Goal: Task Accomplishment & Management: Manage account settings

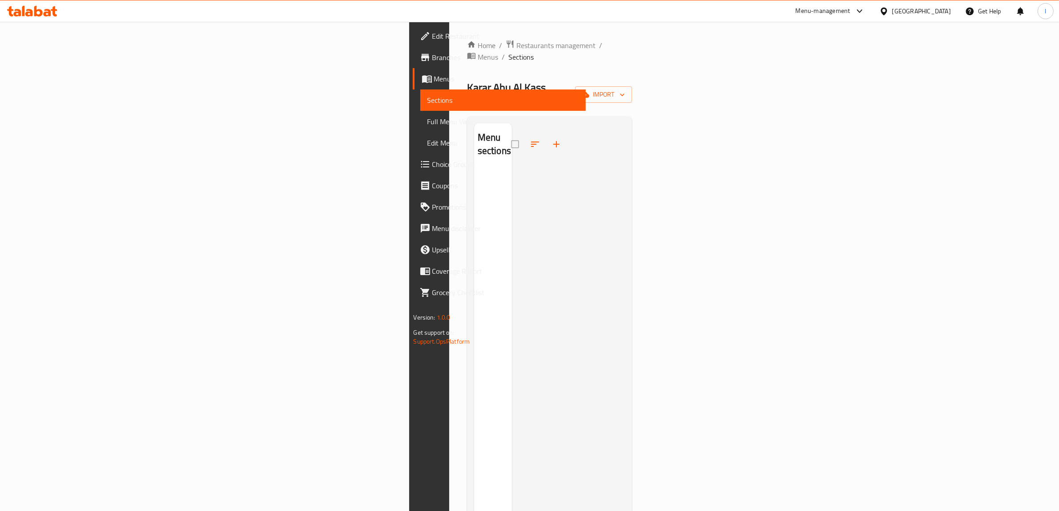
drag, startPoint x: 984, startPoint y: 64, endPoint x: 988, endPoint y: 67, distance: 5.0
click at [632, 64] on div "Home / Restaurants management / Menus / Sections Karar Abu Al Kass Inactive imp…" at bounding box center [549, 340] width 165 height 601
click at [632, 86] on button "import" at bounding box center [603, 94] width 57 height 16
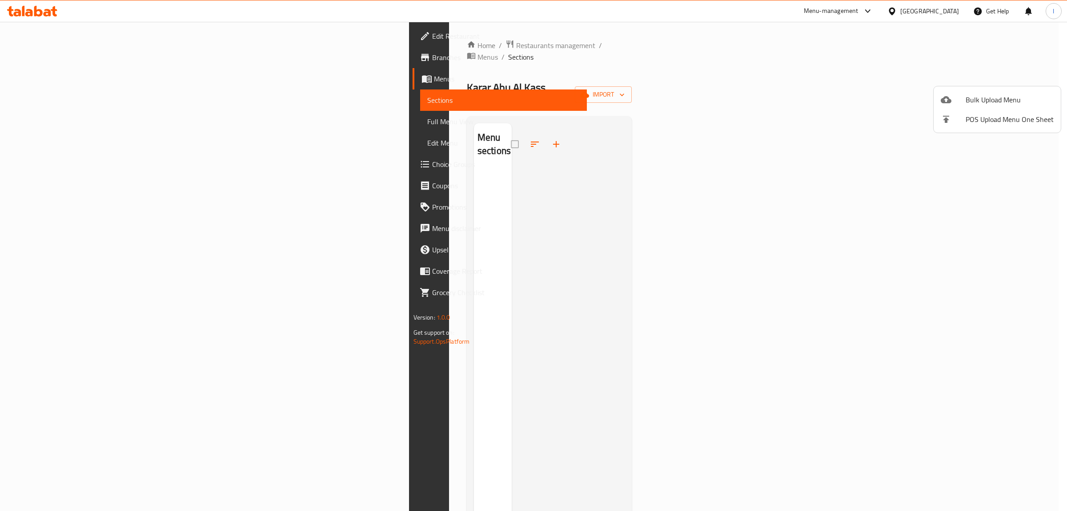
click at [998, 94] on span "Bulk Upload Menu" at bounding box center [1010, 99] width 88 height 11
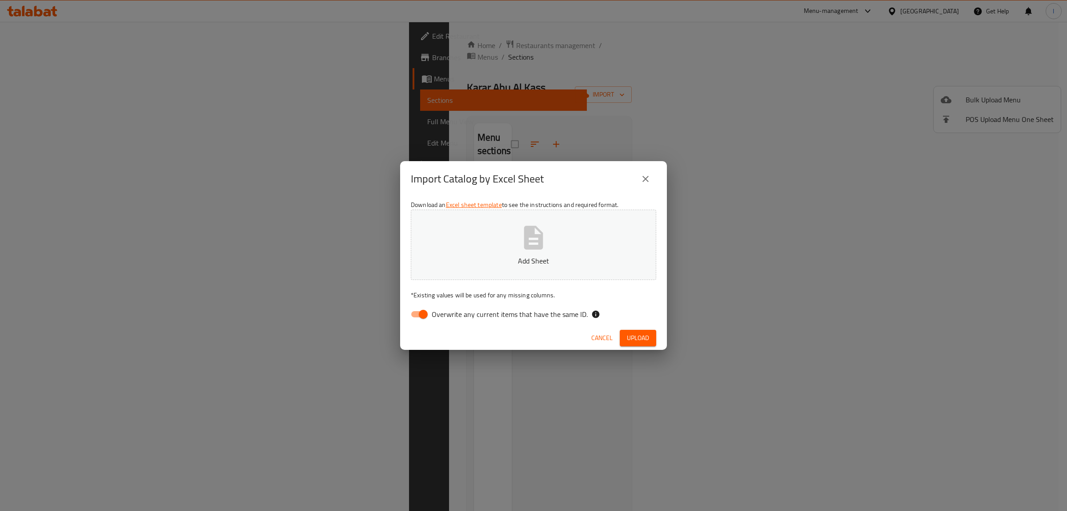
drag, startPoint x: 512, startPoint y: 323, endPoint x: 518, endPoint y: 308, distance: 16.2
click at [513, 323] on div "Download an Excel sheet template to see the instructions and required format. A…" at bounding box center [533, 261] width 267 height 129
click at [519, 305] on div "Download an Excel sheet template to see the instructions and required format. A…" at bounding box center [533, 261] width 267 height 129
click at [486, 309] on span "Overwrite any current items that have the same ID." at bounding box center [510, 314] width 156 height 11
click at [449, 308] on input "Overwrite any current items that have the same ID." at bounding box center [423, 314] width 51 height 17
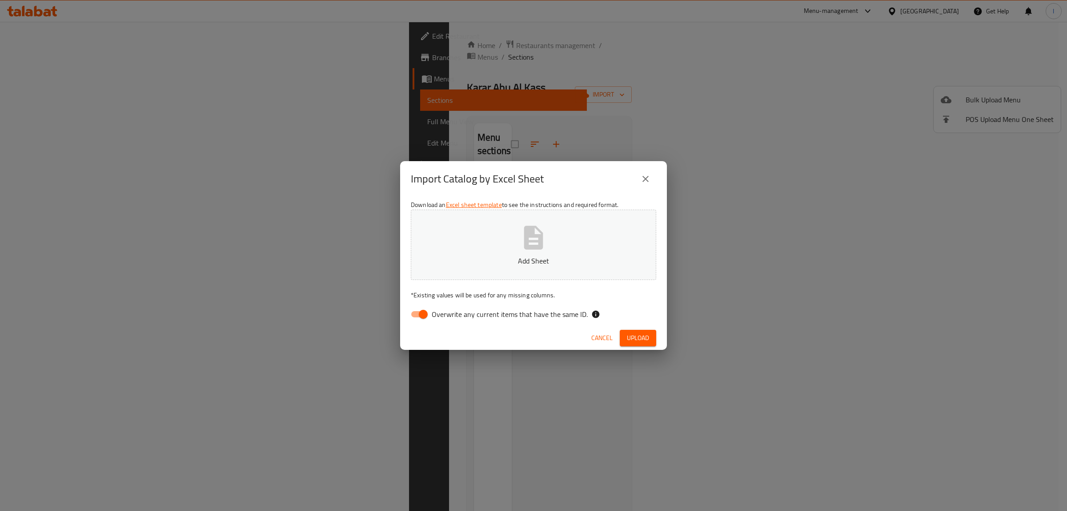
checkbox input "false"
click at [530, 255] on p "Add Sheet" at bounding box center [534, 260] width 218 height 11
click at [627, 333] on span "Upload" at bounding box center [638, 337] width 22 height 11
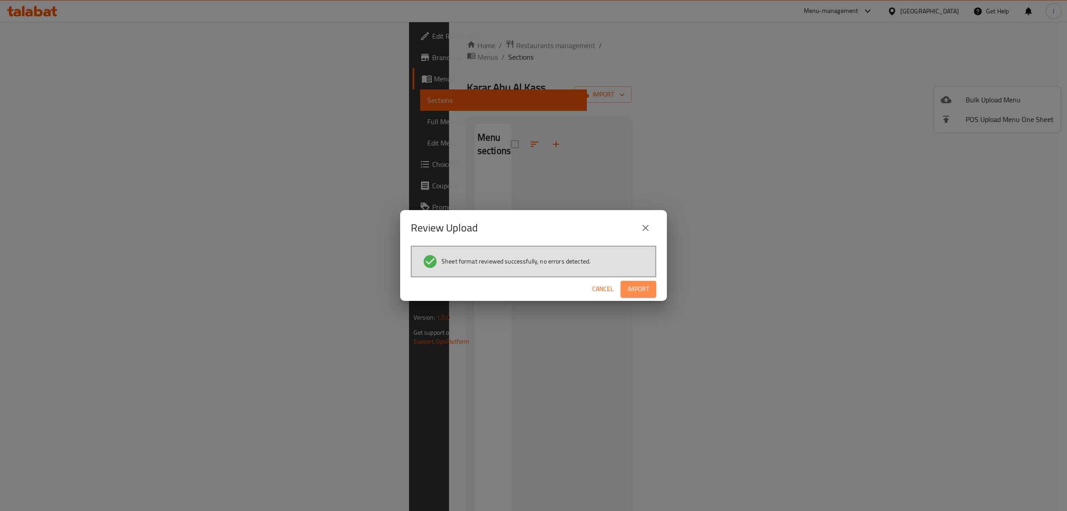
click at [625, 286] on button "Import" at bounding box center [639, 289] width 36 height 16
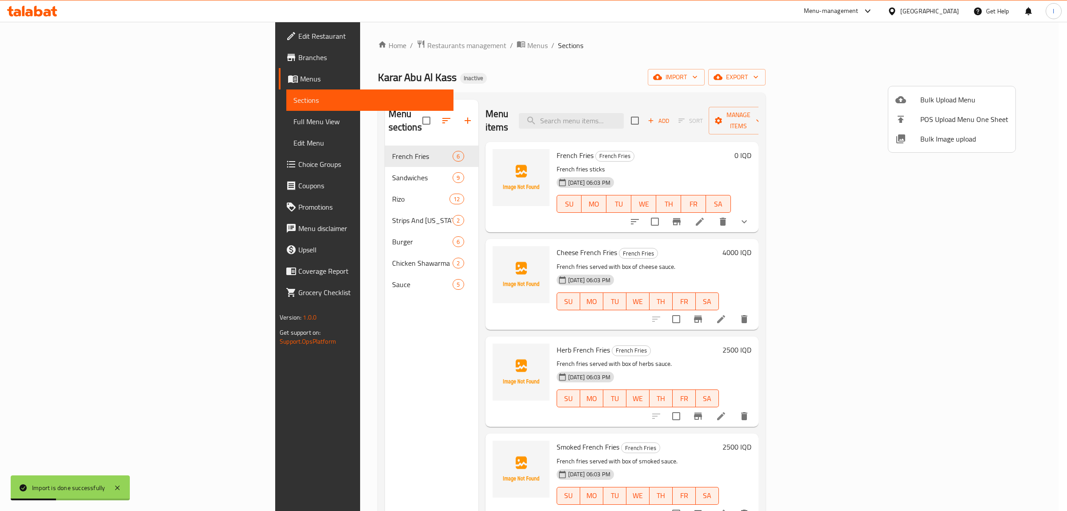
click at [45, 123] on div at bounding box center [533, 255] width 1067 height 511
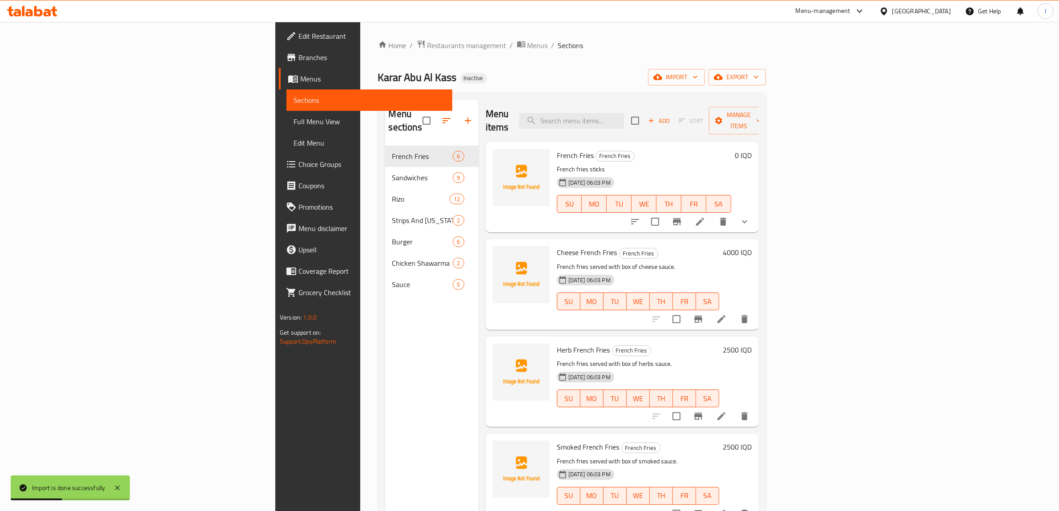
click at [294, 123] on span "Full Menu View" at bounding box center [370, 121] width 152 height 11
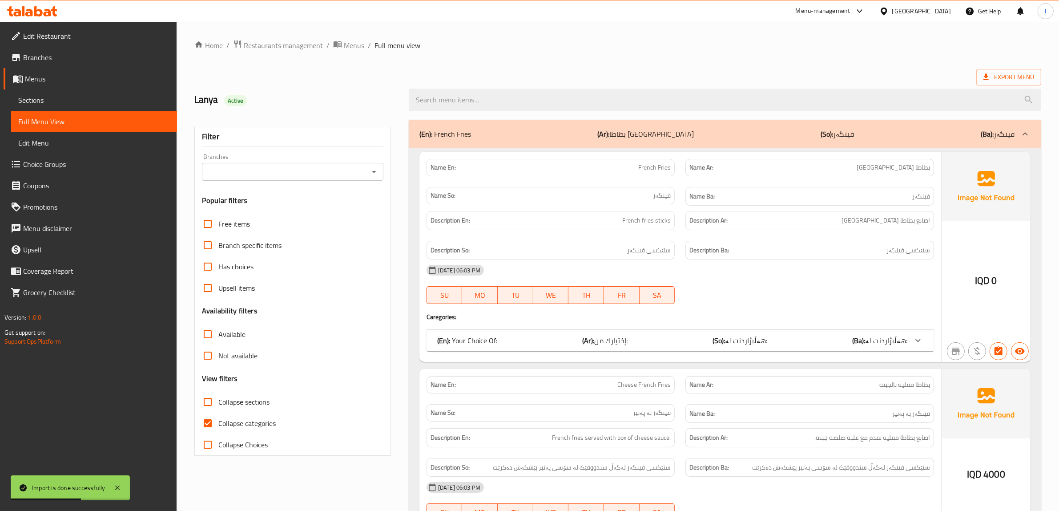
click at [297, 178] on input "Branches" at bounding box center [285, 171] width 161 height 12
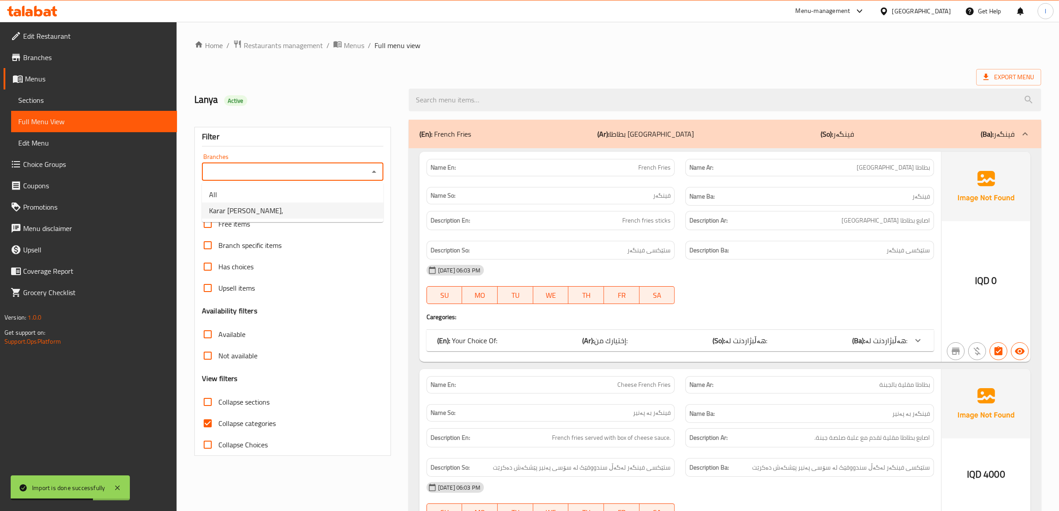
click at [277, 207] on li "Karar Abu Al Kass," at bounding box center [292, 210] width 181 height 16
type input "Karar Abu Al Kass,"
click at [228, 422] on span "Collapse categories" at bounding box center [246, 423] width 57 height 11
click at [218, 422] on input "Collapse categories" at bounding box center [207, 422] width 21 height 21
checkbox input "false"
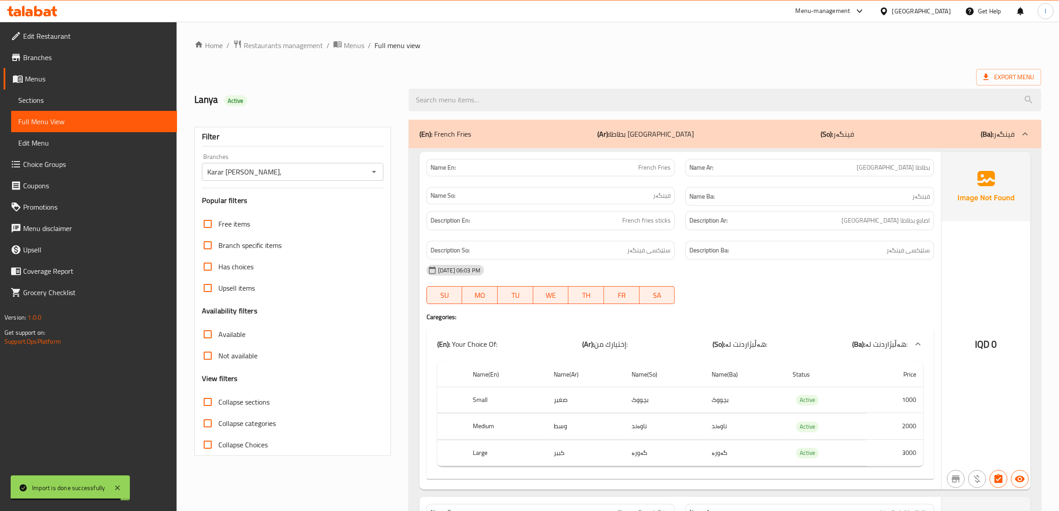
click at [212, 401] on input "Collapse sections" at bounding box center [207, 401] width 21 height 21
checkbox input "true"
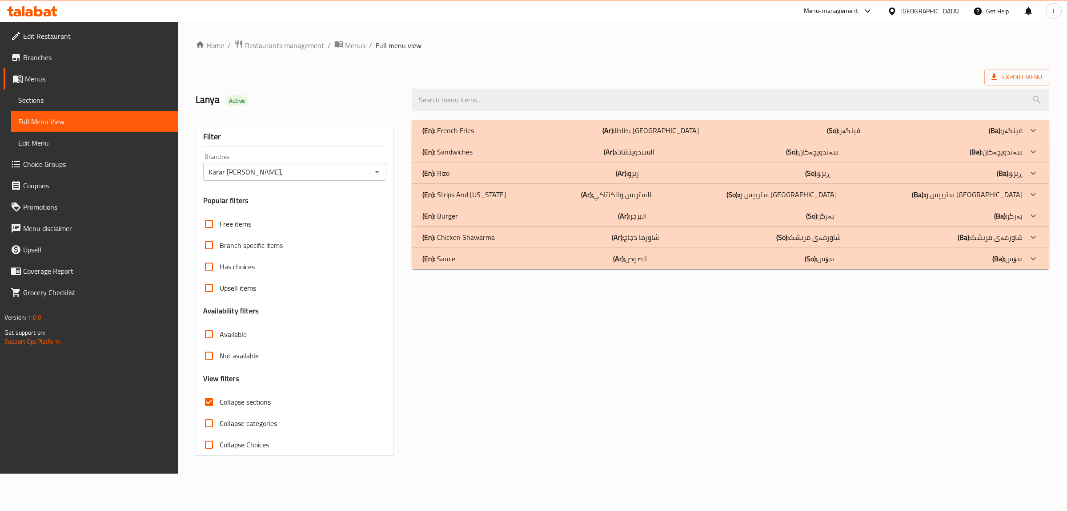
click at [764, 128] on div "(En): French Fries (Ar): بطاطا مقلية (So): فینگەر (Ba): فینگەر" at bounding box center [722, 130] width 600 height 11
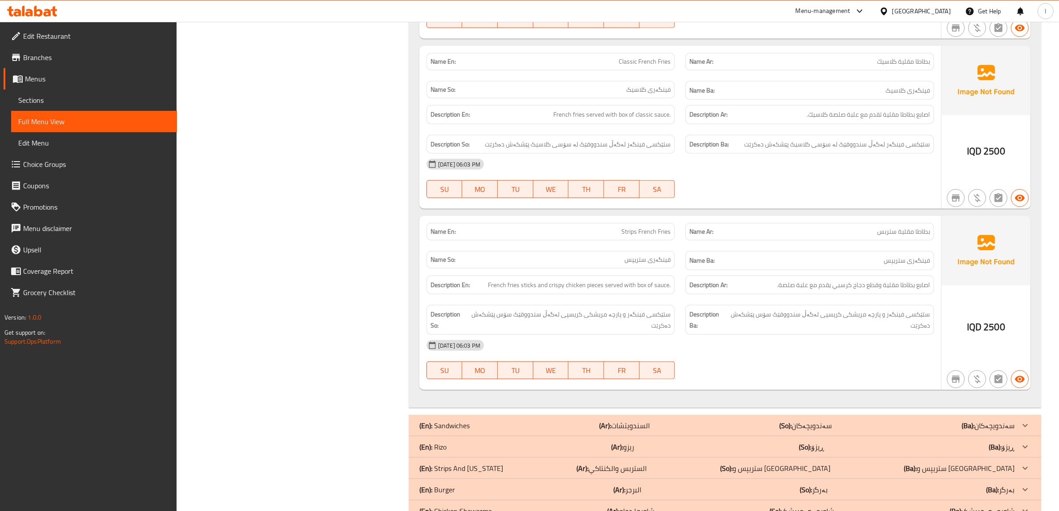
scroll to position [999, 0]
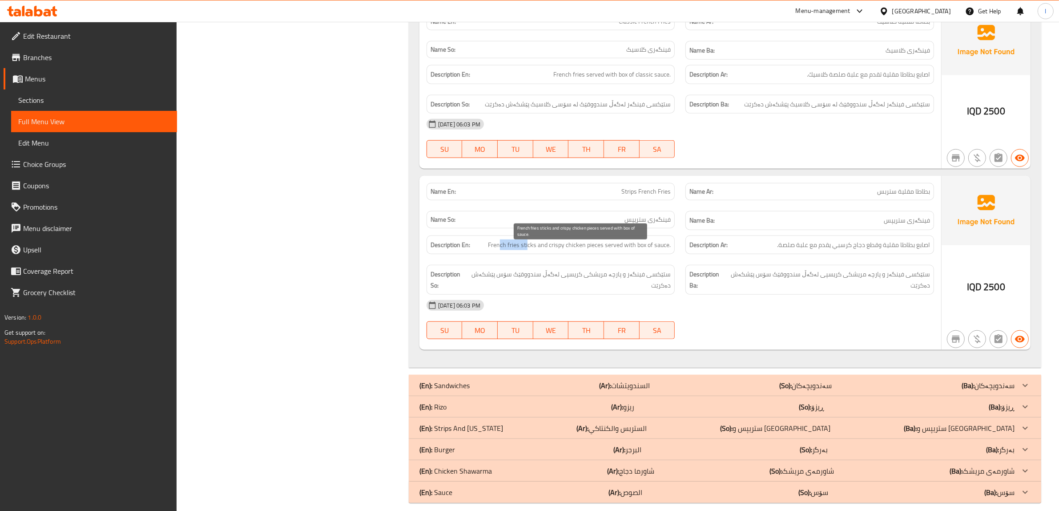
drag, startPoint x: 500, startPoint y: 253, endPoint x: 528, endPoint y: 252, distance: 28.0
click at [528, 250] on span "French fries sticks and crispy chicken pieces served with box of sauce." at bounding box center [579, 244] width 183 height 11
click at [550, 250] on span "French fries sticks and crispy chicken pieces served with box of sauce." at bounding box center [579, 244] width 183 height 11
drag, startPoint x: 555, startPoint y: 254, endPoint x: 616, endPoint y: 252, distance: 61.8
click at [614, 250] on span "French fries sticks and crispy chicken pieces served with box of sauce." at bounding box center [579, 244] width 183 height 11
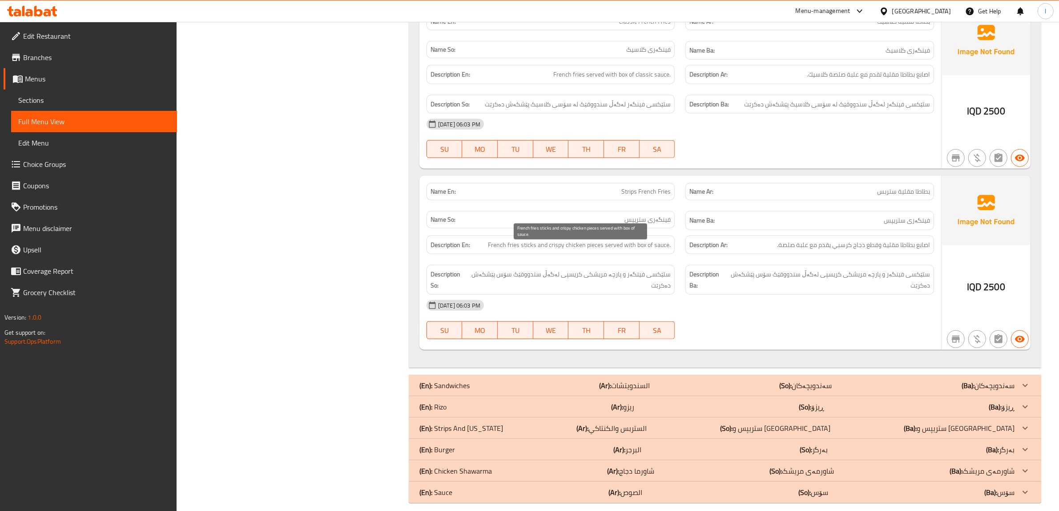
click at [619, 250] on span "French fries sticks and crispy chicken pieces served with box of sauce." at bounding box center [579, 244] width 183 height 11
drag, startPoint x: 635, startPoint y: 251, endPoint x: 670, endPoint y: 252, distance: 35.1
click at [670, 250] on span "French fries sticks and crispy chicken pieces served with box of sauce." at bounding box center [579, 244] width 183 height 11
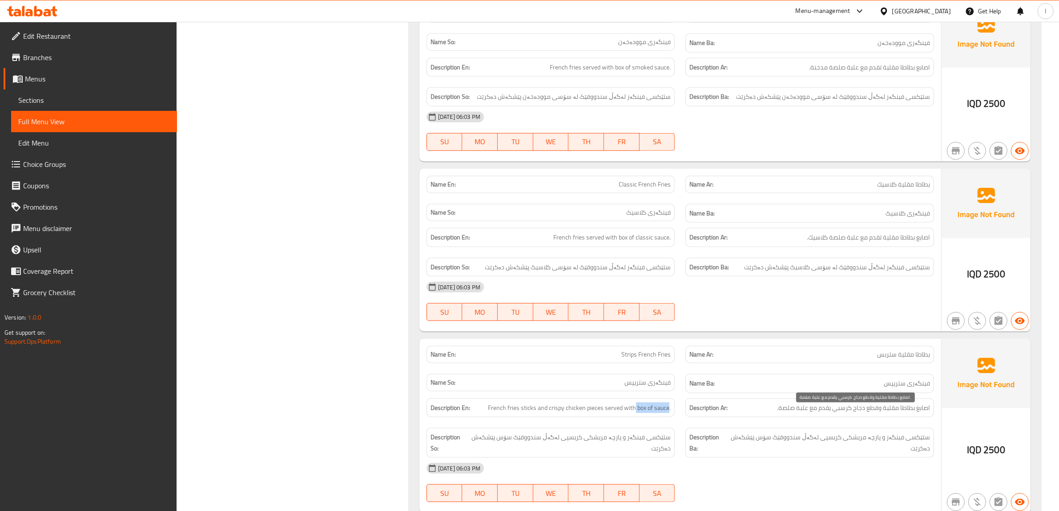
scroll to position [721, 0]
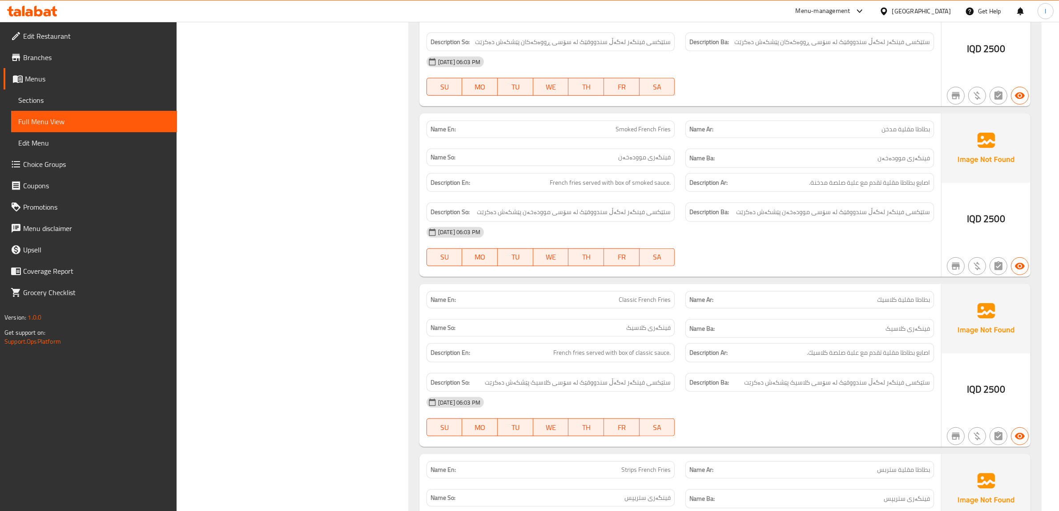
click at [910, 392] on div "Description Ba: ستێکسی فینگەر لەگەڵ سندووقێک لە سۆسی کلاسیک پێشکەش دەکرێت" at bounding box center [809, 382] width 249 height 19
drag, startPoint x: 909, startPoint y: 392, endPoint x: 887, endPoint y: 392, distance: 21.3
click at [887, 388] on span "ستێکسی فینگەر لەگەڵ سندووقێک لە سۆسی کلاسیک پێشکەش دەکرێت" at bounding box center [837, 382] width 186 height 11
drag, startPoint x: 861, startPoint y: 392, endPoint x: 616, endPoint y: 388, distance: 244.6
click at [712, 388] on h6 "Description Ba: ستێکسی فینگەر لەگەڵ سندووقێک لە سۆسی کلاسیک پێشکەش دەکرێت" at bounding box center [809, 382] width 241 height 11
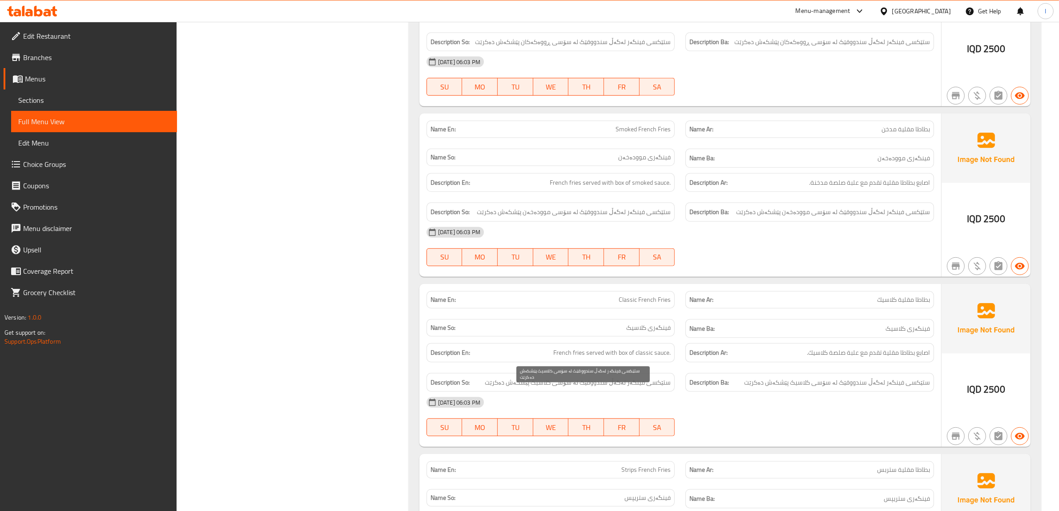
click at [610, 386] on span "ستێکسی فینگەر لەگەڵ سندووقێک لە سۆسی کلاسیک پێشکەش دەکرێت" at bounding box center [578, 382] width 186 height 11
drag, startPoint x: 561, startPoint y: 362, endPoint x: 596, endPoint y: 359, distance: 35.2
click at [596, 358] on span "French fries served with box of classic sauce." at bounding box center [611, 352] width 117 height 11
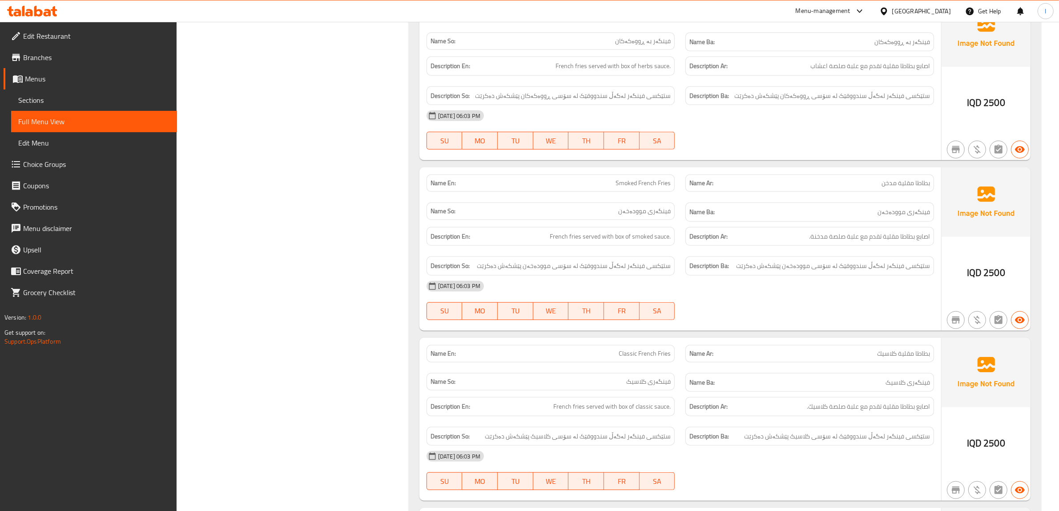
scroll to position [499, 0]
click at [34, 97] on span "Sections" at bounding box center [94, 100] width 152 height 11
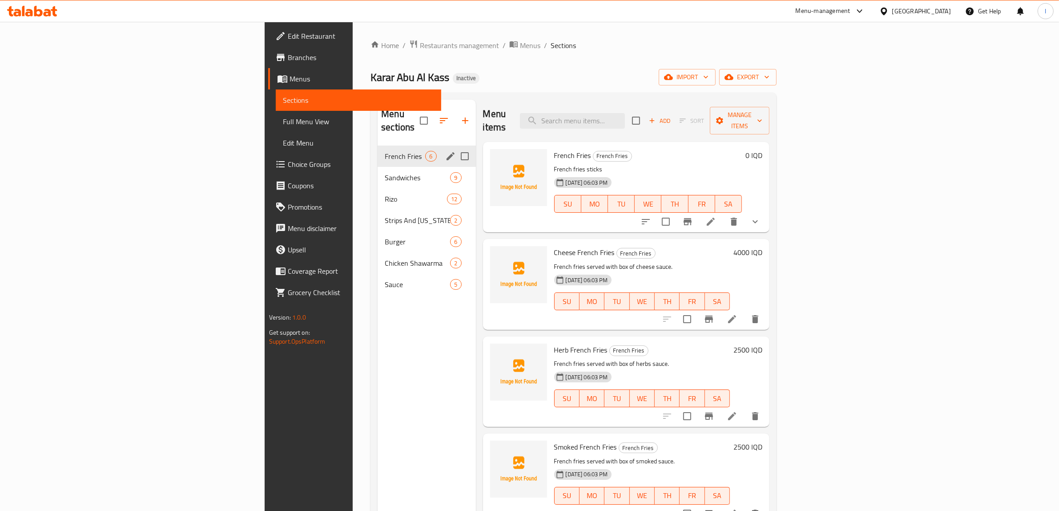
click at [455, 147] on input "Menu sections" at bounding box center [464, 156] width 19 height 19
checkbox input "true"
click at [455, 168] on input "Menu sections" at bounding box center [464, 177] width 19 height 19
checkbox input "true"
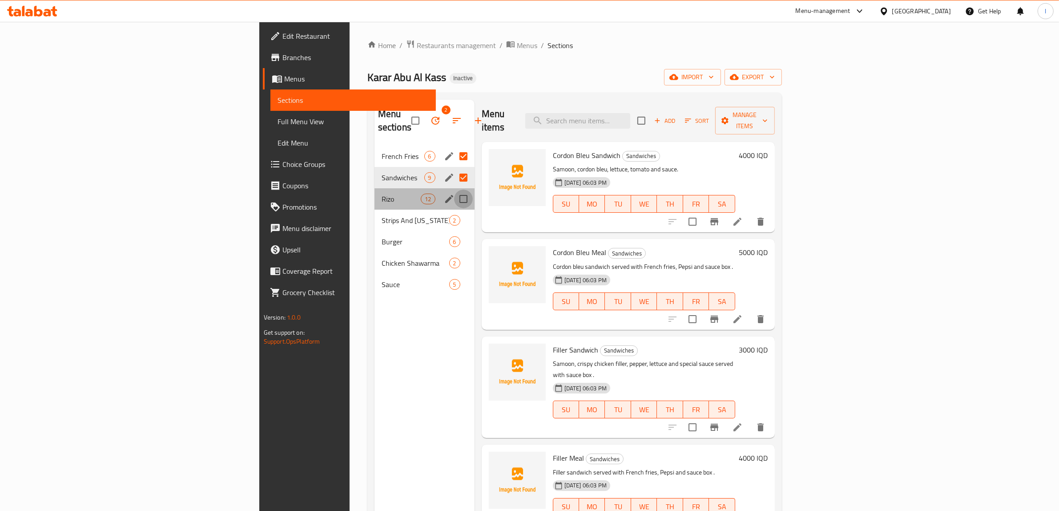
click at [454, 189] on input "Menu sections" at bounding box center [463, 198] width 19 height 19
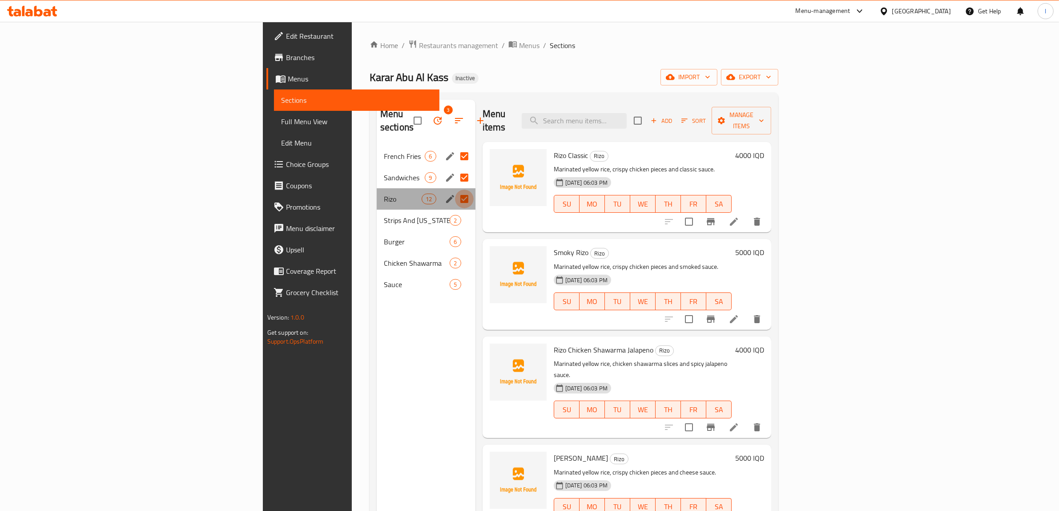
click at [455, 190] on input "Menu sections" at bounding box center [464, 198] width 19 height 19
checkbox input "false"
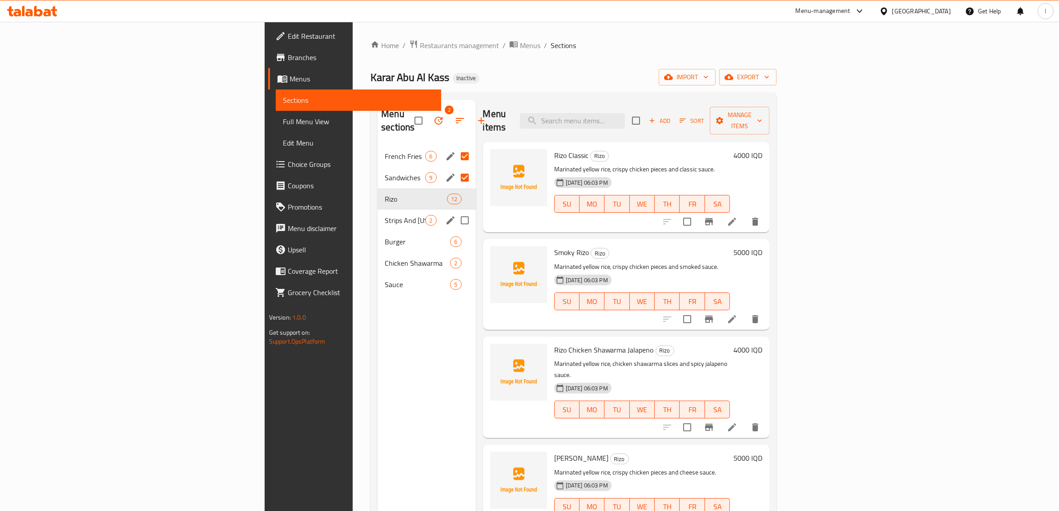
click at [455, 211] on input "Menu sections" at bounding box center [464, 220] width 19 height 19
checkbox input "true"
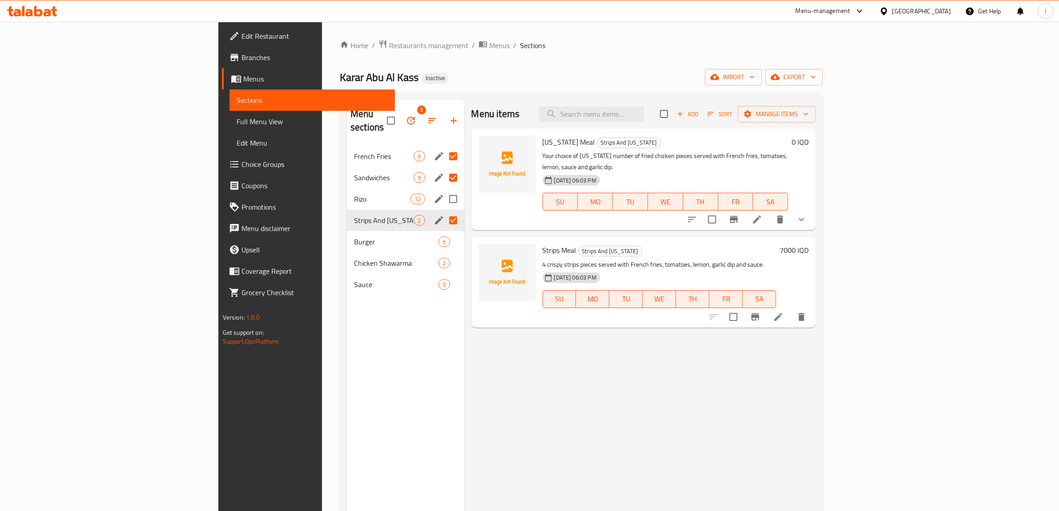
click at [444, 189] on input "Menu sections" at bounding box center [453, 198] width 19 height 19
checkbox input "true"
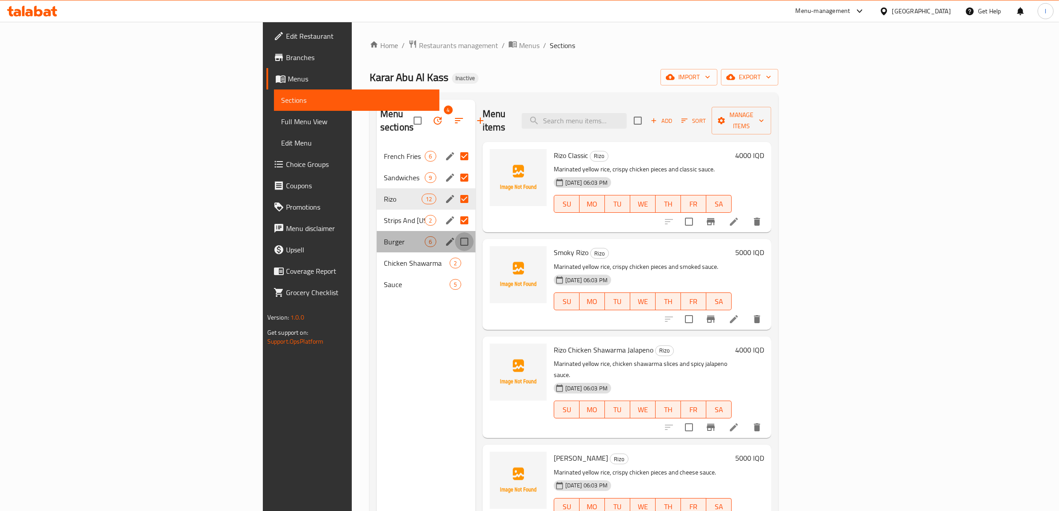
click at [455, 234] on input "Menu sections" at bounding box center [464, 241] width 19 height 19
checkbox input "true"
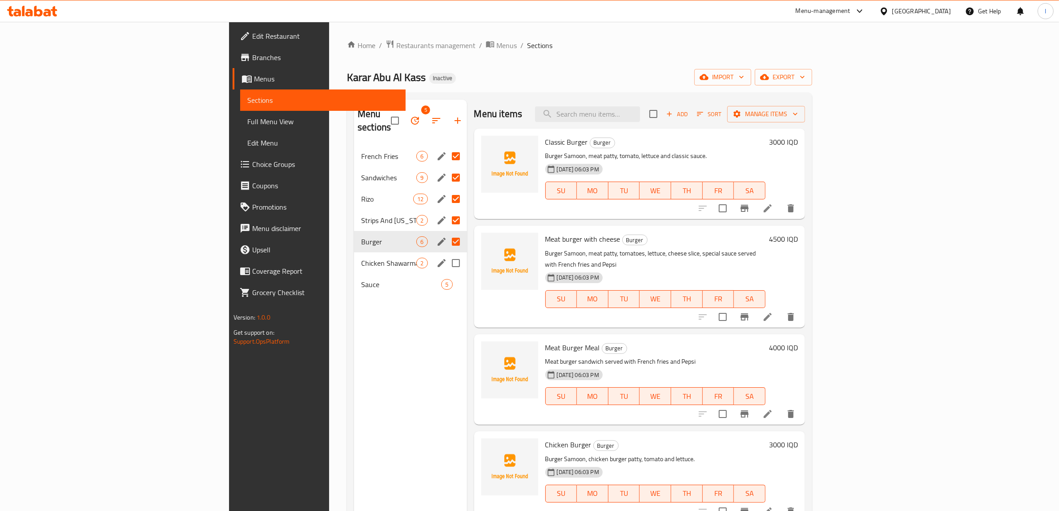
click at [447, 253] on input "Menu sections" at bounding box center [456, 262] width 19 height 19
checkbox input "true"
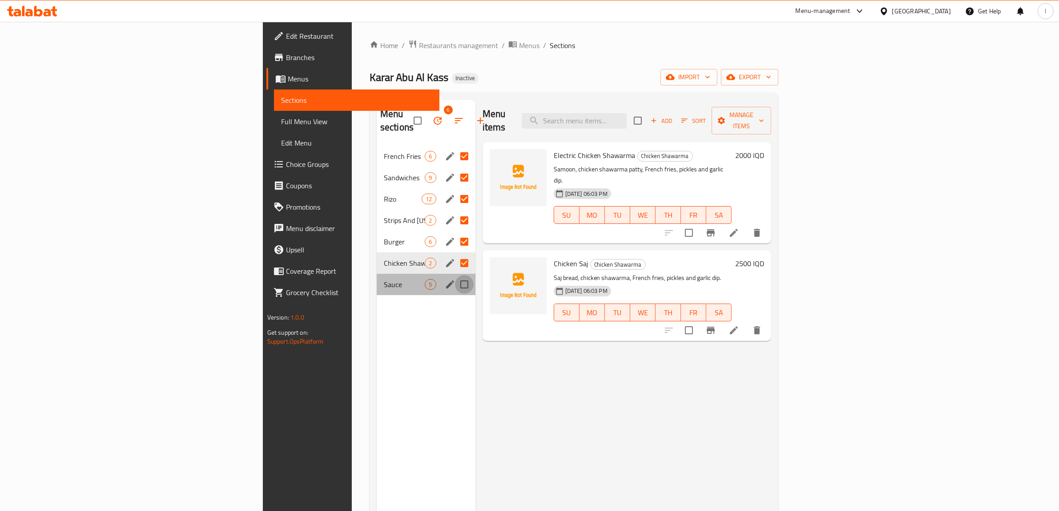
click at [455, 275] on input "Menu sections" at bounding box center [464, 284] width 19 height 19
checkbox input "true"
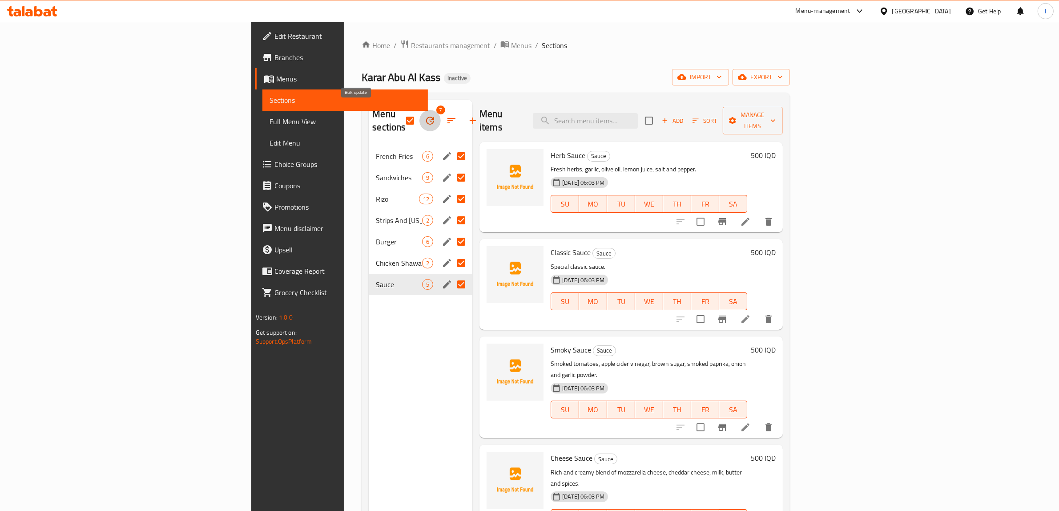
click at [425, 115] on icon "button" at bounding box center [430, 120] width 11 height 11
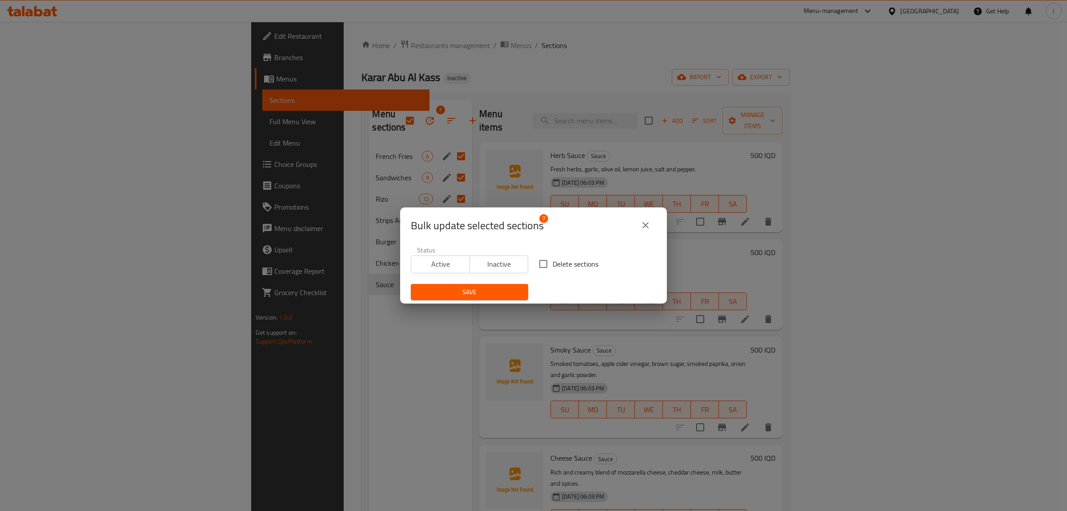
click at [546, 265] on input "Delete sections" at bounding box center [543, 263] width 19 height 19
checkbox input "true"
click at [515, 294] on span "Save" at bounding box center [469, 291] width 103 height 11
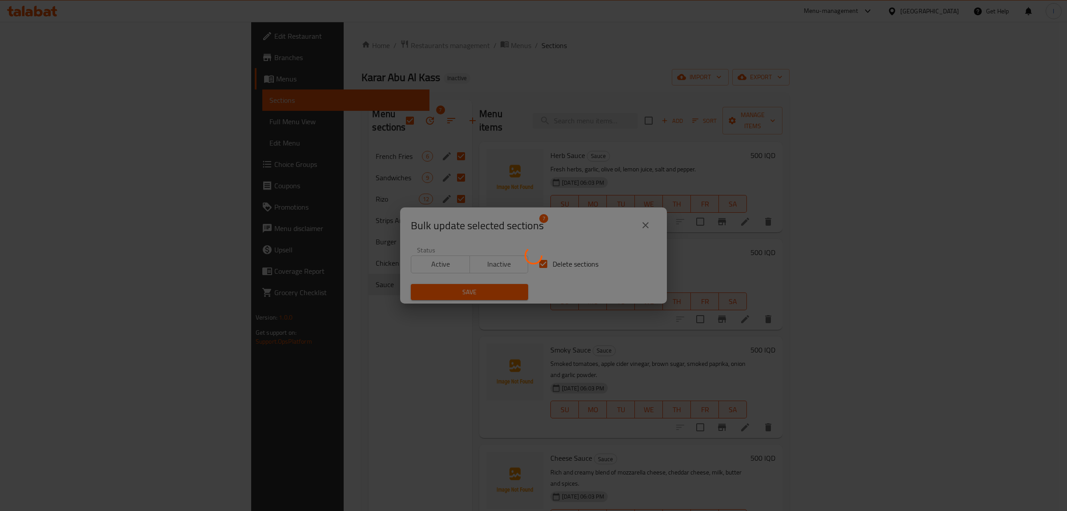
checkbox input "false"
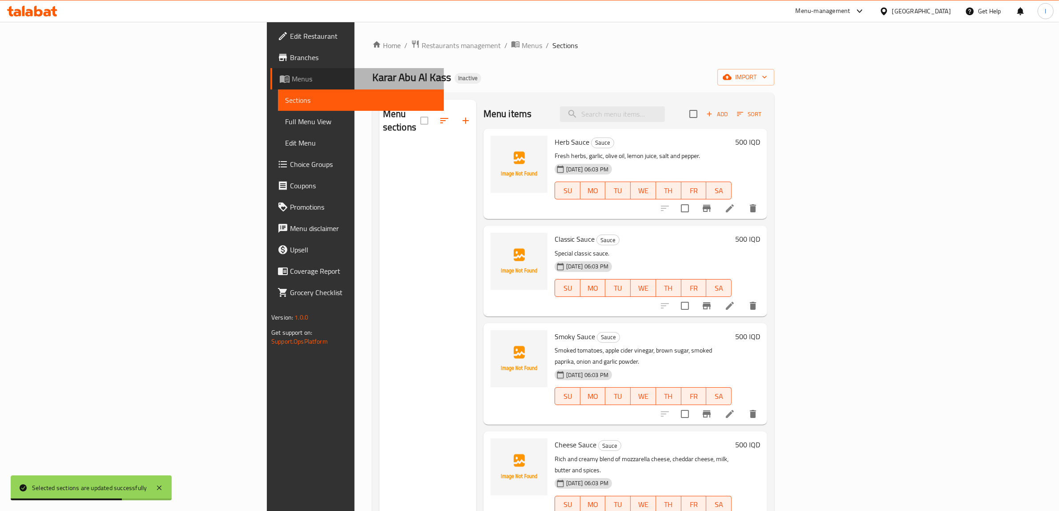
click at [292, 76] on span "Menus" at bounding box center [364, 78] width 145 height 11
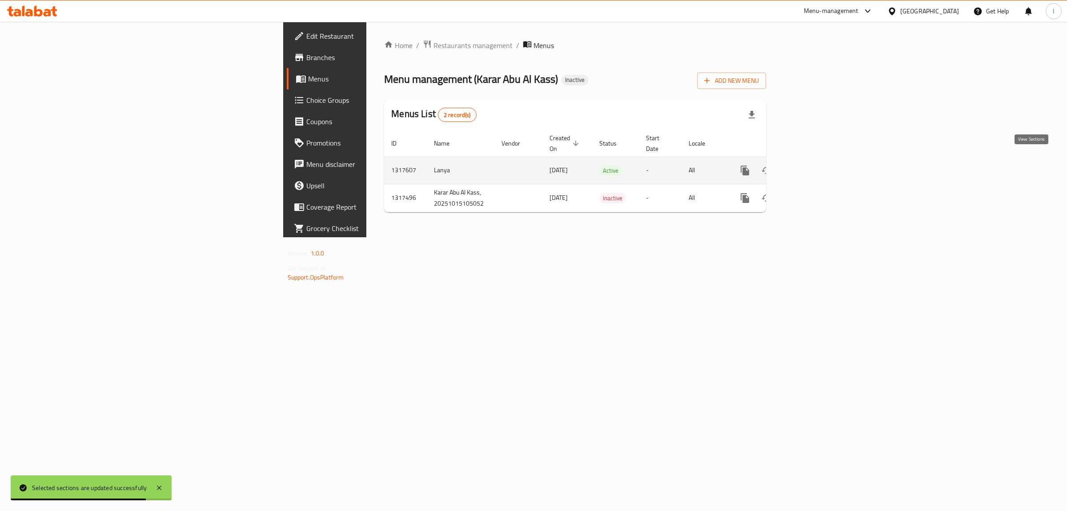
click at [815, 165] on icon "enhanced table" at bounding box center [809, 170] width 11 height 11
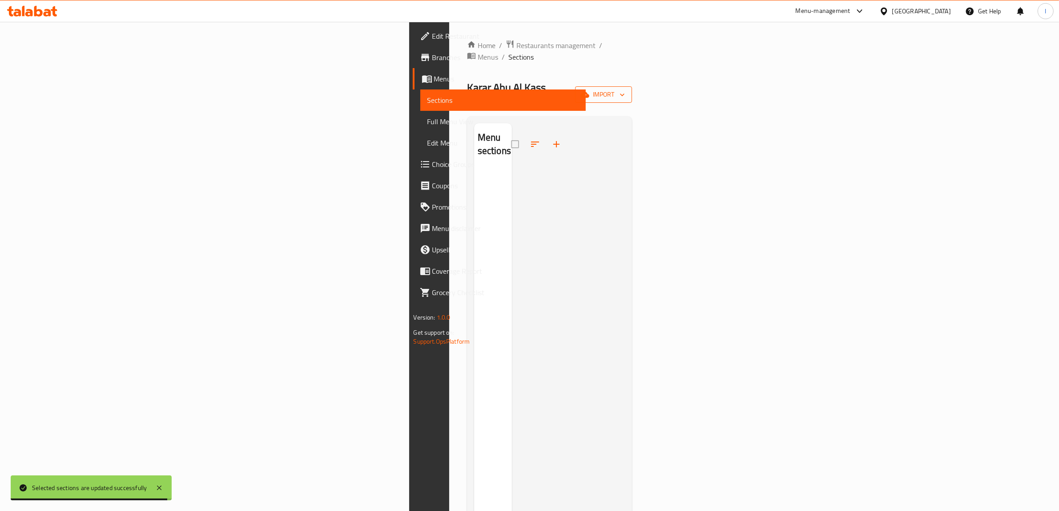
click at [589, 90] on icon "button" at bounding box center [584, 94] width 9 height 9
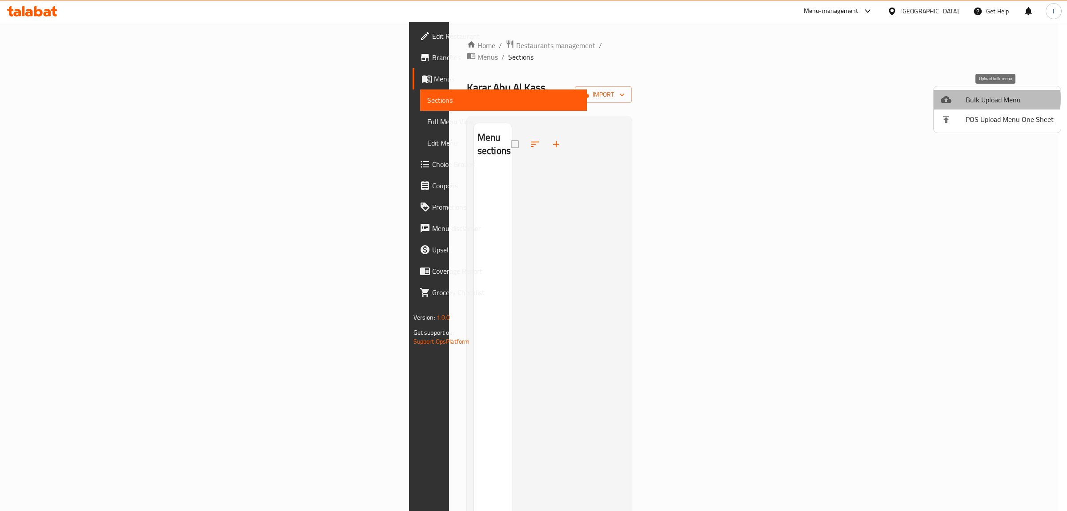
click at [966, 98] on span "Bulk Upload Menu" at bounding box center [1010, 99] width 88 height 11
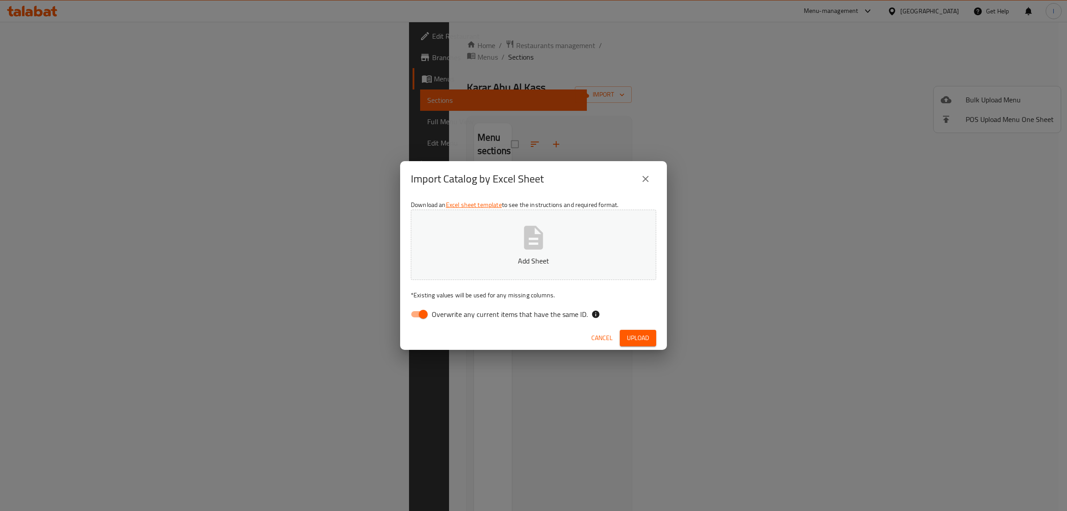
click at [457, 327] on div "Cancel Upload" at bounding box center [533, 338] width 267 height 24
click at [463, 317] on span "Overwrite any current items that have the same ID." at bounding box center [510, 314] width 156 height 11
click at [449, 317] on input "Overwrite any current items that have the same ID." at bounding box center [423, 314] width 51 height 17
checkbox input "false"
click at [572, 260] on p "Add Sheet" at bounding box center [534, 260] width 218 height 11
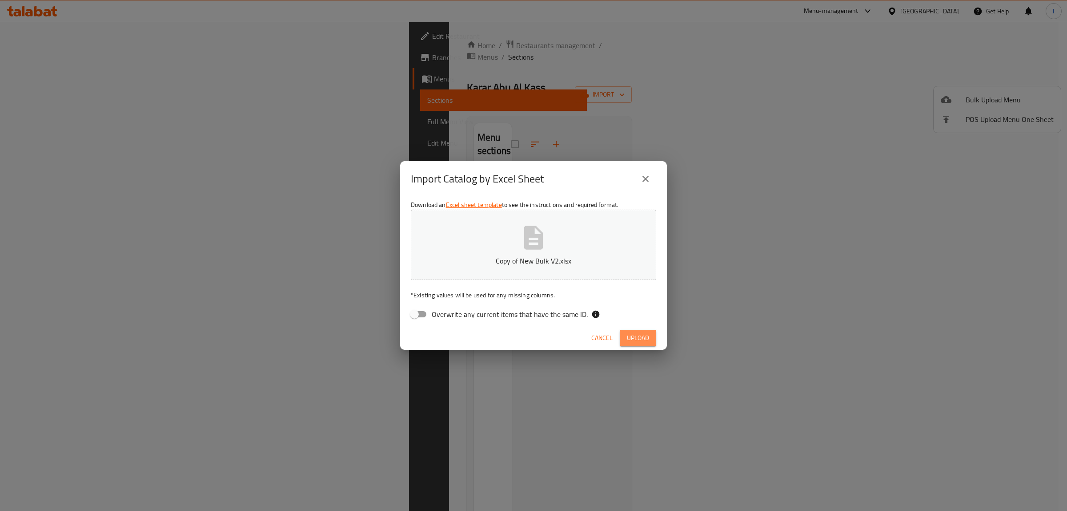
click at [637, 345] on button "Upload" at bounding box center [638, 338] width 36 height 16
click at [643, 339] on icon "button" at bounding box center [642, 338] width 10 height 10
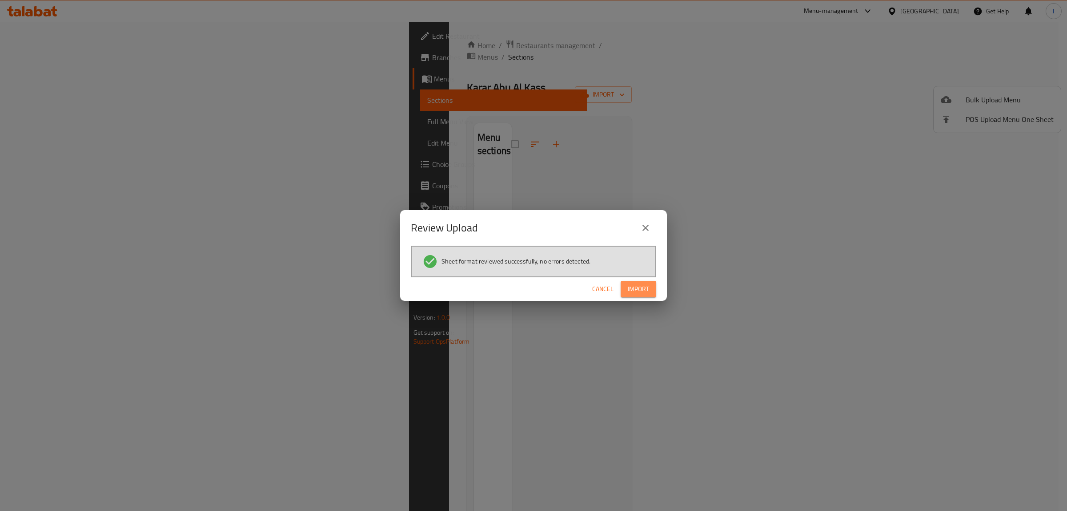
click at [628, 283] on span "Import" at bounding box center [638, 288] width 21 height 11
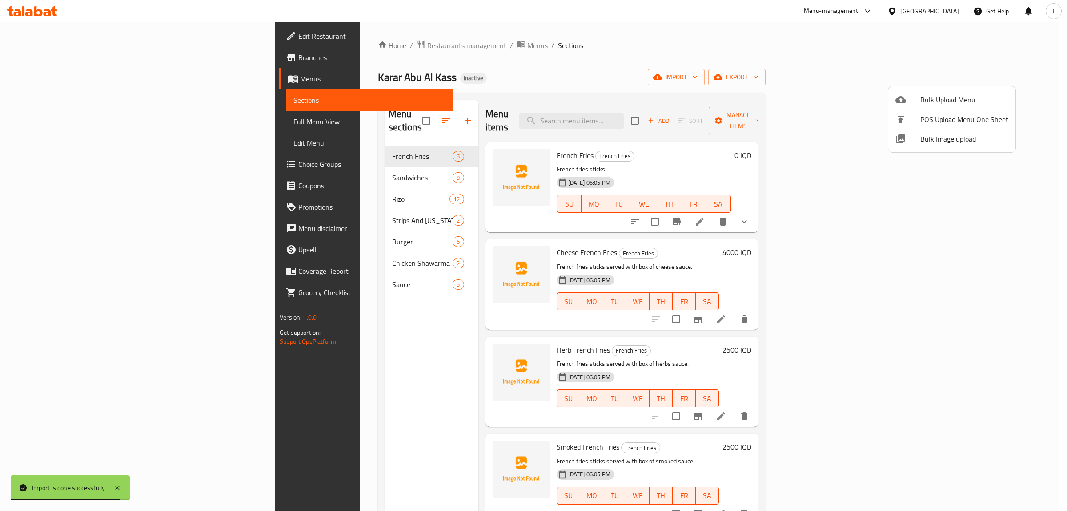
click at [69, 125] on div at bounding box center [533, 255] width 1067 height 511
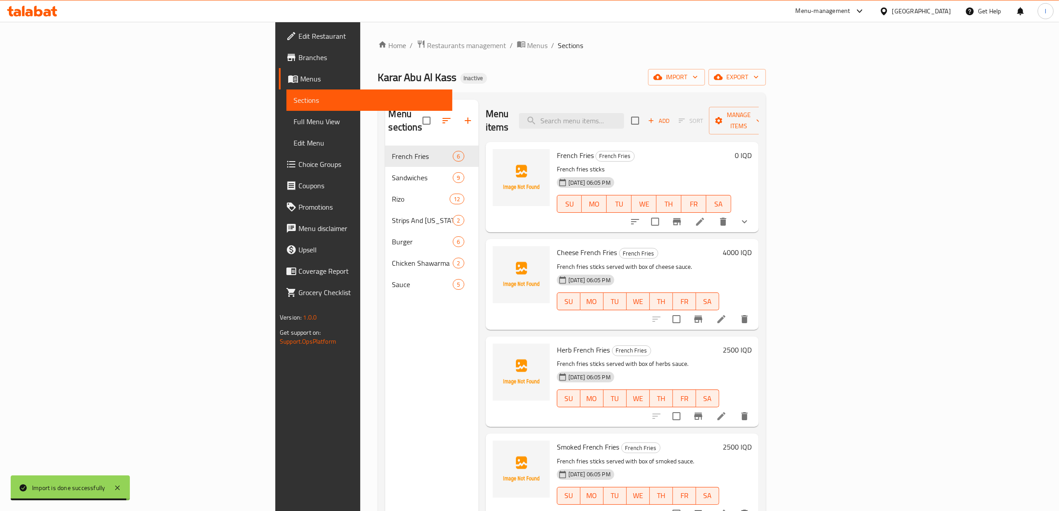
click at [294, 125] on span "Full Menu View" at bounding box center [370, 121] width 152 height 11
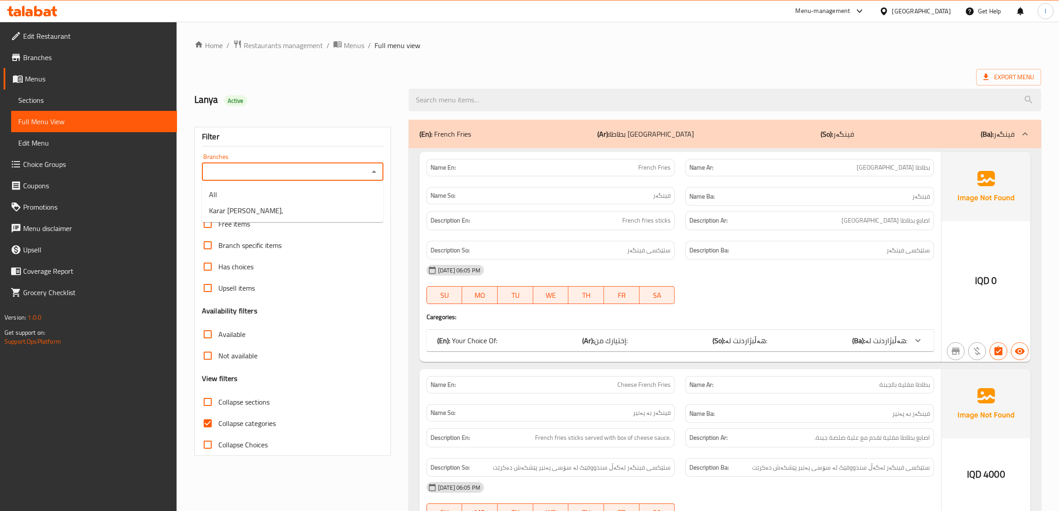
click at [360, 176] on input "Branches" at bounding box center [285, 171] width 161 height 12
click at [262, 216] on span "Karar Abu Al Kass," at bounding box center [246, 210] width 74 height 11
type input "Karar Abu Al Kass,"
click at [218, 424] on input "Collapse categories" at bounding box center [207, 422] width 21 height 21
checkbox input "false"
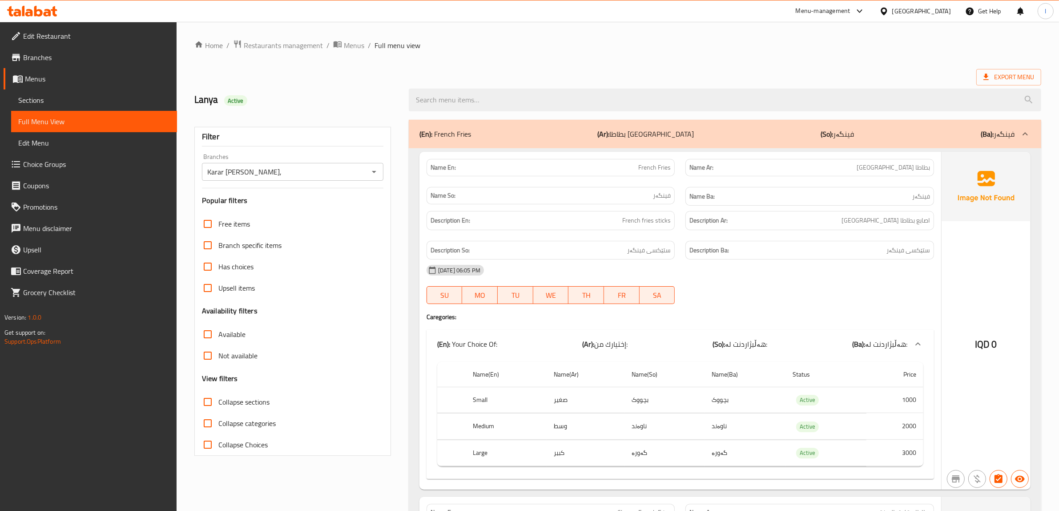
click at [219, 404] on span "Collapse sections" at bounding box center [243, 401] width 51 height 11
click at [218, 404] on input "Collapse sections" at bounding box center [207, 401] width 21 height 21
checkbox input "true"
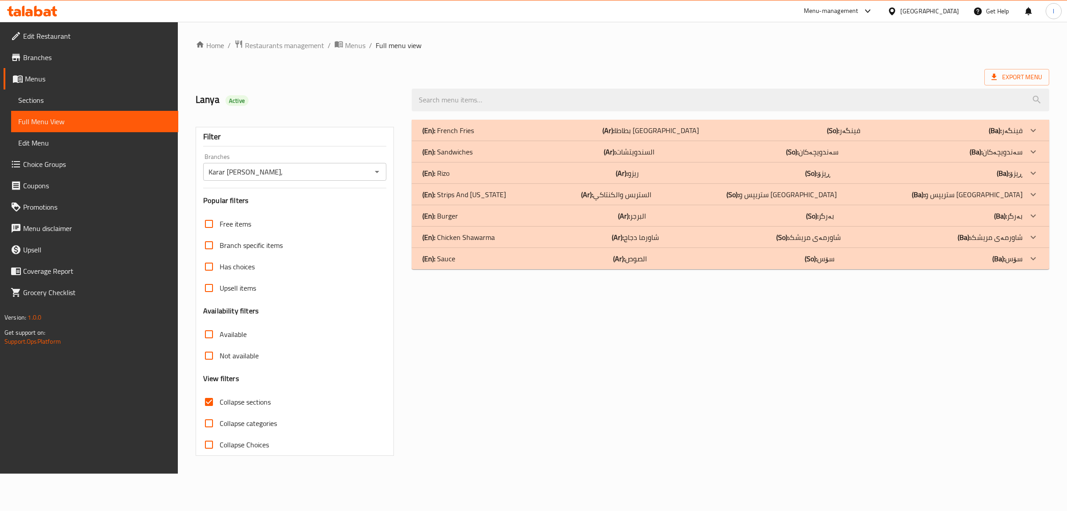
click at [488, 132] on div "(En): French Fries (Ar): بطاطا مقلية (So): فینگەر (Ba): فینگەر" at bounding box center [722, 130] width 600 height 11
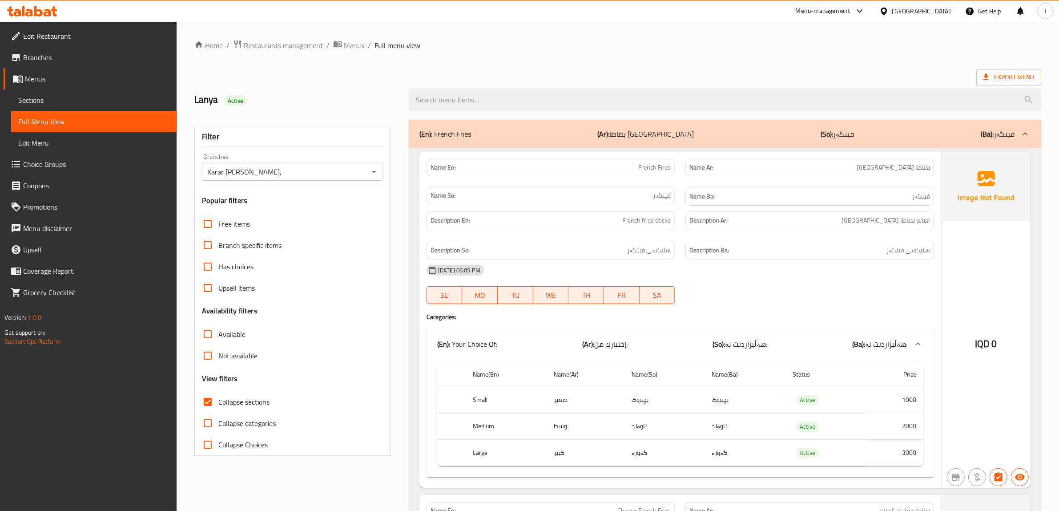
click at [639, 136] on p "(Ar): بطاطا مقلية" at bounding box center [646, 134] width 97 height 11
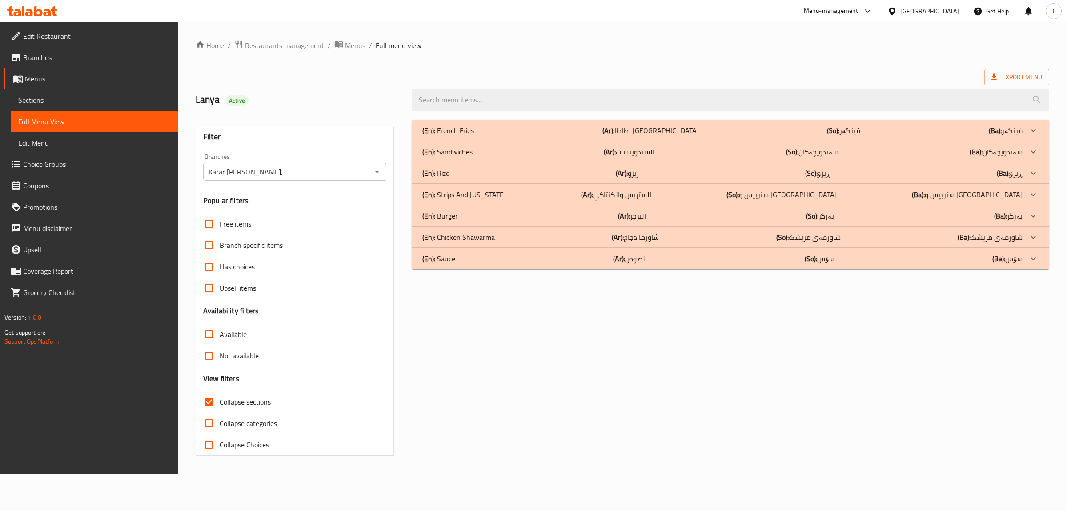
click at [652, 152] on p "(Ar): السندويتشات" at bounding box center [629, 151] width 51 height 11
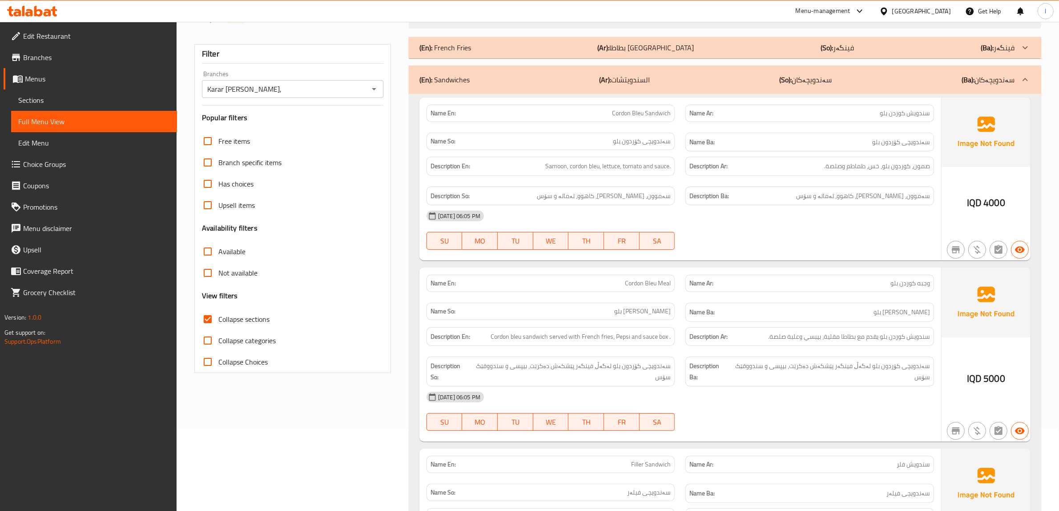
scroll to position [228, 0]
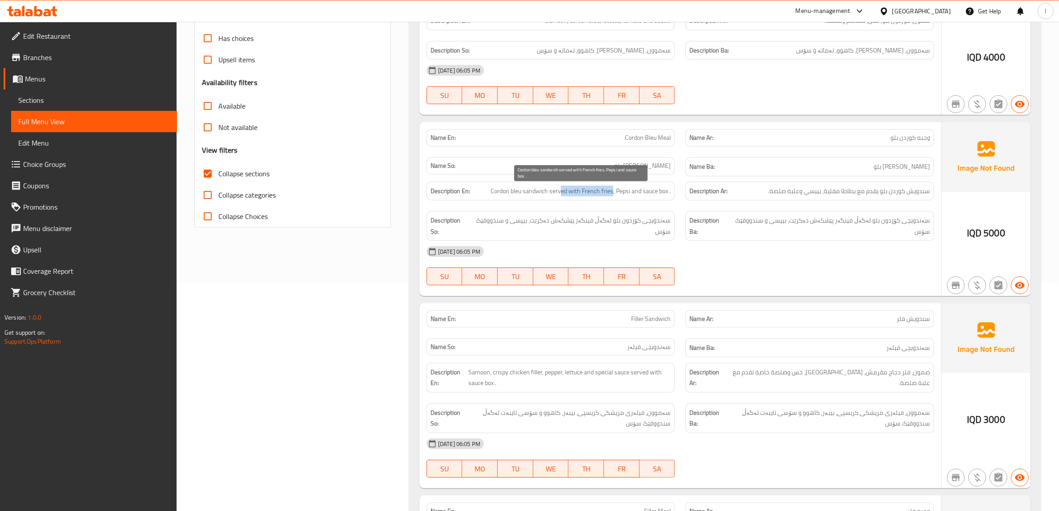
drag, startPoint x: 563, startPoint y: 194, endPoint x: 611, endPoint y: 193, distance: 48.9
click at [611, 193] on span "Cordon bleu sandwich served with French fries, Pepsi and sauce box ." at bounding box center [581, 190] width 180 height 11
click at [626, 193] on span "Cordon bleu sandwich served with French fries, Pepsi and sauce box ." at bounding box center [581, 190] width 180 height 11
drag, startPoint x: 640, startPoint y: 189, endPoint x: 646, endPoint y: 198, distance: 10.0
click at [646, 198] on div "Description En: Cordon bleu sandwich served with French fries, Pepsi and sauce …" at bounding box center [550, 190] width 249 height 19
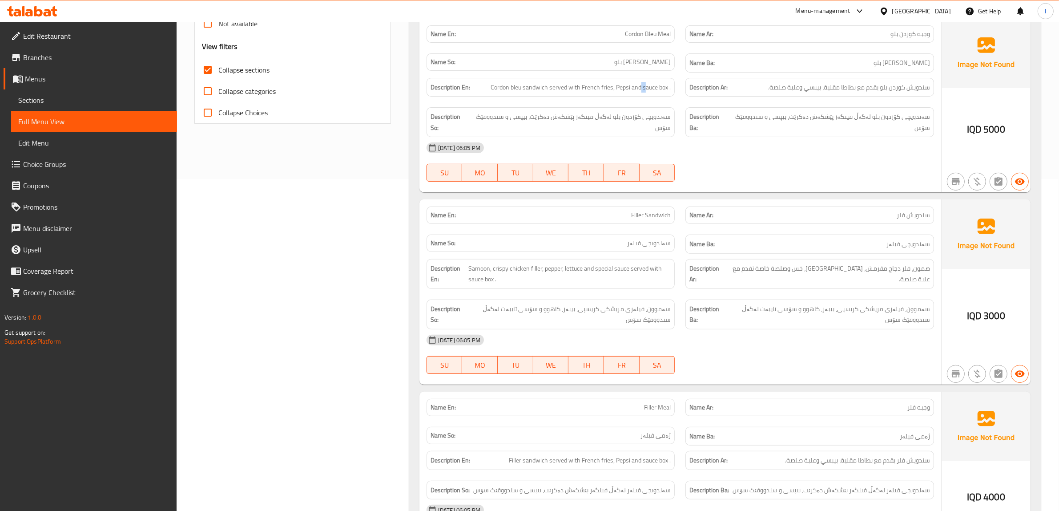
scroll to position [339, 0]
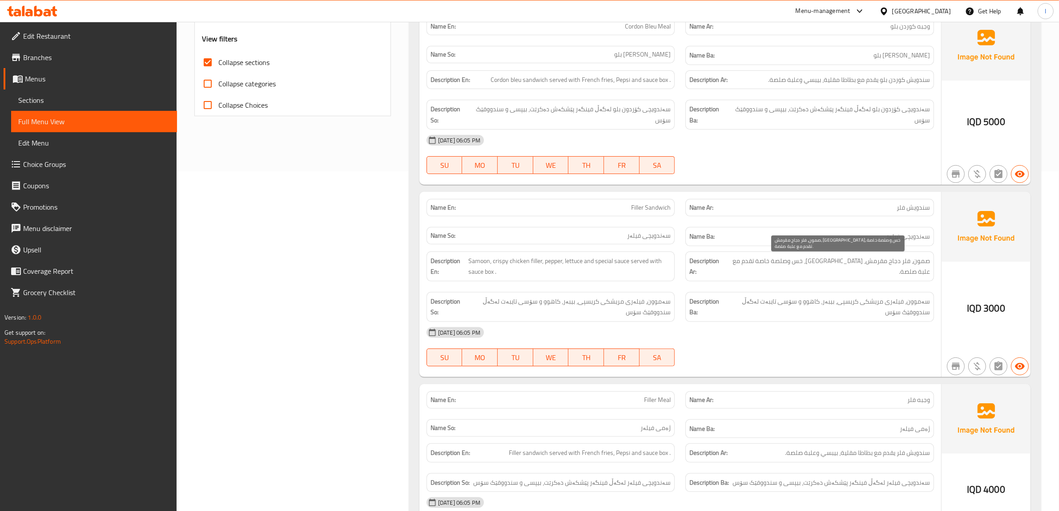
click at [845, 261] on span "صمون، فلر دجاج مقرمش، [GEOGRAPHIC_DATA]، خس وصلصة خاصة تقدم مع علبة صلصة." at bounding box center [827, 266] width 205 height 22
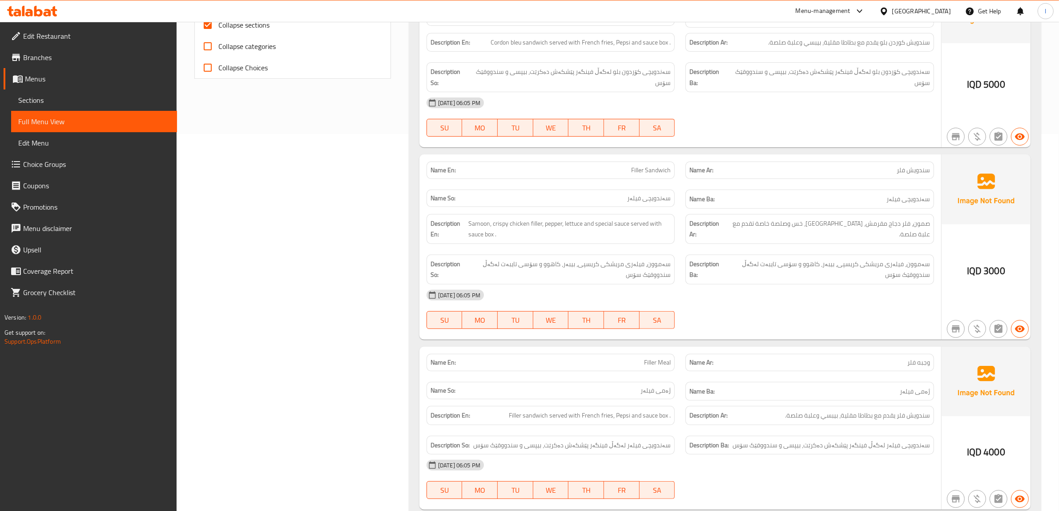
scroll to position [395, 0]
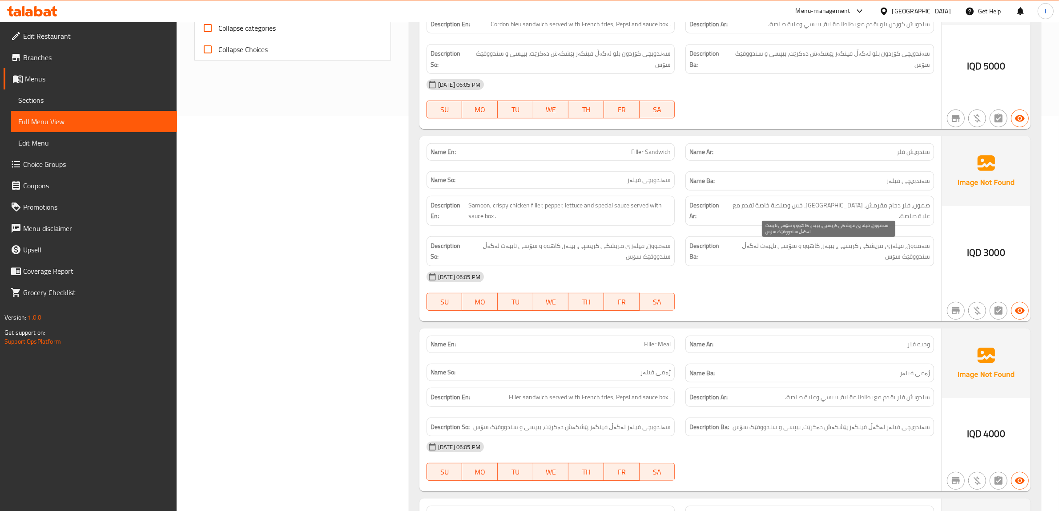
click at [902, 262] on span "سەموون، فیلەری مریشکی کریسپی، بیبەر، کاهوو و سۆسی تایبەت لەگەڵ سندووقێک سۆس" at bounding box center [828, 251] width 204 height 22
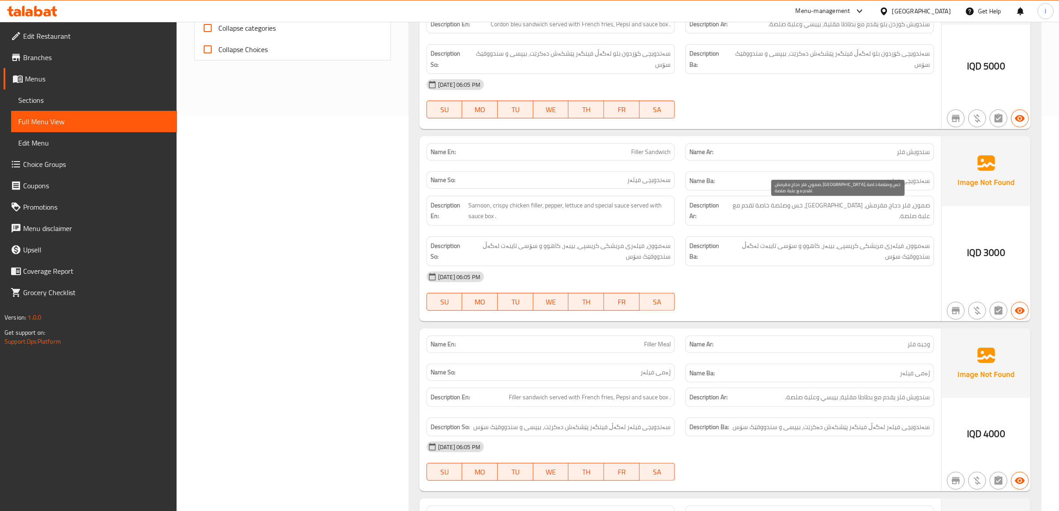
click at [804, 208] on span "صمون، فلر دجاج مقرمش، [GEOGRAPHIC_DATA]، خس وصلصة خاصة تقدم مع علبة صلصة." at bounding box center [827, 211] width 205 height 22
click at [795, 218] on div "Description Ar: صمون، فلر دجاج مقرمش، فلفل، خس وصلصة خاصة تقدم مع علبة صلصة." at bounding box center [809, 210] width 259 height 40
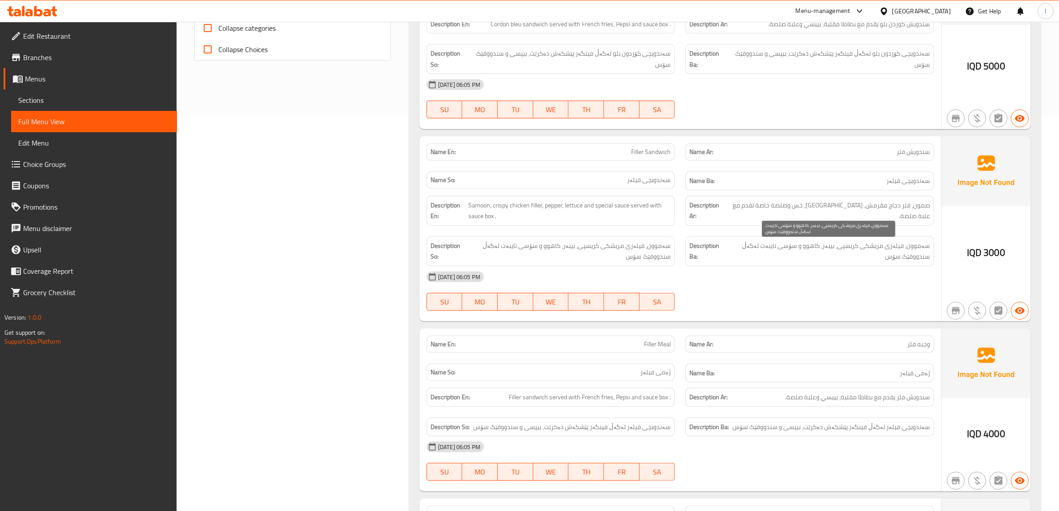
click at [815, 261] on span "سەموون، فیلەری مریشکی کریسپی، بیبەر، کاهوو و سۆسی تایبەت لەگەڵ سندووقێک سۆس" at bounding box center [828, 251] width 204 height 22
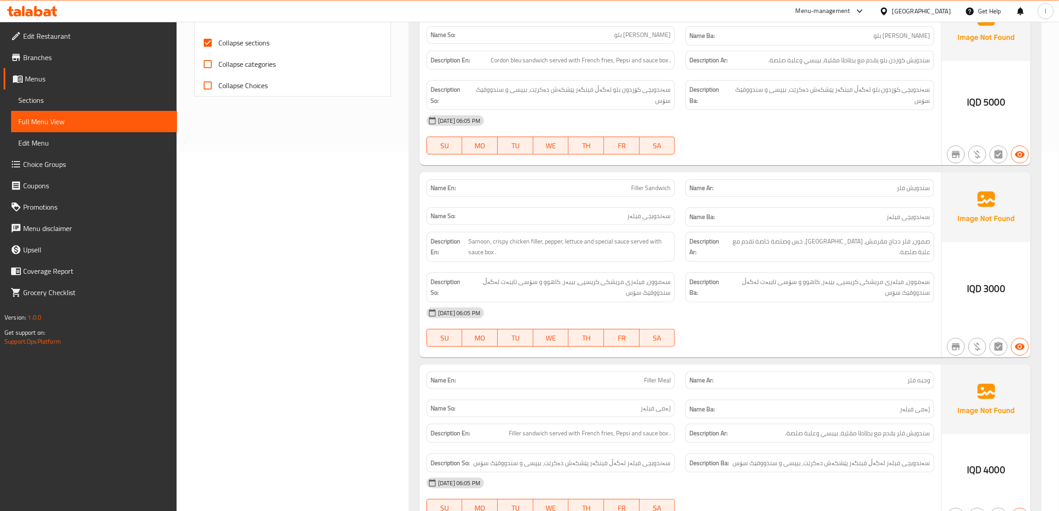
scroll to position [339, 0]
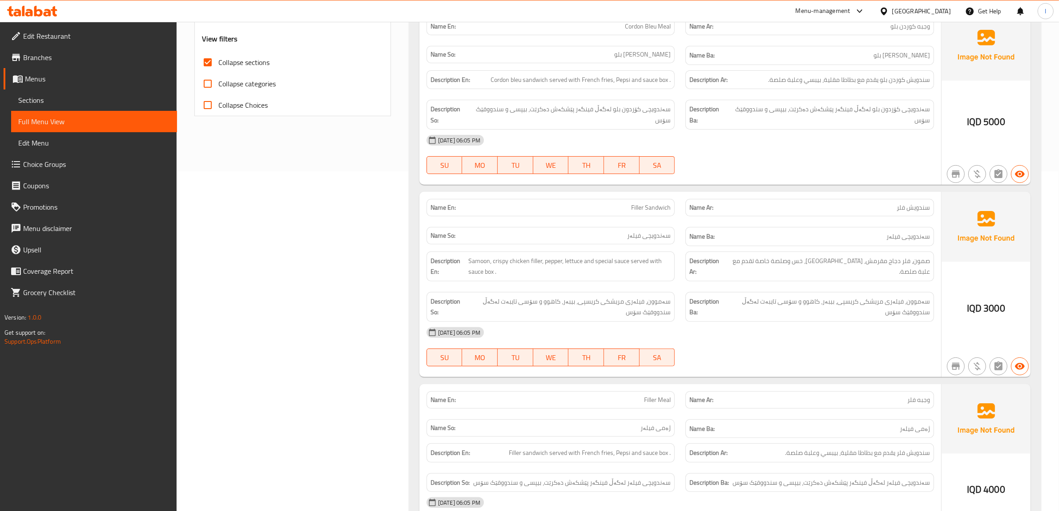
click at [647, 212] on span "Filler Sandwich" at bounding box center [651, 207] width 40 height 9
copy span "Filler Sandwich"
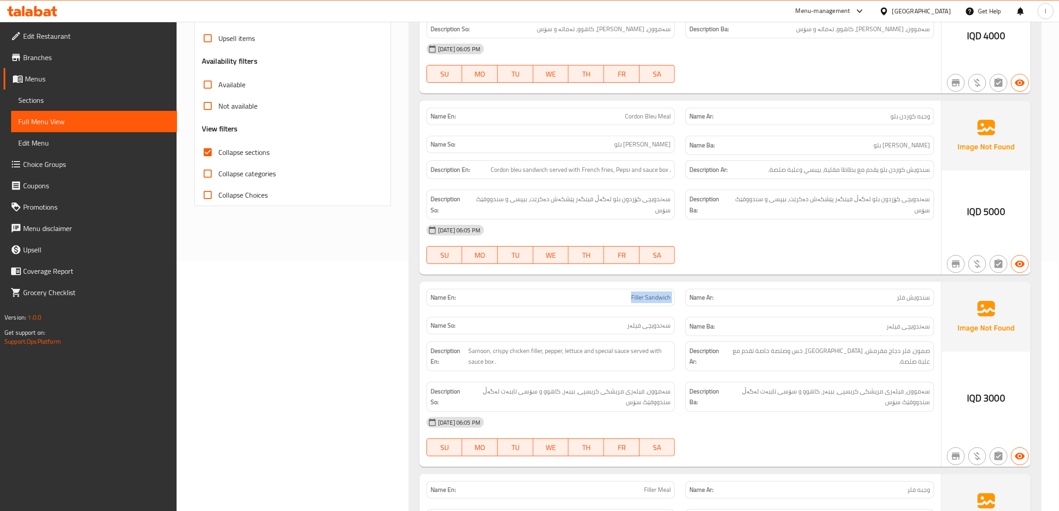
scroll to position [284, 0]
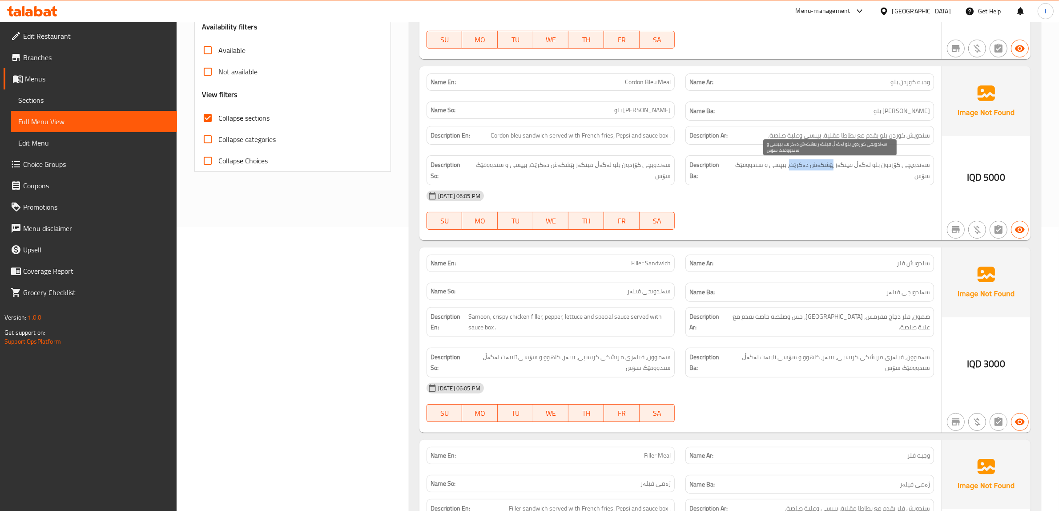
drag, startPoint x: 799, startPoint y: 168, endPoint x: 839, endPoint y: 169, distance: 40.5
click at [839, 169] on span "سەندویچی کۆردون بلو لەگەڵ فینگەر پێشکەش دەکرێت، بیپسی و سندووقێک سۆس" at bounding box center [829, 170] width 201 height 22
copy span "پێشکەش دەکرێت"
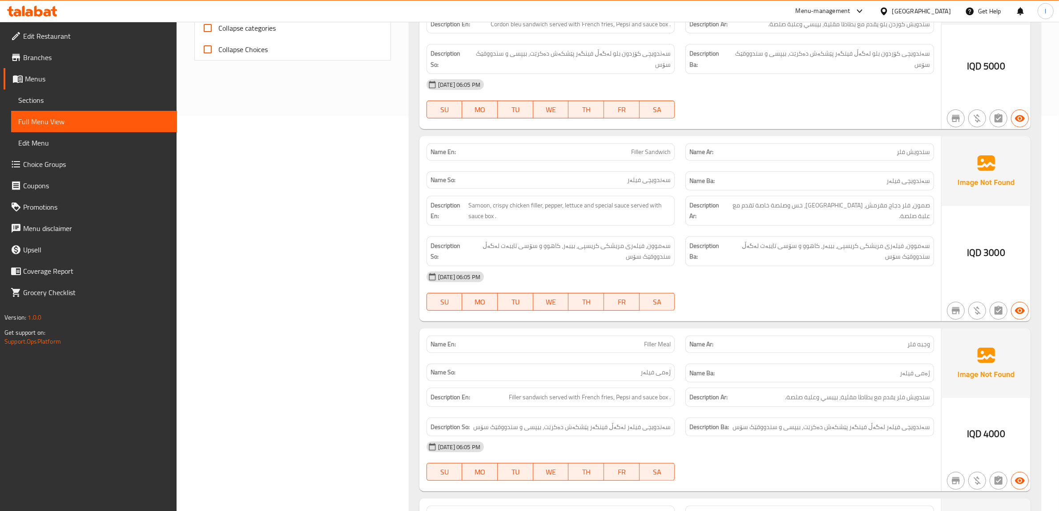
click at [861, 268] on div "[DATE] 06:05 PM" at bounding box center [680, 276] width 518 height 21
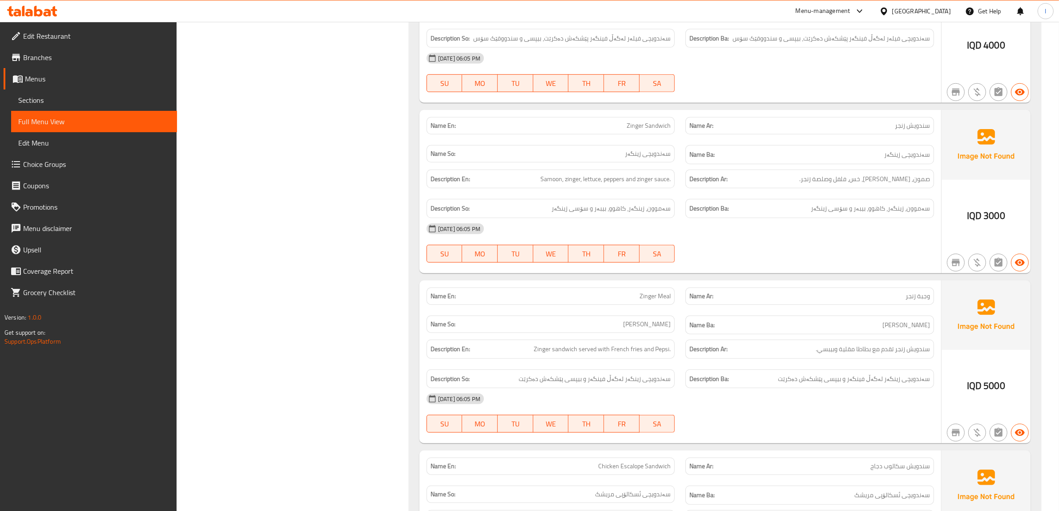
scroll to position [784, 0]
click at [585, 354] on span "Zinger sandwich served with French fries and Pepsi." at bounding box center [602, 347] width 137 height 11
drag, startPoint x: 548, startPoint y: 354, endPoint x: 597, endPoint y: 354, distance: 48.5
click at [597, 354] on span "Zinger sandwich served with French fries and Pepsi." at bounding box center [602, 347] width 137 height 11
click at [645, 358] on div "Description En: Zinger sandwich served with French fries and Pepsi." at bounding box center [550, 347] width 249 height 19
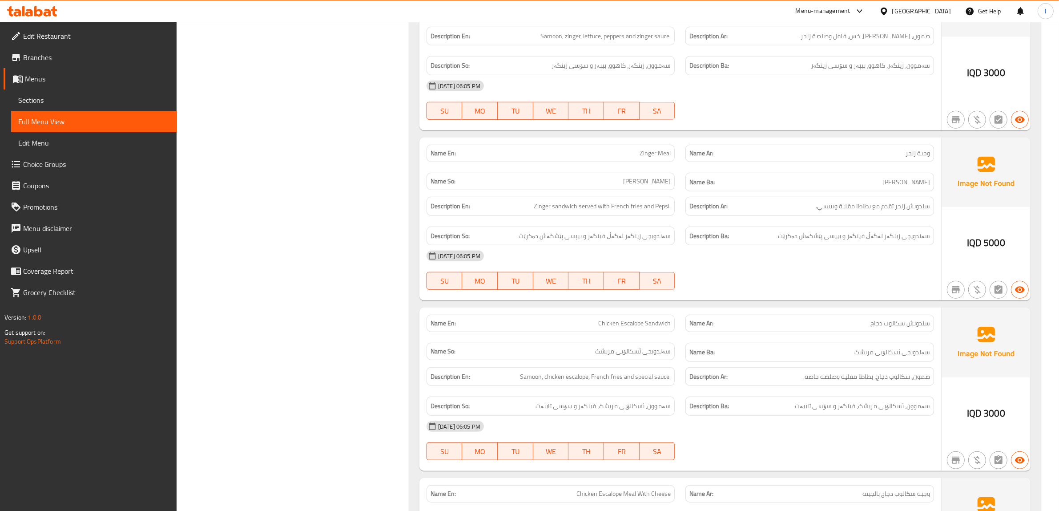
scroll to position [1006, 0]
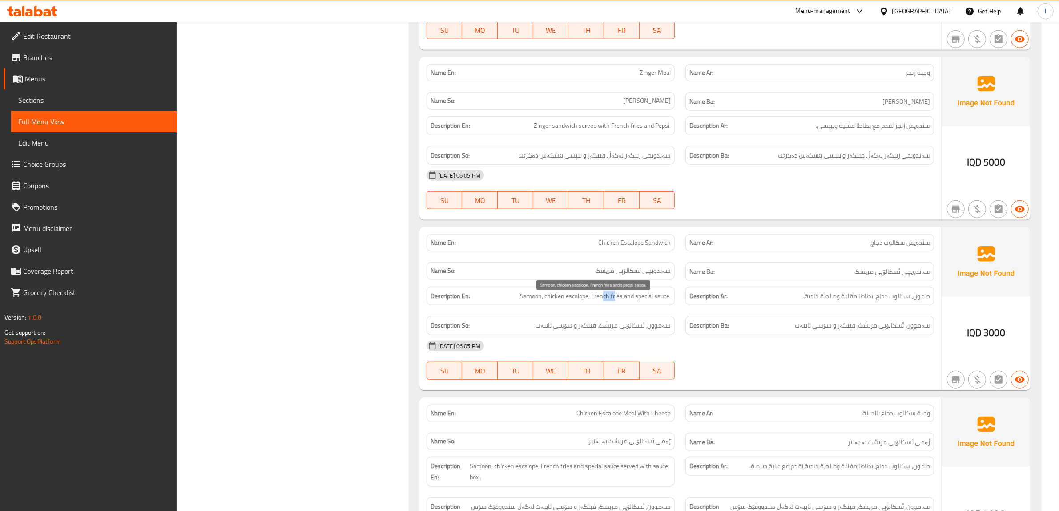
drag, startPoint x: 603, startPoint y: 302, endPoint x: 615, endPoint y: 299, distance: 13.0
click at [615, 299] on span "Samoon, chicken escalope, French fries and special sauce." at bounding box center [595, 295] width 151 height 11
drag, startPoint x: 628, startPoint y: 298, endPoint x: 678, endPoint y: 303, distance: 50.9
click at [674, 303] on div "Description En: Samoon, chicken escalope, French fries and special sauce." at bounding box center [550, 295] width 249 height 19
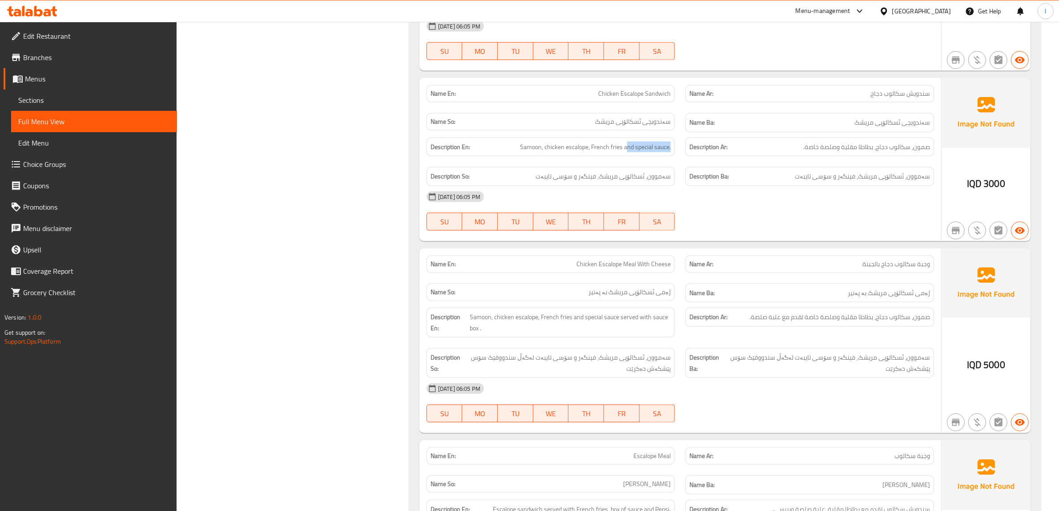
scroll to position [1173, 0]
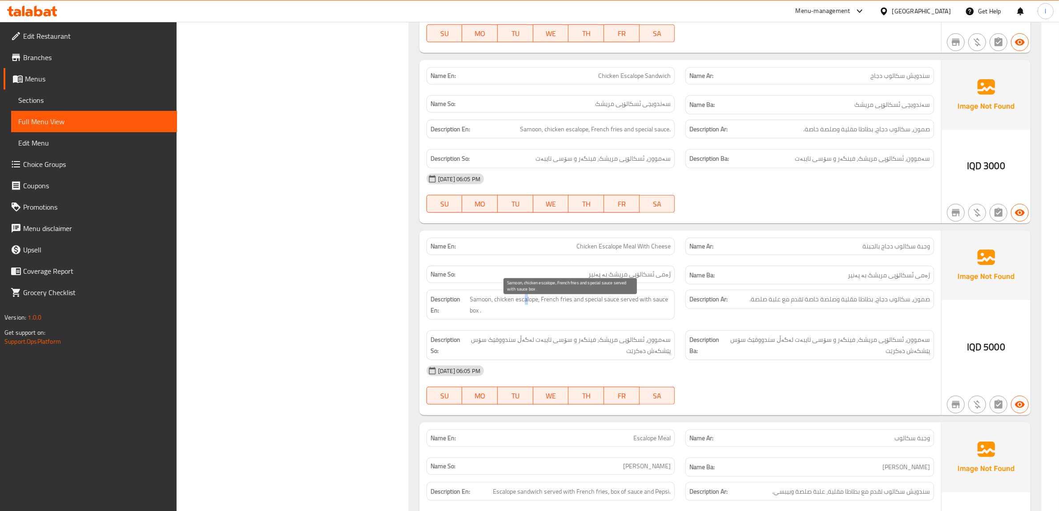
click at [525, 309] on span "Samoon, chicken escalope, French fries and special sauce served with sauce box ." at bounding box center [570, 305] width 201 height 22
drag, startPoint x: 547, startPoint y: 305, endPoint x: 581, endPoint y: 308, distance: 33.9
click at [581, 308] on span "Samoon, chicken escalope, French fries and special sauce served with sauce box ." at bounding box center [570, 305] width 201 height 22
click at [608, 306] on span "Samoon, chicken escalope, French fries and special sauce served with sauce box ." at bounding box center [570, 305] width 201 height 22
drag, startPoint x: 625, startPoint y: 308, endPoint x: 633, endPoint y: 307, distance: 7.6
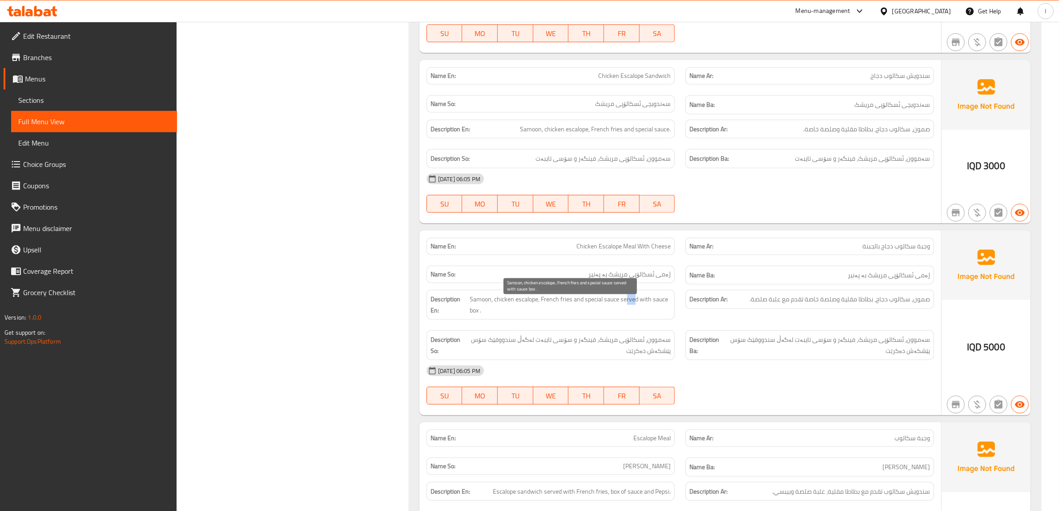
click at [633, 307] on span "Samoon, chicken escalope, French fries and special sauce served with sauce box ." at bounding box center [570, 305] width 201 height 22
click at [635, 310] on span "Samoon, chicken escalope, French fries and special sauce served with sauce box ." at bounding box center [570, 305] width 201 height 22
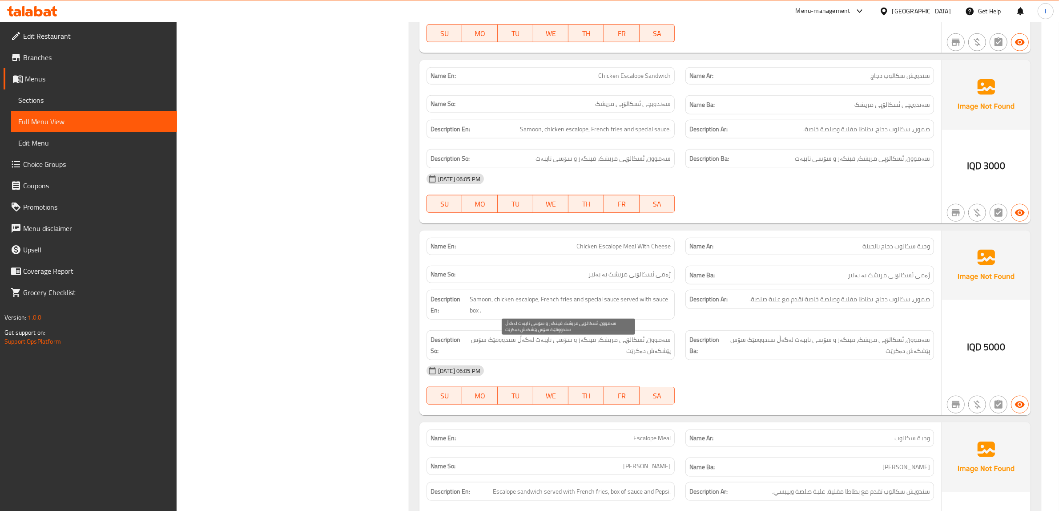
drag, startPoint x: 536, startPoint y: 354, endPoint x: 619, endPoint y: 352, distance: 82.7
click at [539, 352] on span "سەموون، ئسکالۆپی مریشک، فینگەر و سۆسی تایبەت لەگەڵ سندووقێک سۆس پێشکەش دەکرێت" at bounding box center [568, 345] width 206 height 22
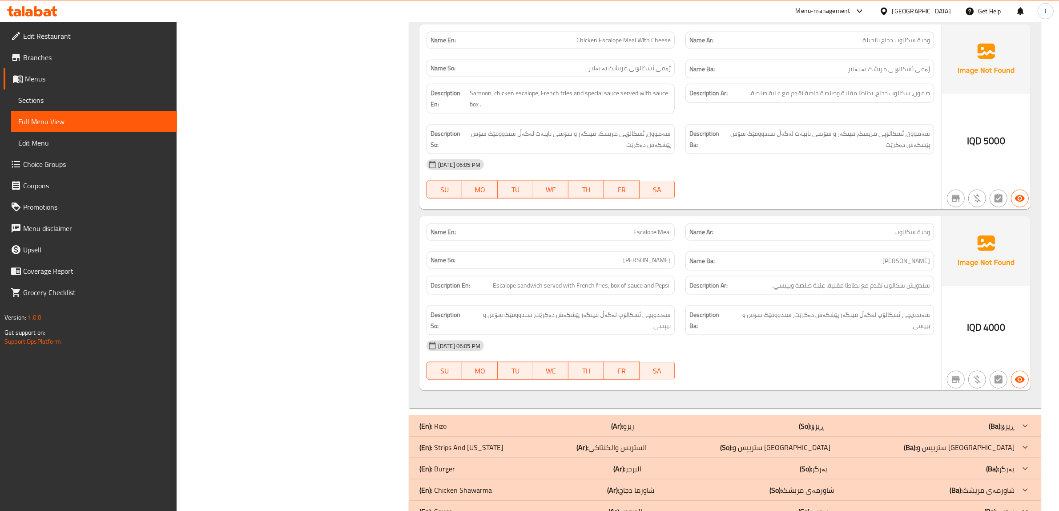
scroll to position [1396, 0]
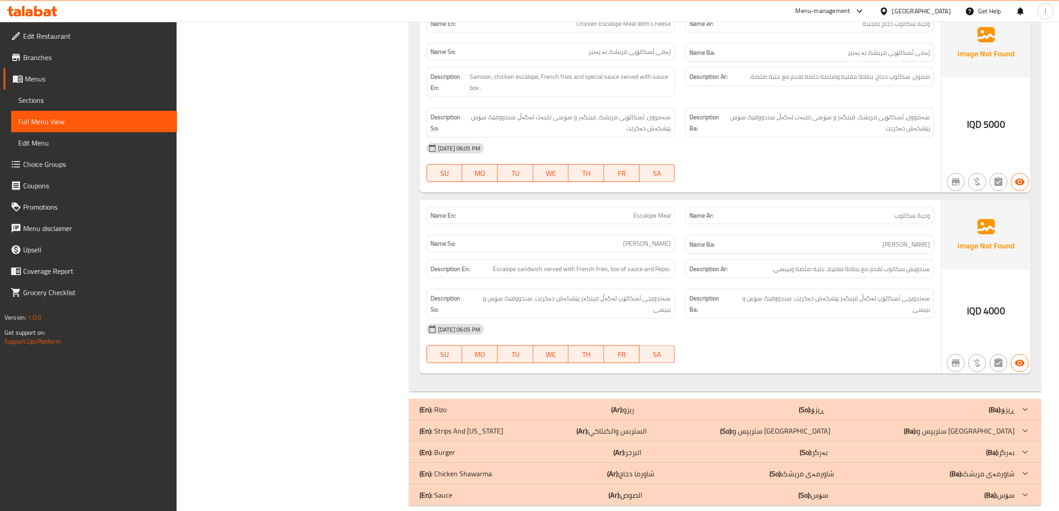
click at [924, 324] on div "[DATE] 06:05 PM" at bounding box center [680, 328] width 518 height 21
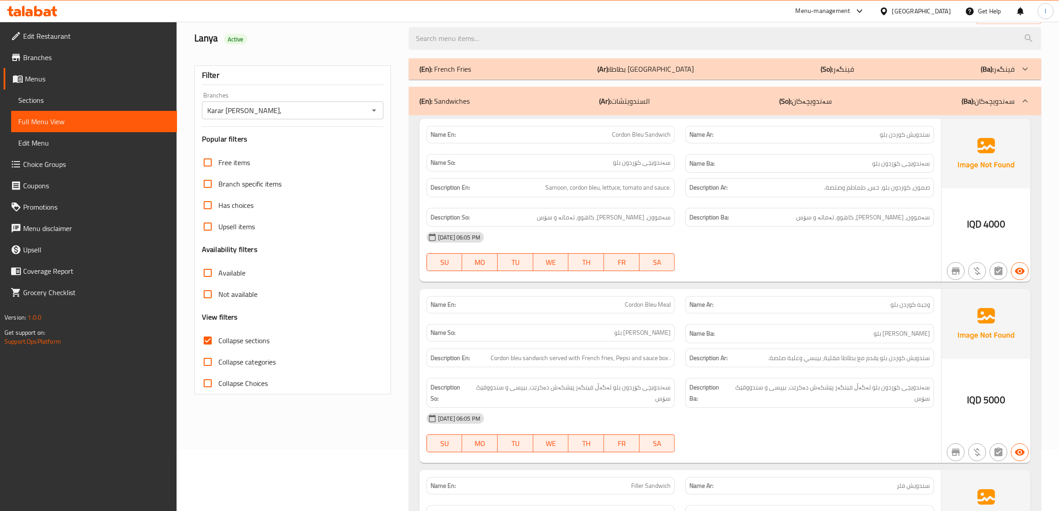
scroll to position [0, 0]
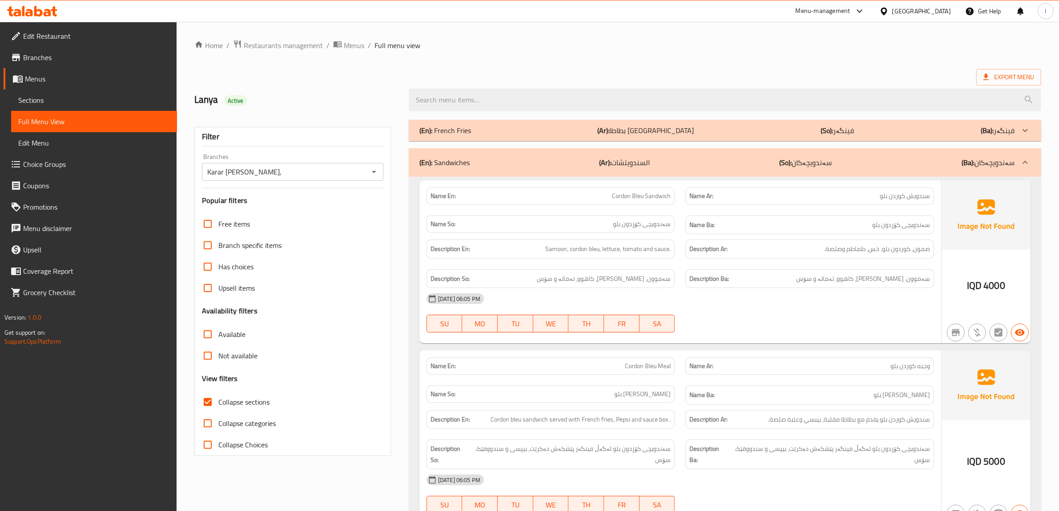
click at [618, 168] on p "(Ar): السندويتشات" at bounding box center [624, 162] width 51 height 11
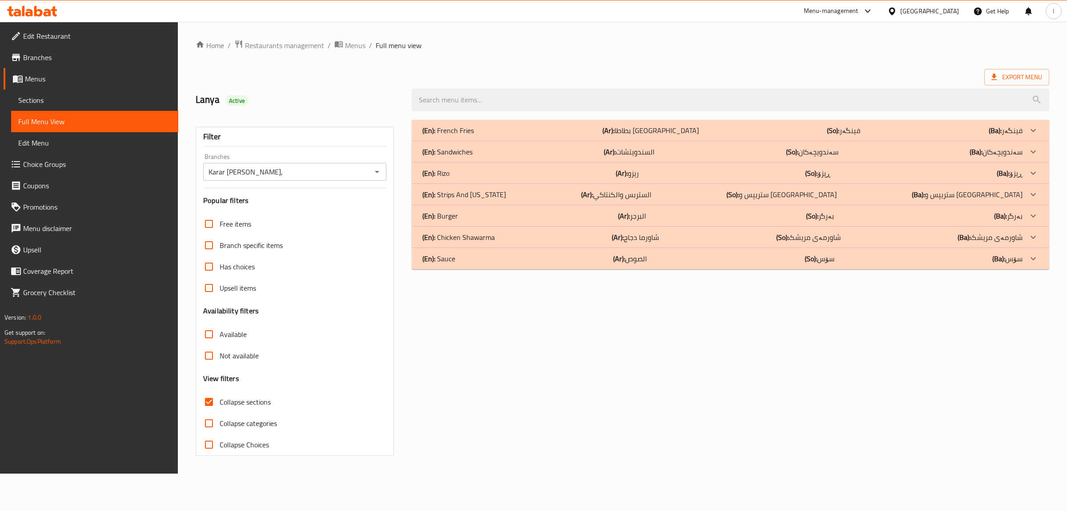
click at [605, 174] on div "(En): Rizo (Ar): ريزو (So): ڕیزۆ (Ba): ڕیزۆ" at bounding box center [722, 173] width 600 height 11
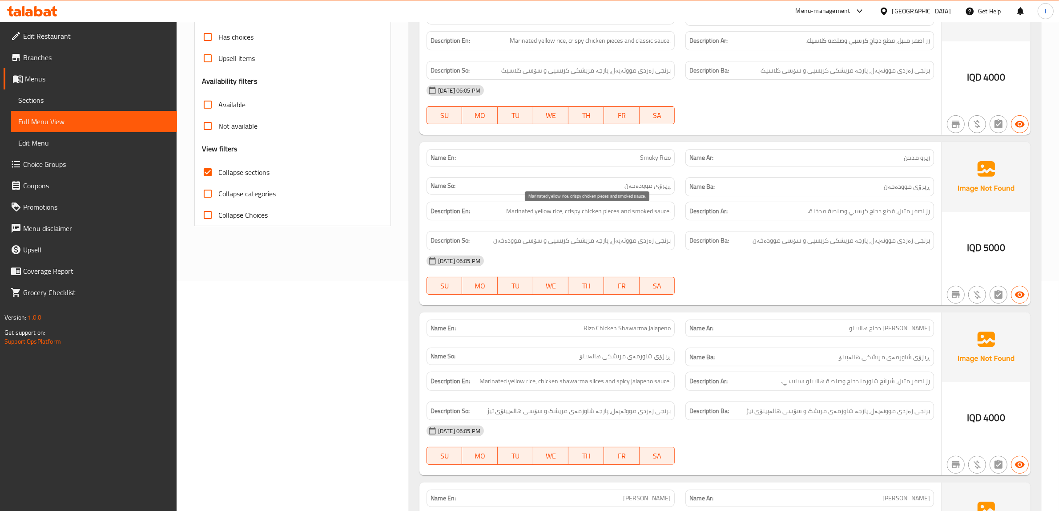
scroll to position [334, 0]
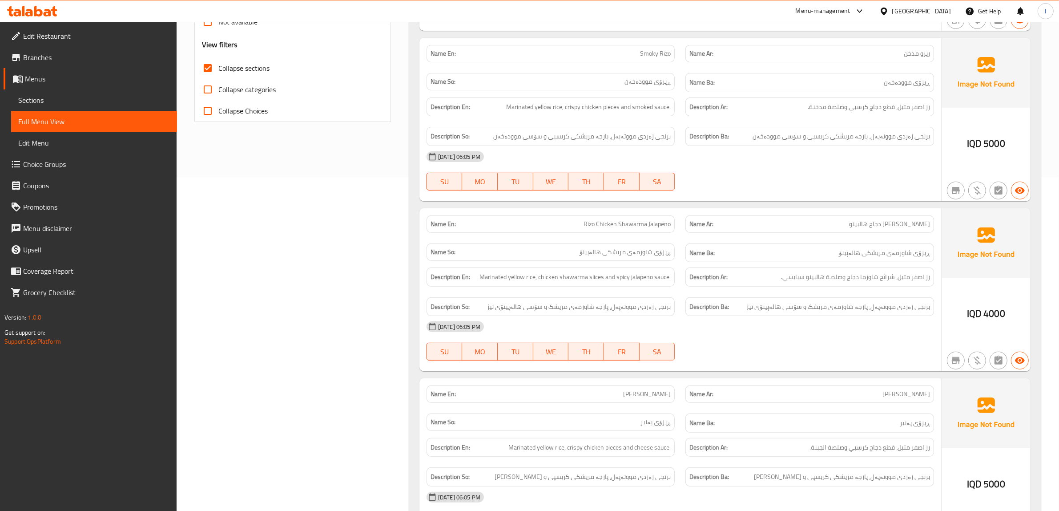
click at [892, 262] on div "Name Ba: ڕیزۆی شاورمەی مریشکی هالەپینۆ" at bounding box center [809, 252] width 249 height 19
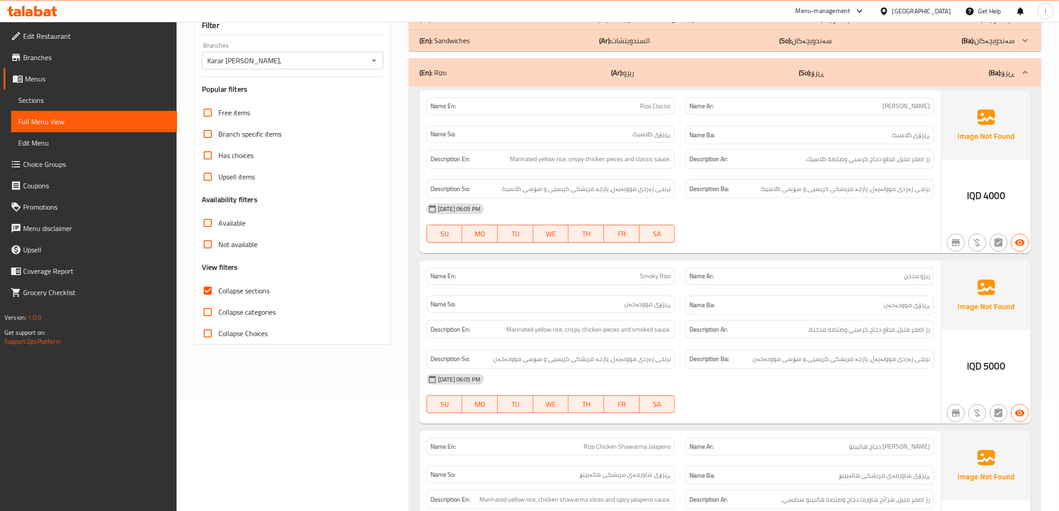
scroll to position [56, 0]
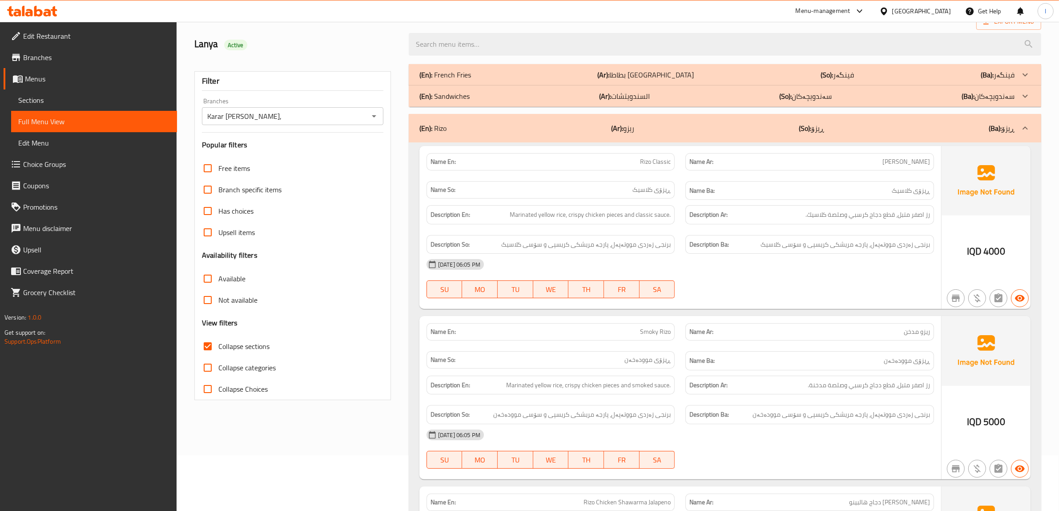
click at [909, 331] on span "ريزو مدخن" at bounding box center [917, 331] width 26 height 9
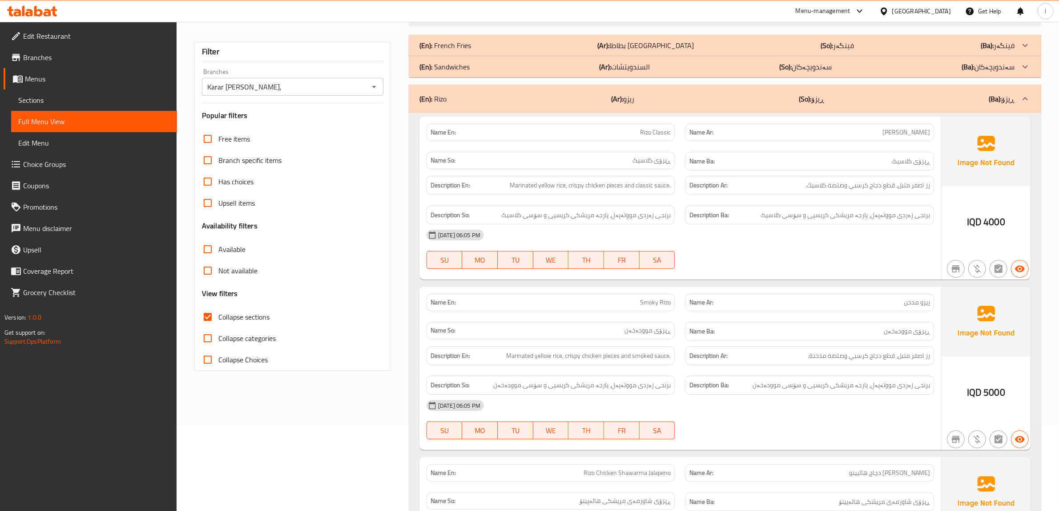
scroll to position [111, 0]
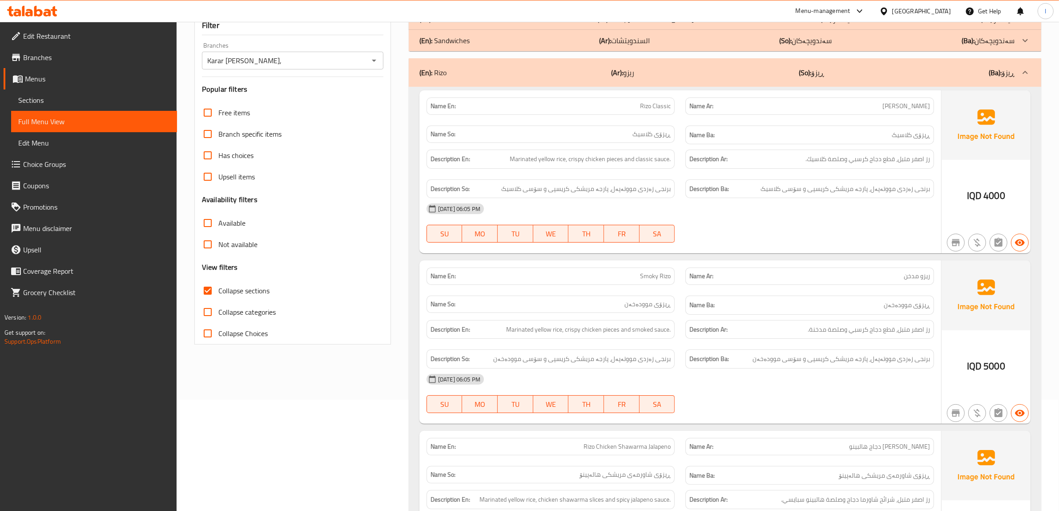
click at [760, 382] on div "[DATE] 06:05 PM" at bounding box center [680, 378] width 518 height 21
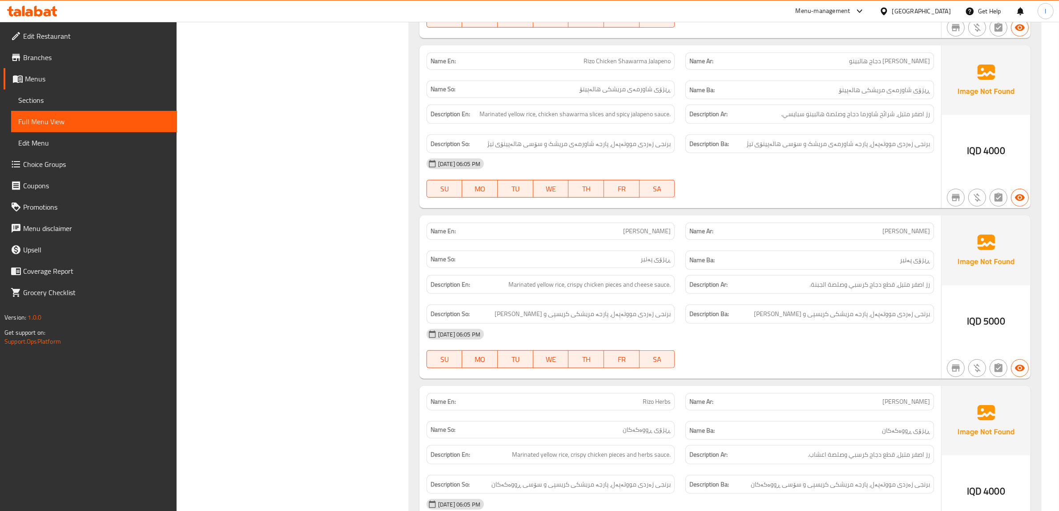
scroll to position [556, 0]
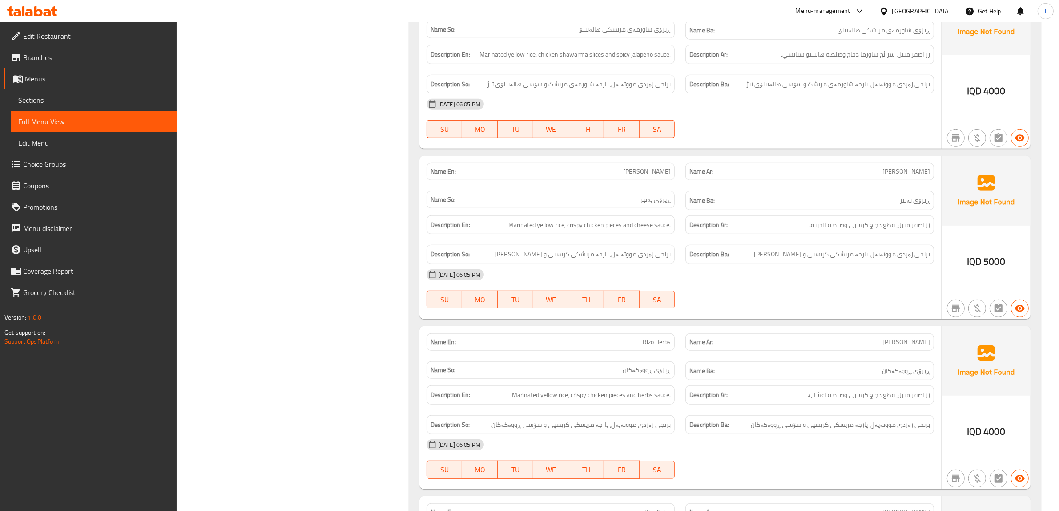
click at [819, 284] on div "[DATE] 06:05 PM" at bounding box center [680, 274] width 518 height 21
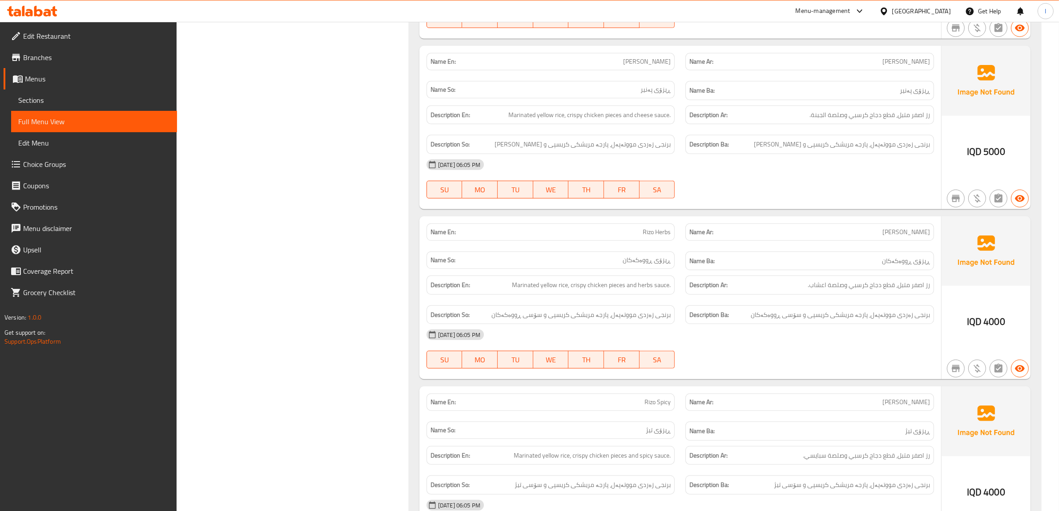
scroll to position [667, 0]
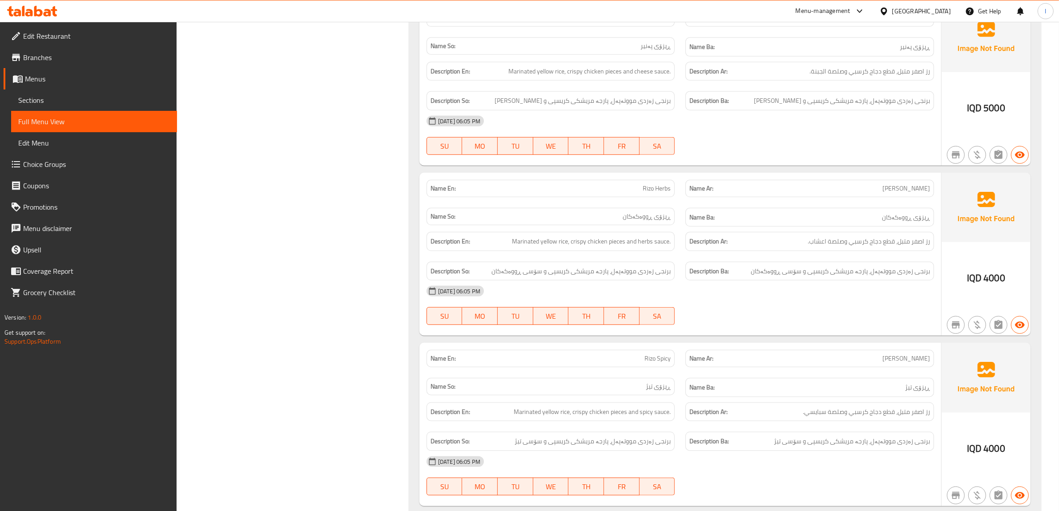
scroll to position [889, 0]
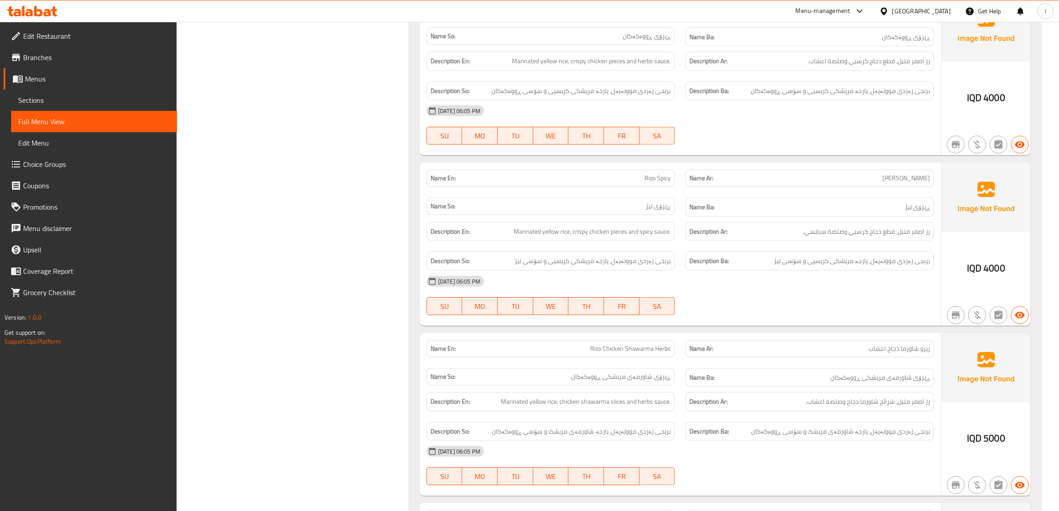
click at [599, 372] on div "Name So: ڕیزۆی شاورمەی مریشکی ڕووەکەکان" at bounding box center [550, 377] width 259 height 30
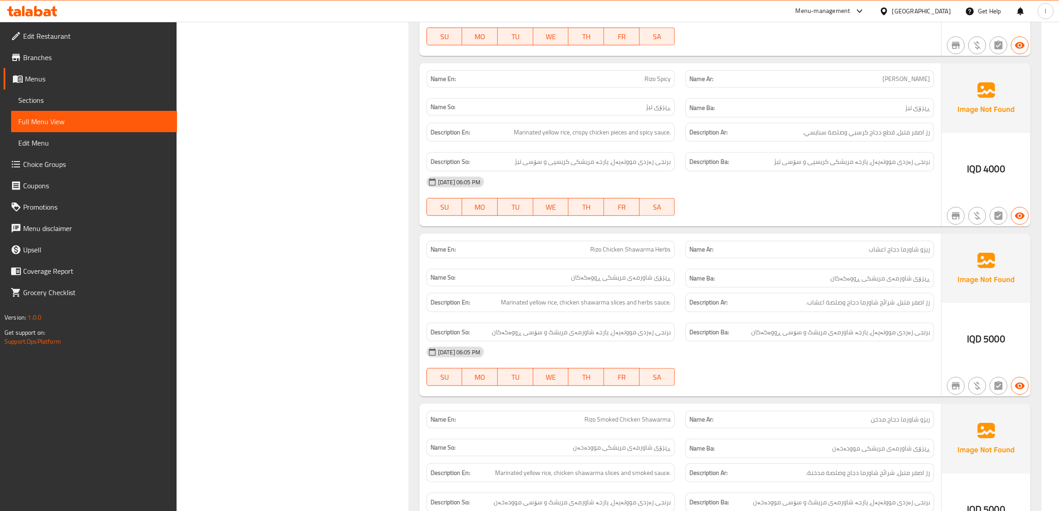
scroll to position [1056, 0]
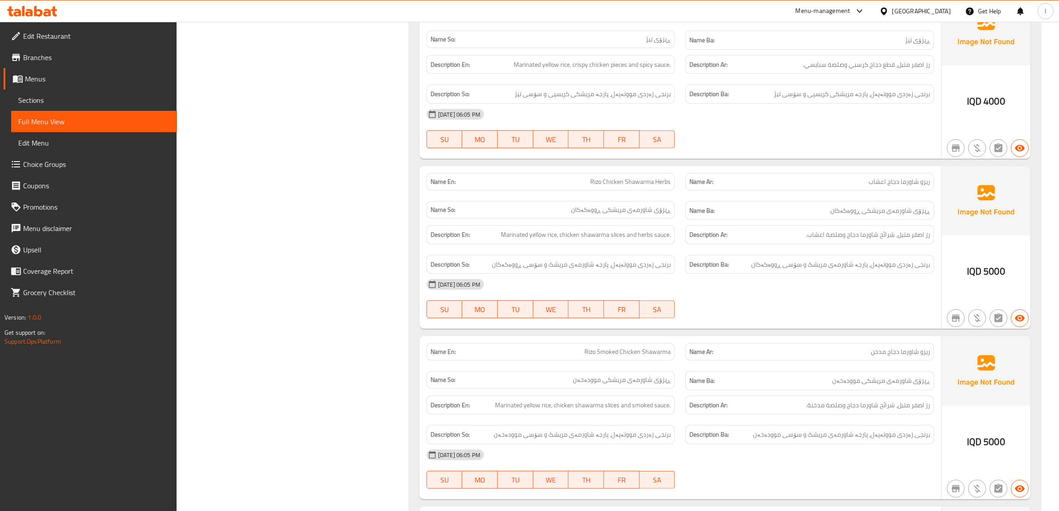
click at [748, 405] on h6 "Description Ar: رز اصفر متبل، شرائح شاورما دجاج وصلصة مدخنة." at bounding box center [809, 404] width 241 height 11
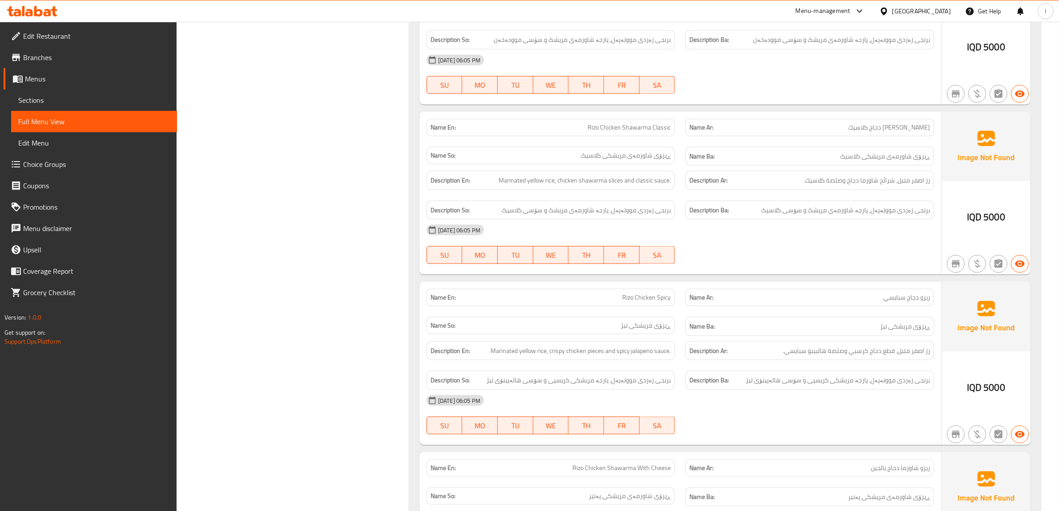
scroll to position [1501, 0]
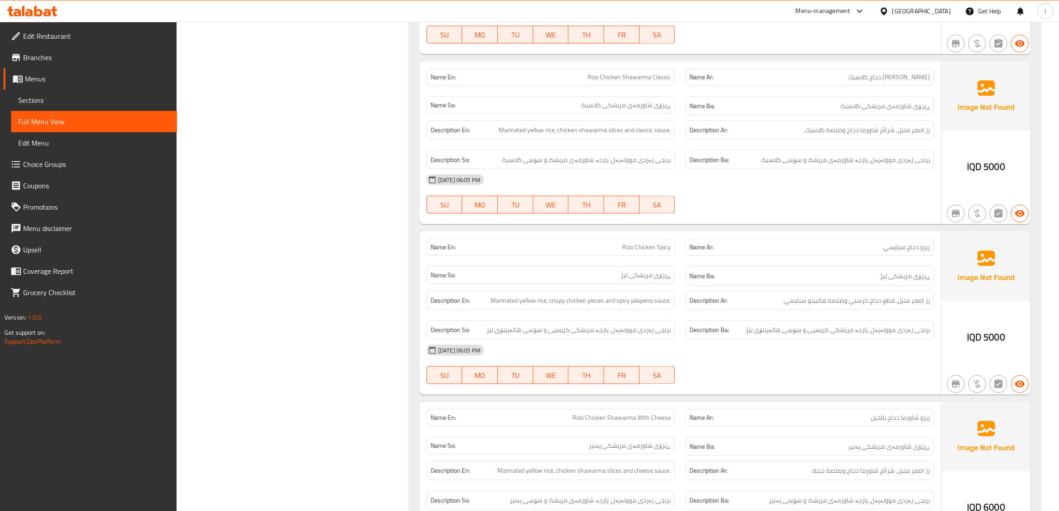
click at [878, 357] on div "[DATE] 06:05 PM" at bounding box center [680, 349] width 518 height 21
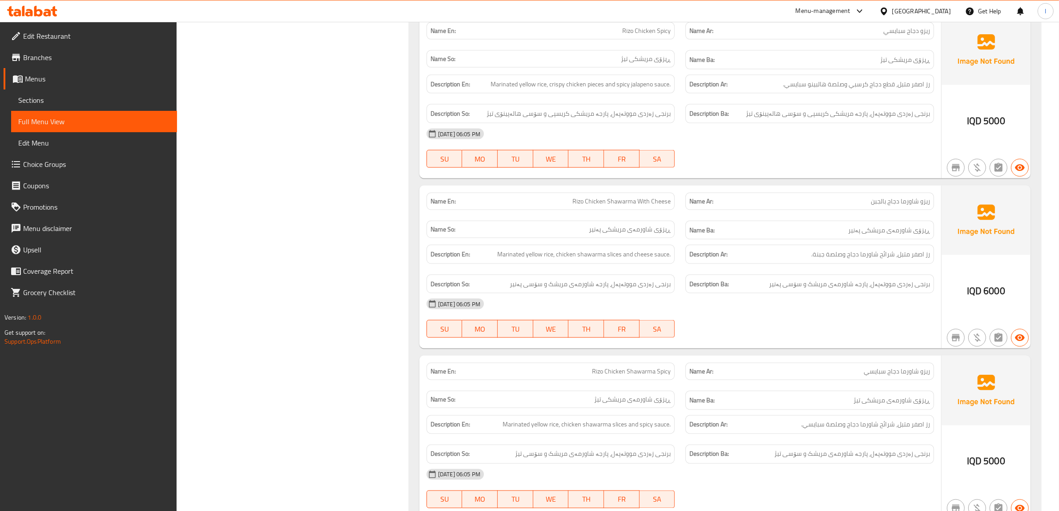
scroll to position [1723, 0]
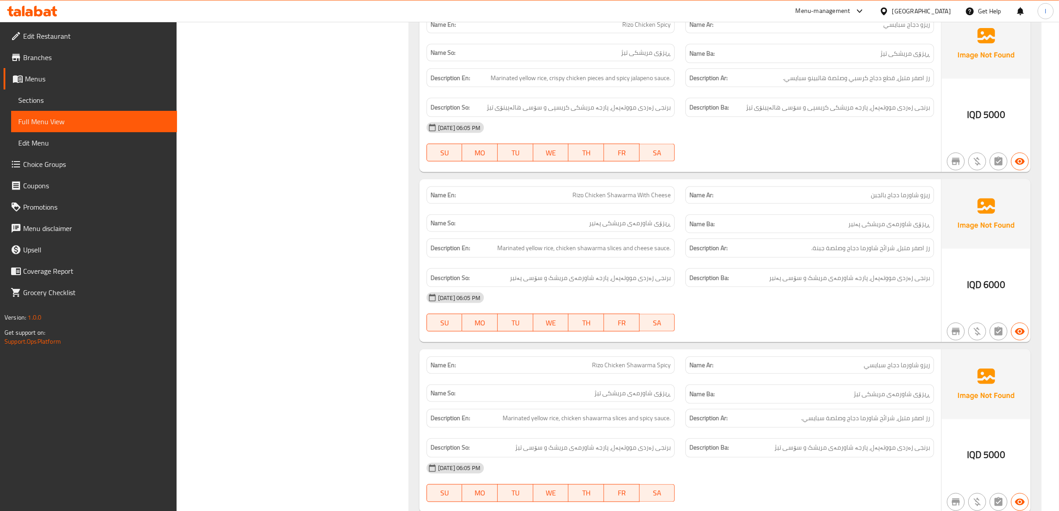
click at [447, 502] on button "SU" at bounding box center [444, 493] width 36 height 18
click at [830, 326] on div "15-10-2025 06:05 PM SU MO TU WE TH FR SA" at bounding box center [680, 312] width 518 height 50
click at [576, 398] on p "Name So: ڕیزۆی شاورمەی مریشکی تیژ" at bounding box center [550, 392] width 241 height 9
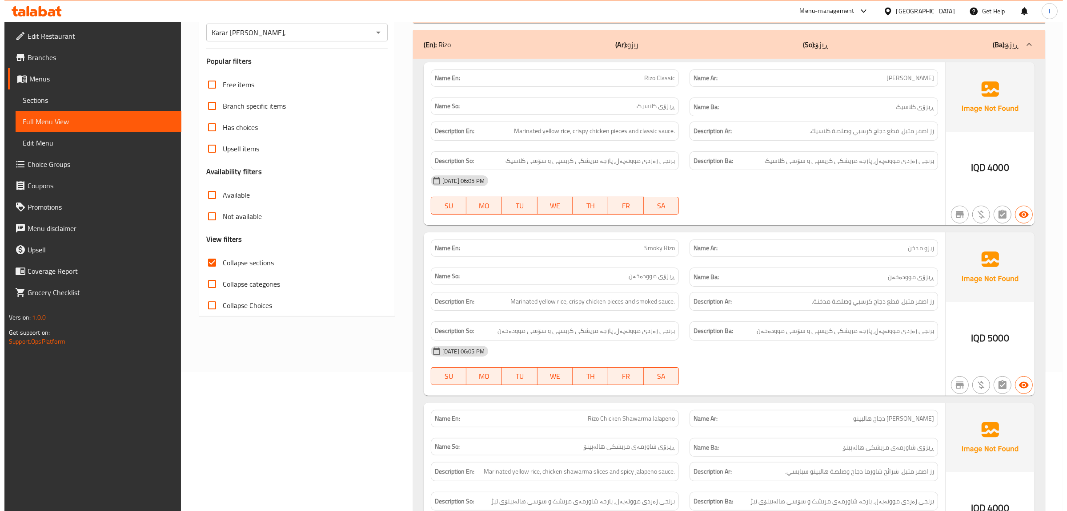
scroll to position [0, 0]
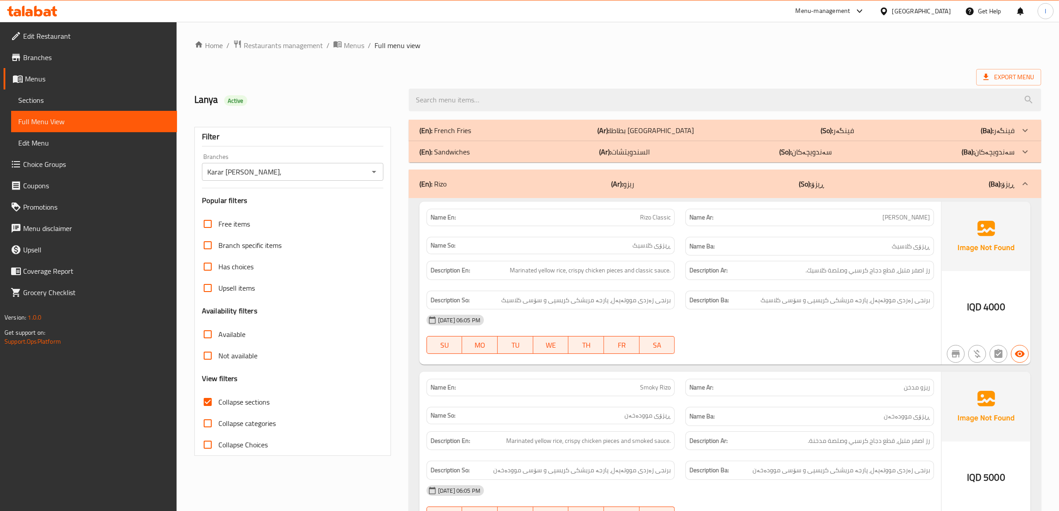
click at [613, 185] on b "(Ar):" at bounding box center [617, 183] width 12 height 13
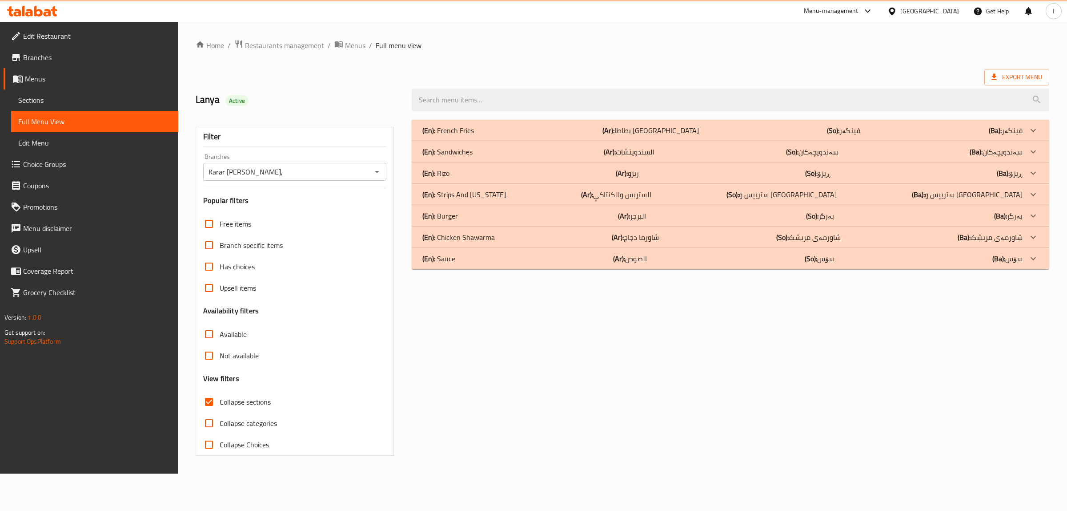
click at [587, 194] on div "(En): Strips And Kentucky (Ar): الستربس والكنتاكي (So): ستریپس و کنتاکی (Ba): س…" at bounding box center [722, 194] width 600 height 11
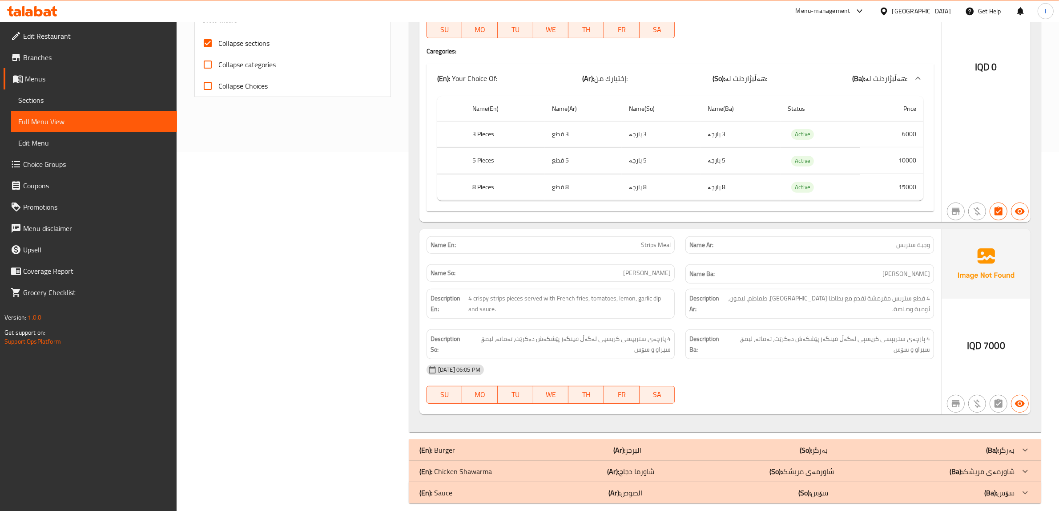
scroll to position [371, 0]
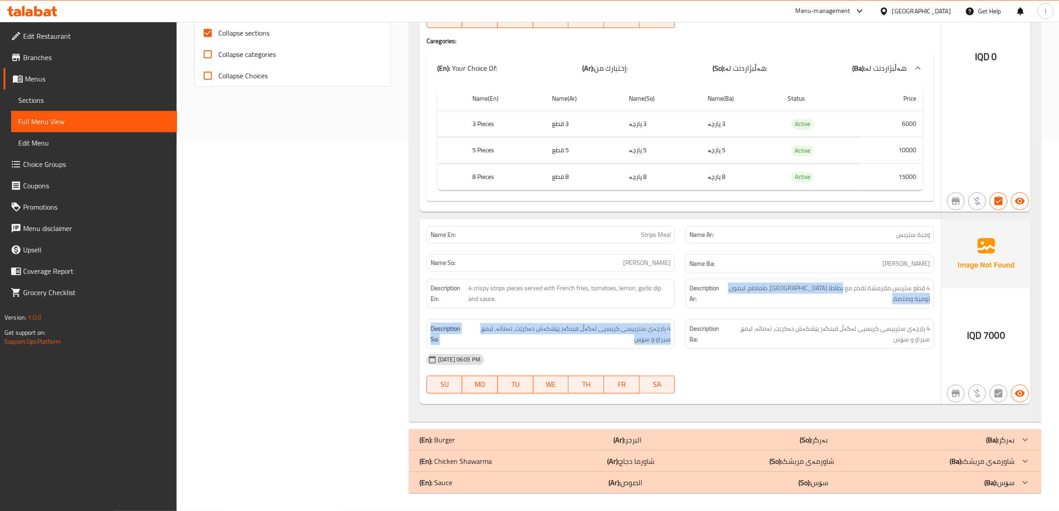
drag, startPoint x: 637, startPoint y: 335, endPoint x: 842, endPoint y: 298, distance: 208.2
click at [842, 298] on div "Description En: 4 crispy strips pieces served with French fries, tomatoes, lemo…" at bounding box center [680, 313] width 518 height 81
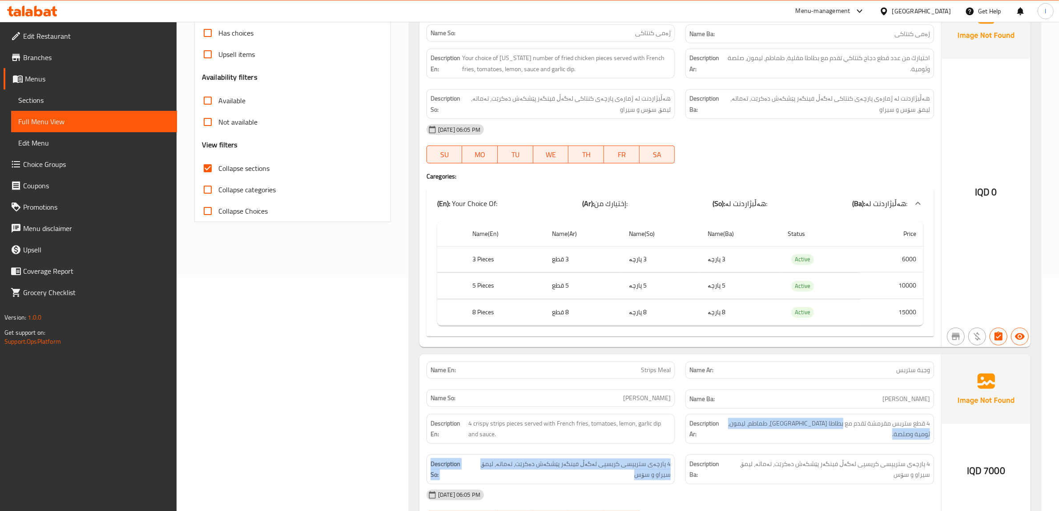
scroll to position [205, 0]
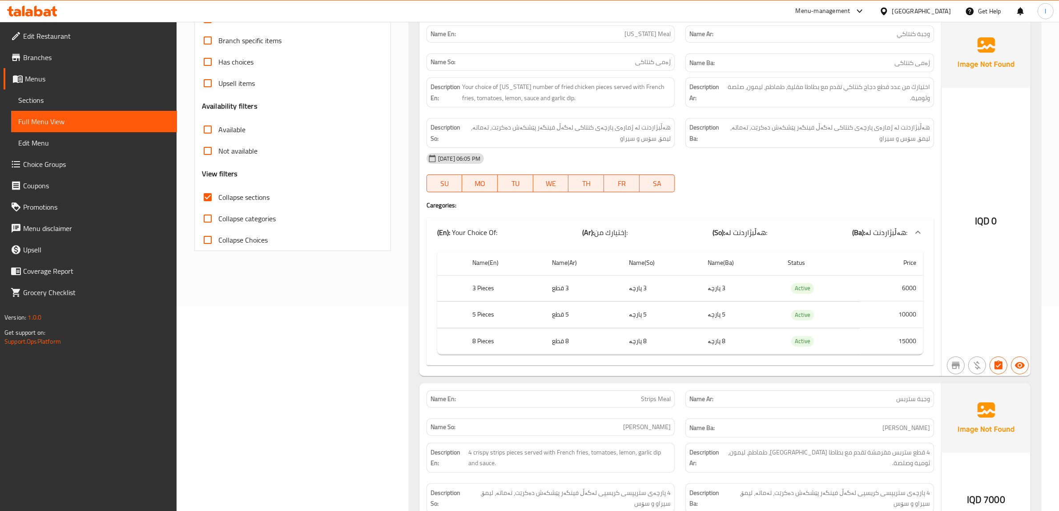
click at [848, 354] on td "choices table" at bounding box center [648, 354] width 423 height 0
click at [743, 365] on div "Name(En) Name(Ar) Name(So) Name(Ba) Status Price 3 Pieces 3 قطع 3 پارچە 3 پارچە…" at bounding box center [679, 305] width 507 height 119
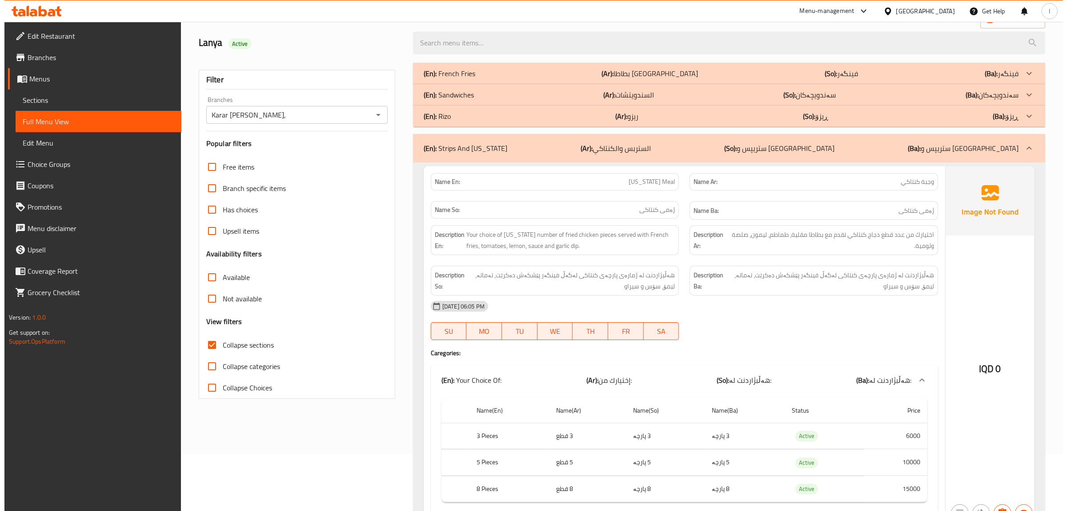
scroll to position [0, 0]
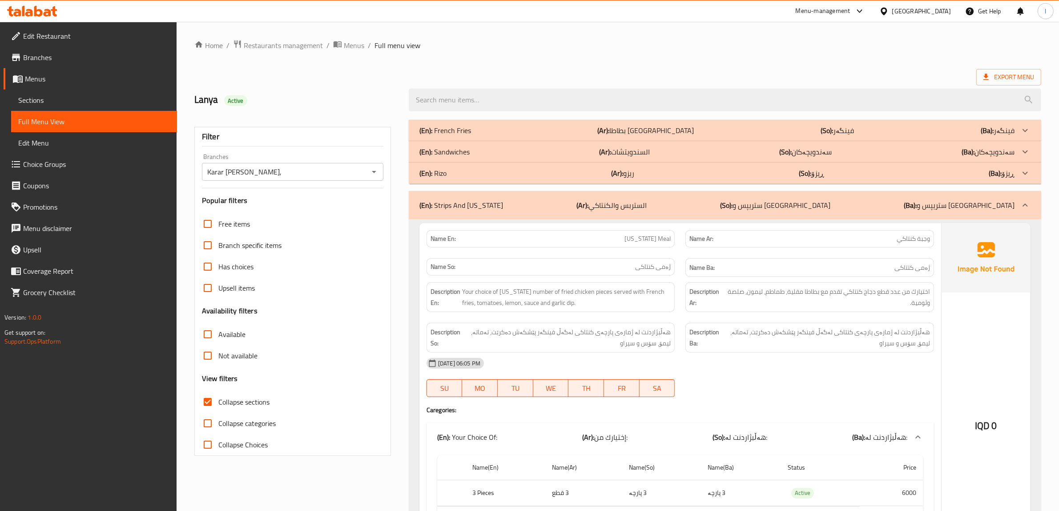
click at [574, 216] on div "(En): Strips And Kentucky (Ar): الستربس والكنتاكي (So): ستریپس و کنتاکی (Ba): س…" at bounding box center [725, 205] width 632 height 28
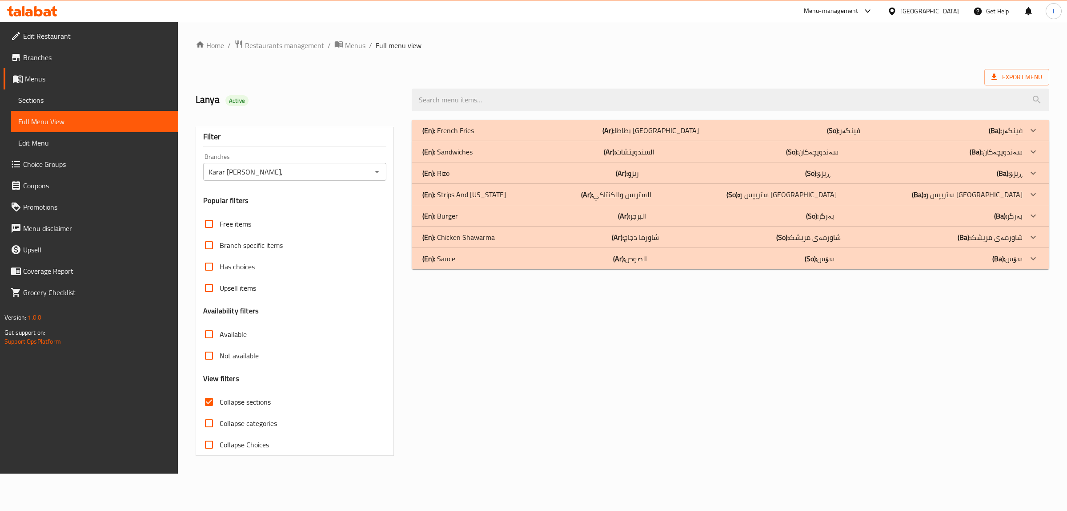
click at [488, 212] on div "(En): Burger (Ar): البرجر (So): بەرگر (Ba): بەرگر" at bounding box center [722, 215] width 600 height 11
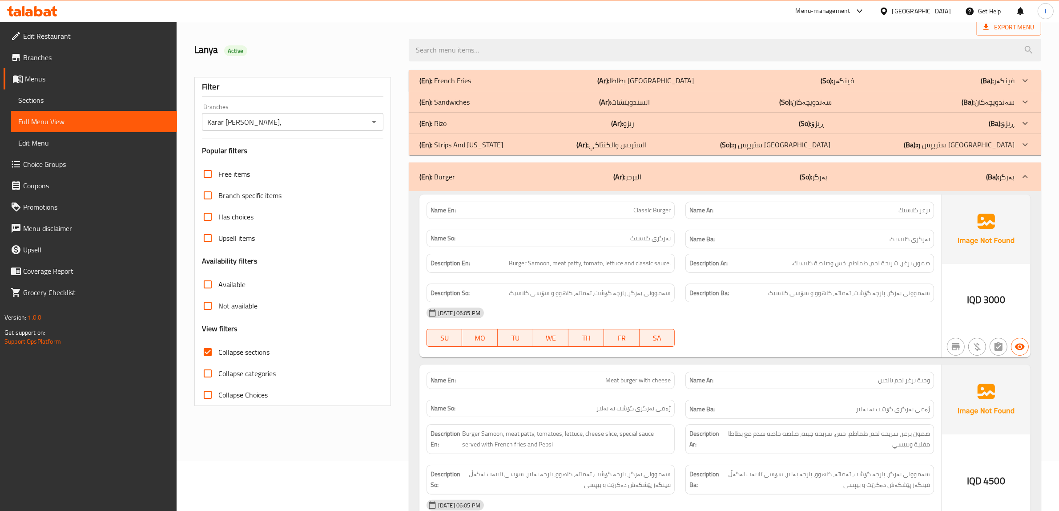
scroll to position [111, 0]
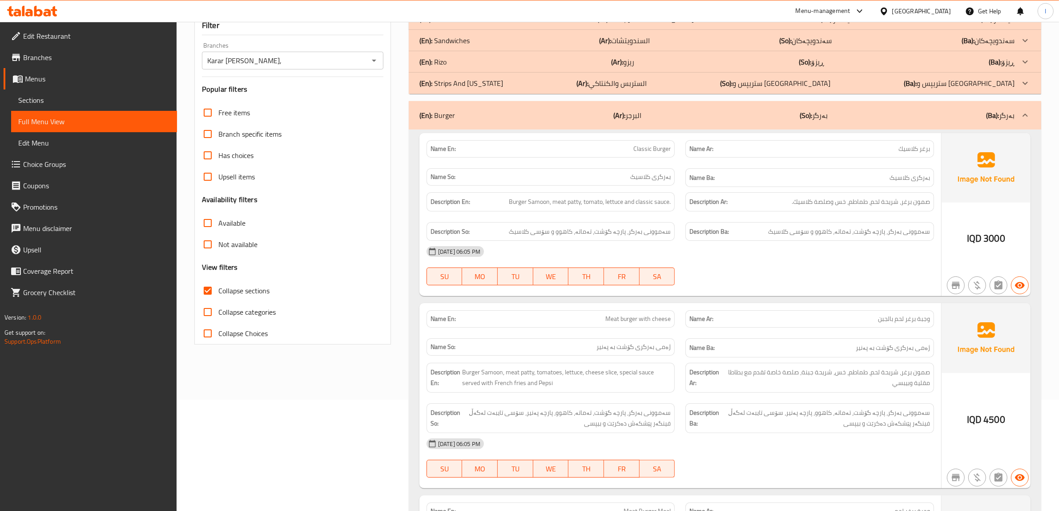
click at [852, 265] on div "15-10-2025 06:05 PM SU MO TU WE TH FR SA" at bounding box center [680, 266] width 518 height 50
click at [800, 319] on p "Name Ar: وجبة برغر لحم بالجبن" at bounding box center [809, 318] width 241 height 9
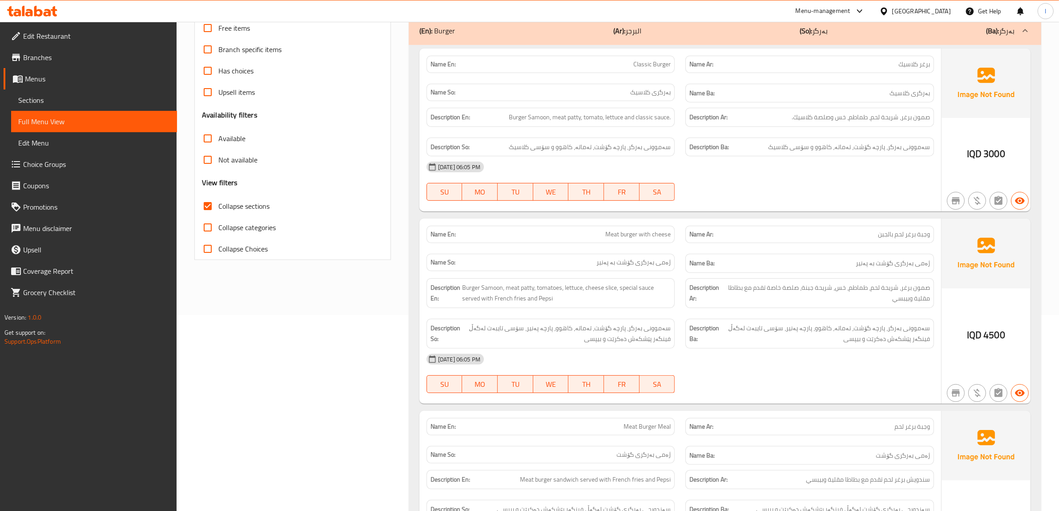
scroll to position [222, 0]
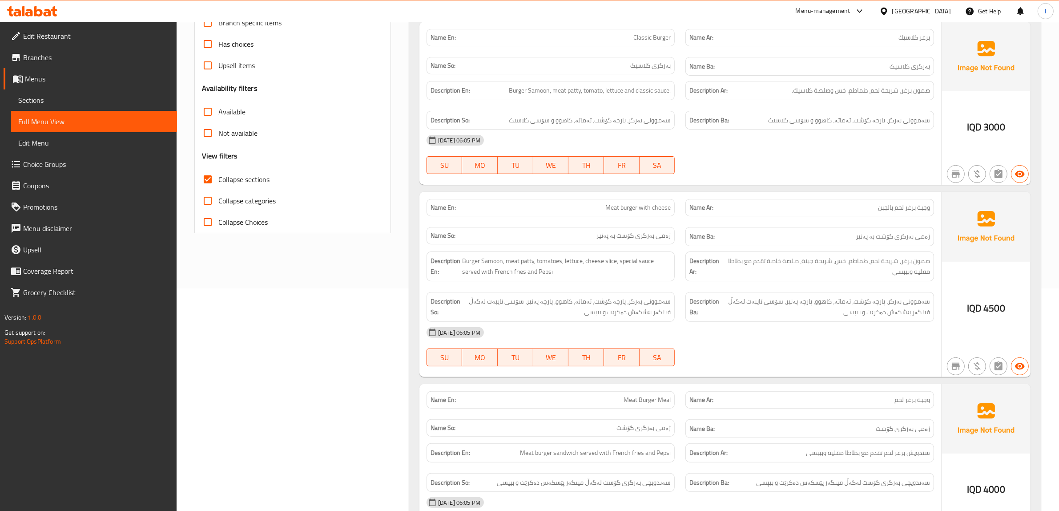
click at [725, 349] on div "15-10-2025 06:05 PM SU MO TU WE TH FR SA" at bounding box center [680, 347] width 518 height 50
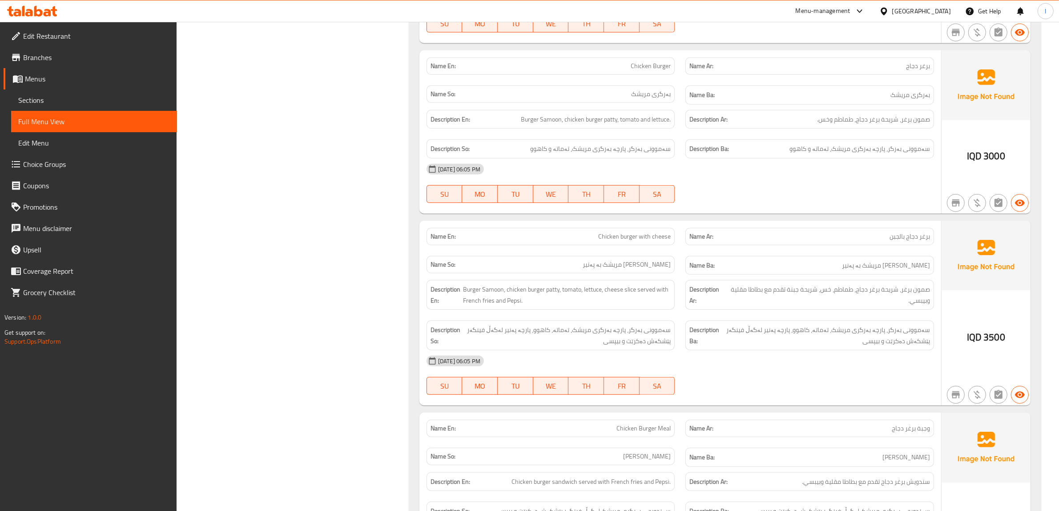
scroll to position [834, 0]
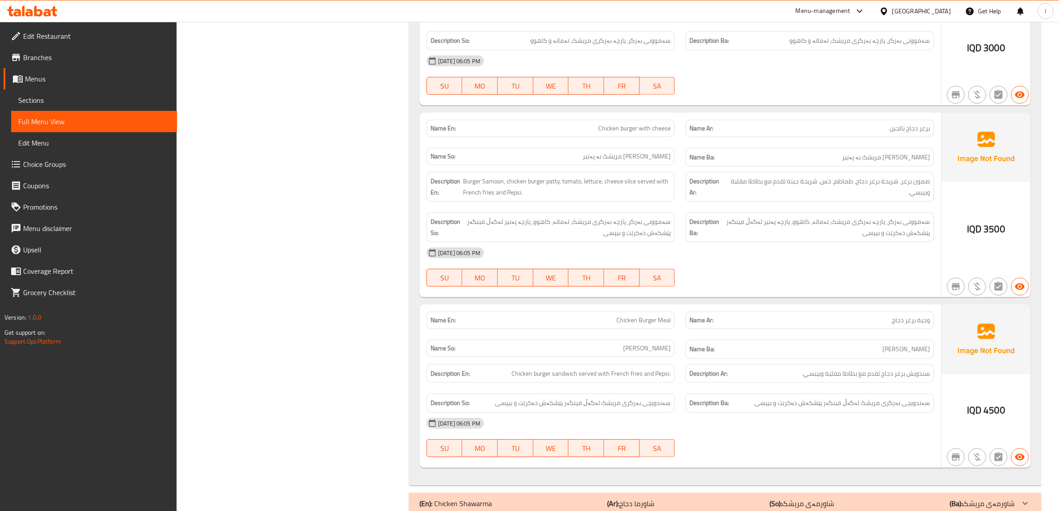
click at [711, 363] on div "Description Ar: سندويش برغر دجاج تقدم مع بطاطا مقلية وبيبسي." at bounding box center [809, 373] width 259 height 30
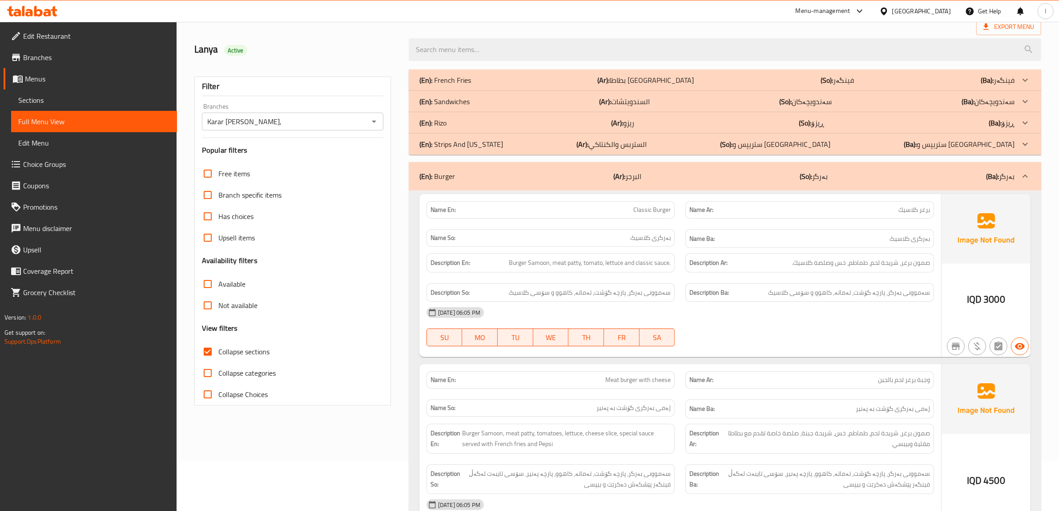
scroll to position [0, 0]
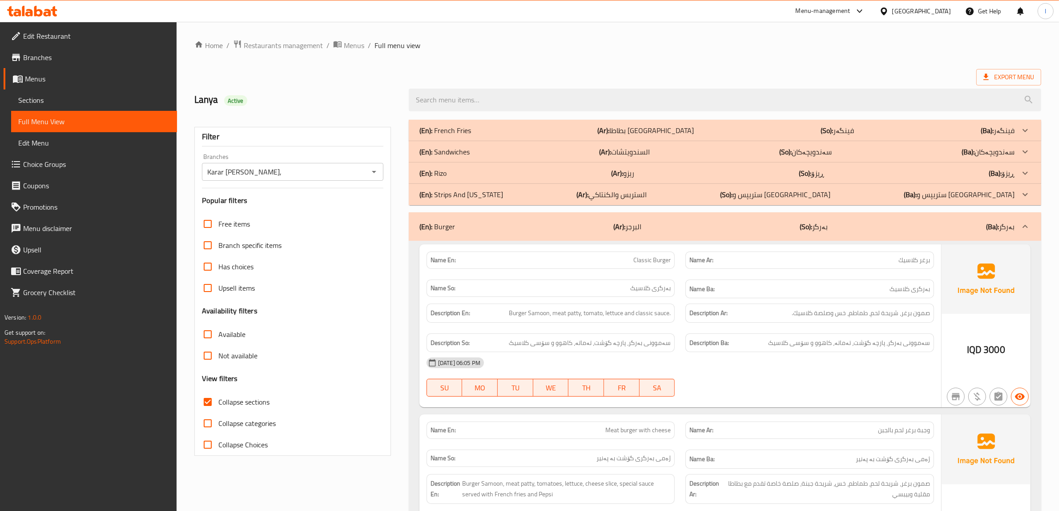
click at [631, 230] on p "(Ar): البرجر" at bounding box center [627, 226] width 28 height 11
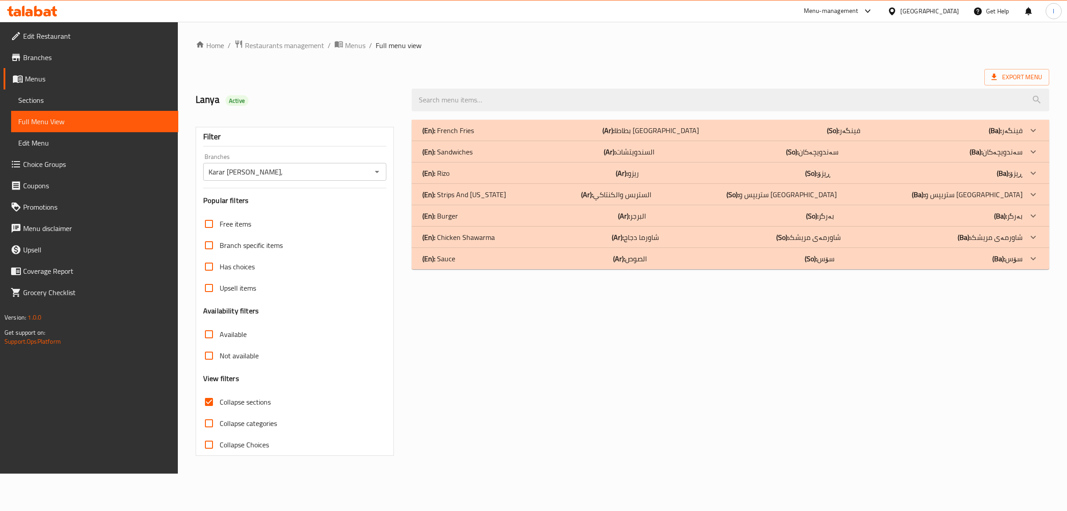
click at [628, 239] on p "(Ar): شاورما دجاج" at bounding box center [635, 237] width 47 height 11
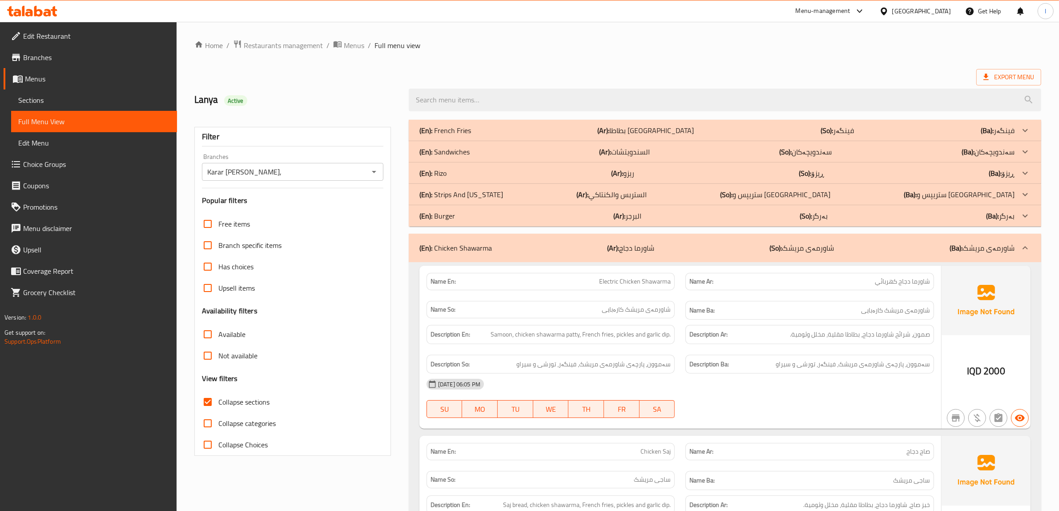
click at [870, 423] on div at bounding box center [809, 417] width 259 height 11
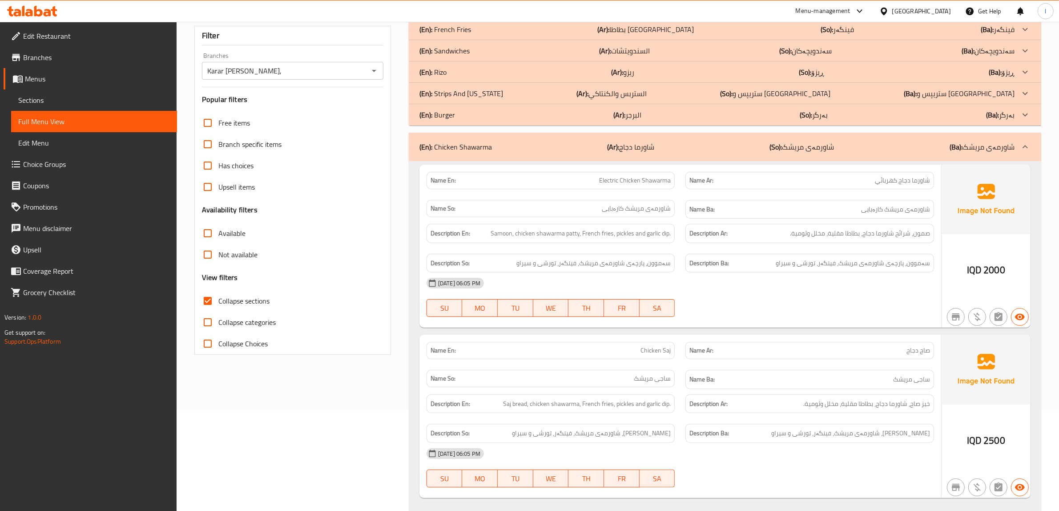
scroll to position [42, 0]
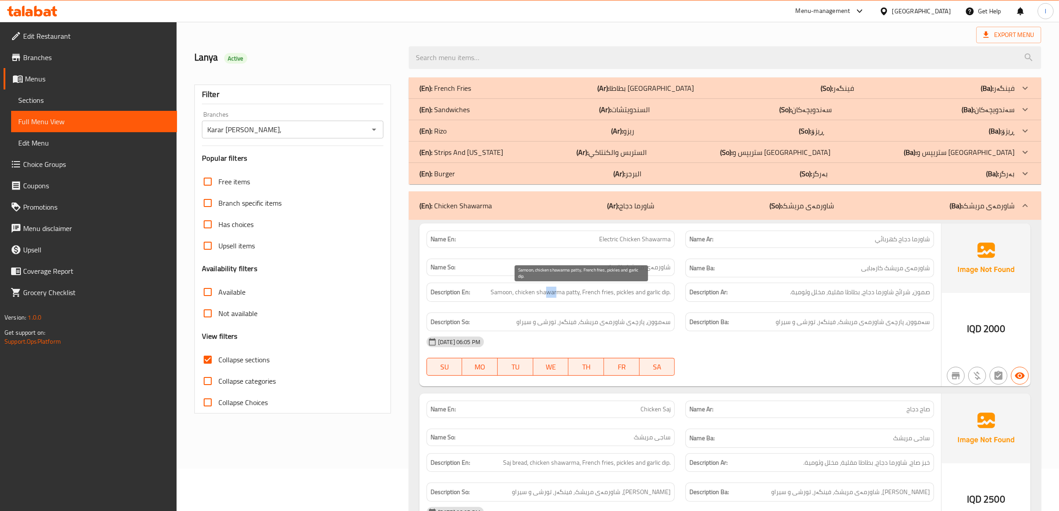
drag, startPoint x: 548, startPoint y: 298, endPoint x: 562, endPoint y: 298, distance: 13.3
click at [559, 298] on span "Samoon, chicken shawarma patty, French fries, pickles and garlic dip." at bounding box center [581, 291] width 180 height 11
drag, startPoint x: 591, startPoint y: 299, endPoint x: 608, endPoint y: 296, distance: 17.5
click at [608, 296] on div "Description En: Samoon, chicken shawarma patty, French fries, pickles and garli…" at bounding box center [550, 291] width 249 height 19
click at [609, 314] on div "Description So: سەموون، پارچەی شاورمەی مریشک، فینگەر، تورشی و سیراو" at bounding box center [550, 321] width 249 height 19
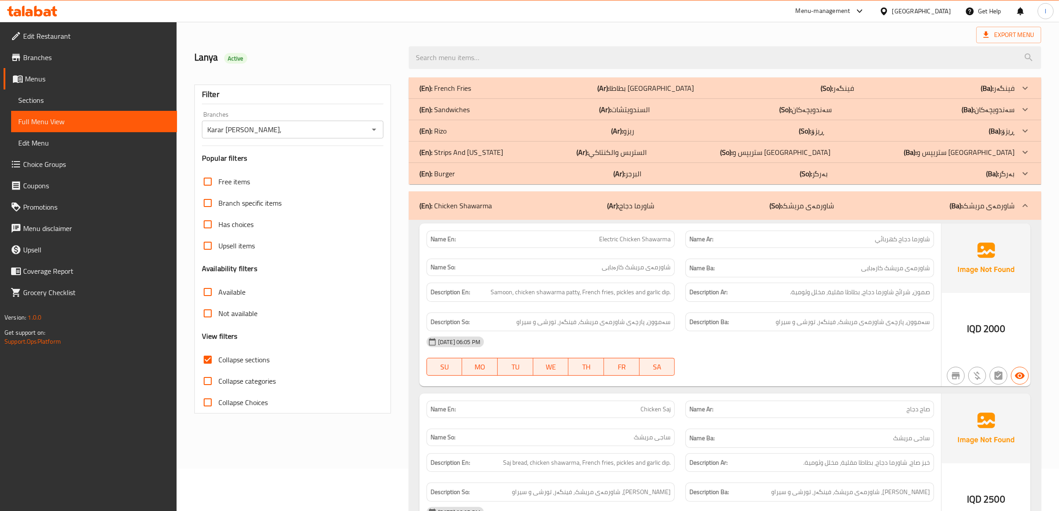
click at [646, 202] on p "(Ar): شاورما دجاج" at bounding box center [630, 205] width 47 height 11
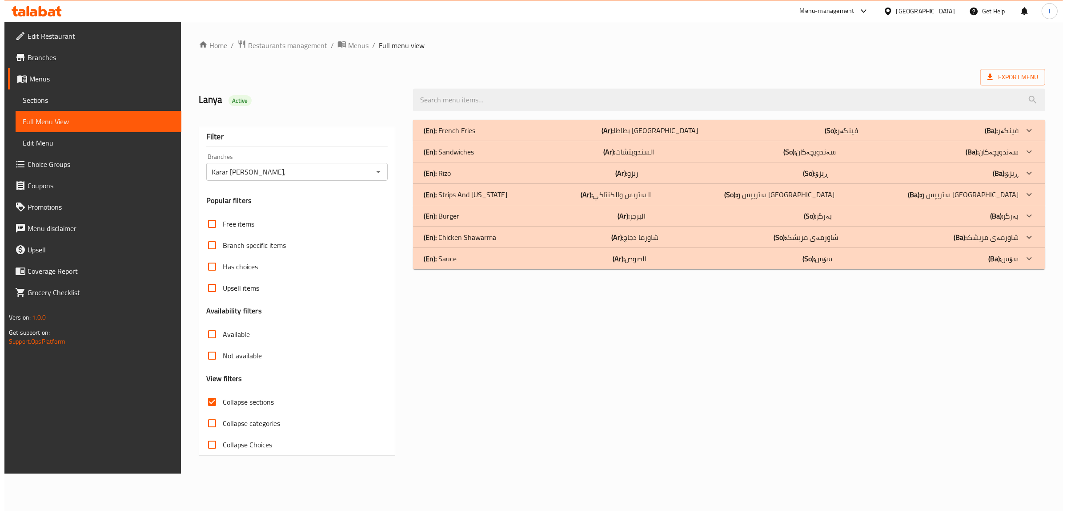
scroll to position [0, 0]
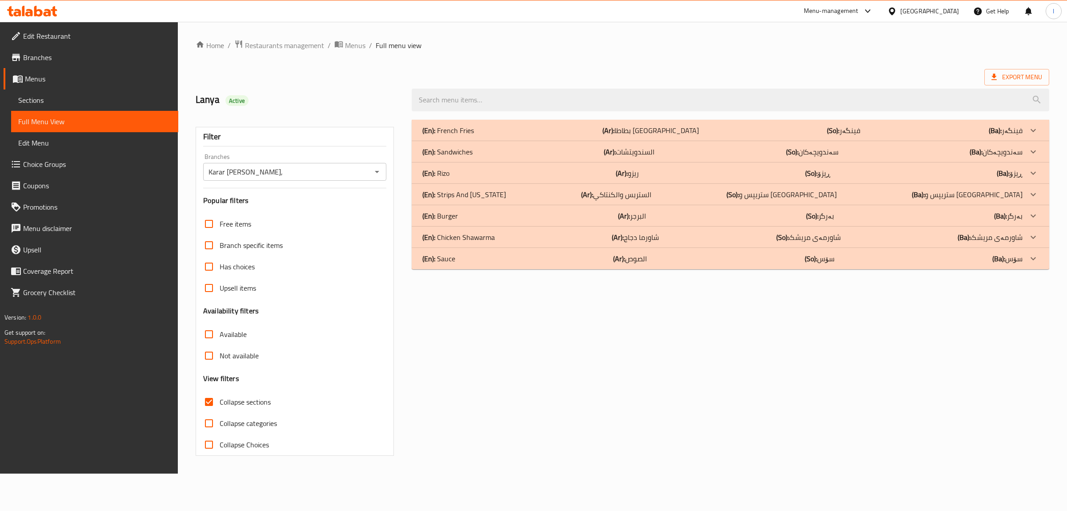
click at [646, 258] on p "(Ar): الصوص" at bounding box center [630, 258] width 34 height 11
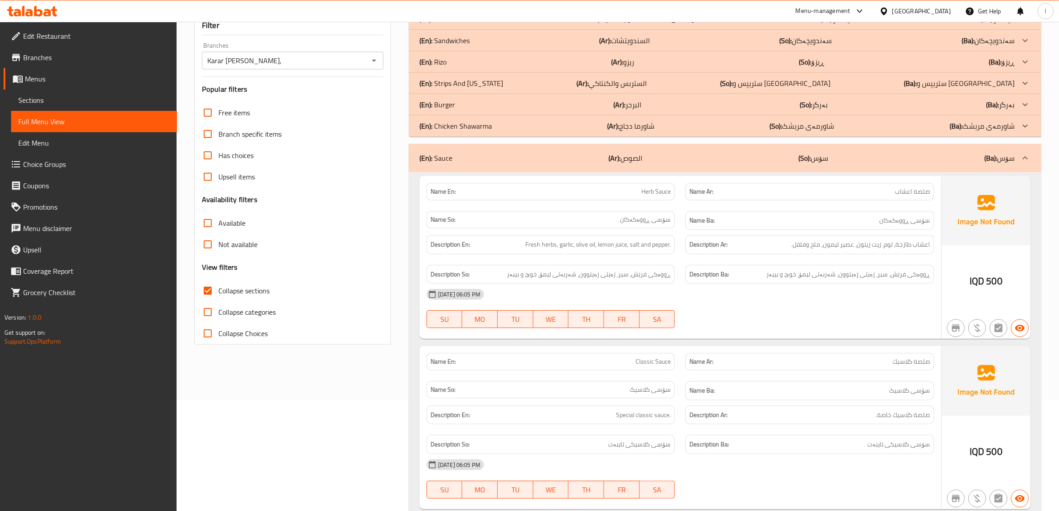
scroll to position [56, 0]
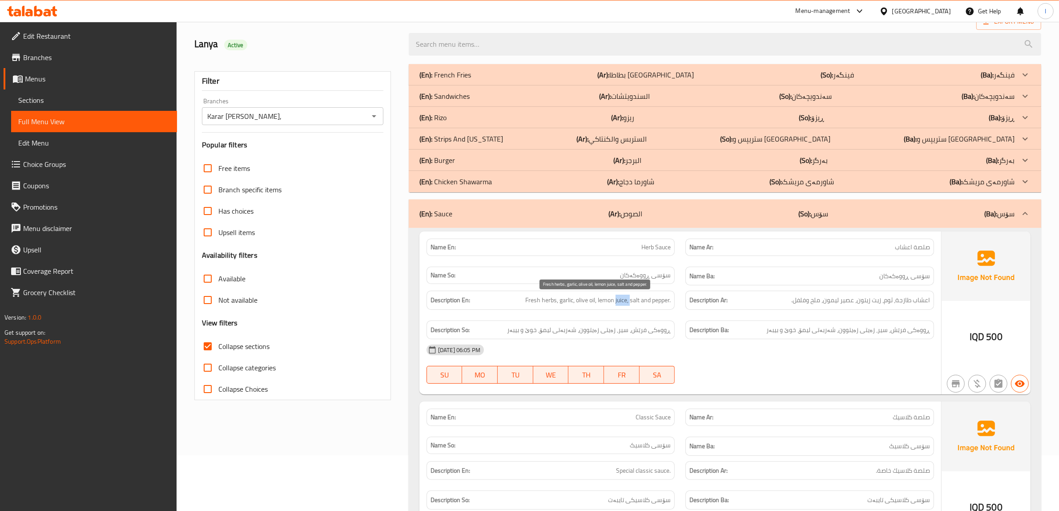
drag, startPoint x: 615, startPoint y: 302, endPoint x: 629, endPoint y: 302, distance: 14.3
click at [629, 302] on span "Fresh herbs, garlic, olive oil, lemon juice, salt and pepper." at bounding box center [597, 299] width 145 height 11
click at [650, 302] on span "Fresh herbs, garlic, olive oil, lemon juice, salt and pepper." at bounding box center [597, 299] width 145 height 11
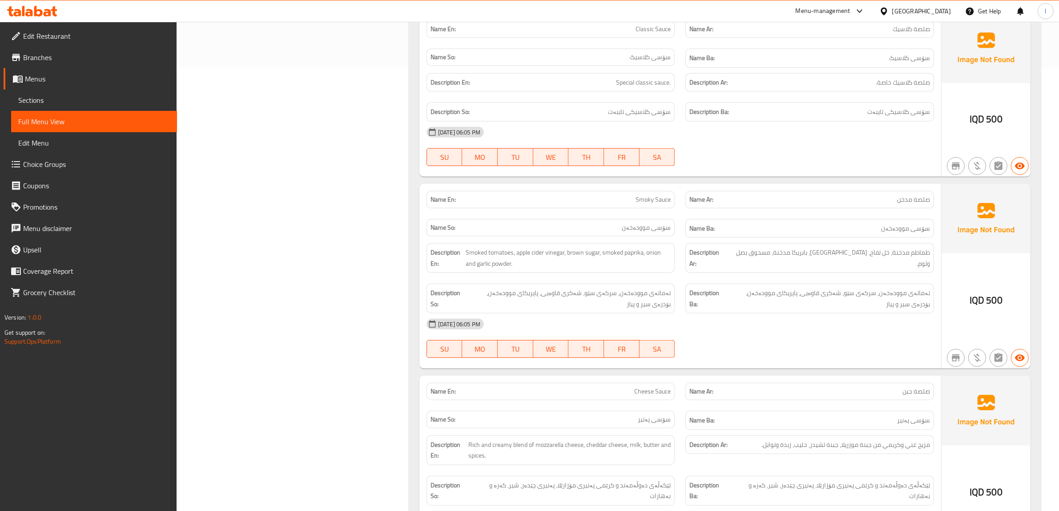
scroll to position [445, 0]
drag, startPoint x: 527, startPoint y: 256, endPoint x: 550, endPoint y: 254, distance: 23.2
click at [550, 254] on span "Smoked tomatoes, apple cider vinegar, brown sugar, smoked paprika, onion and ga…" at bounding box center [568, 256] width 205 height 22
drag, startPoint x: 585, startPoint y: 254, endPoint x: 586, endPoint y: 259, distance: 5.4
click at [586, 259] on span "Smoked tomatoes, apple cider vinegar, brown sugar, smoked paprika, onion and ga…" at bounding box center [568, 256] width 205 height 22
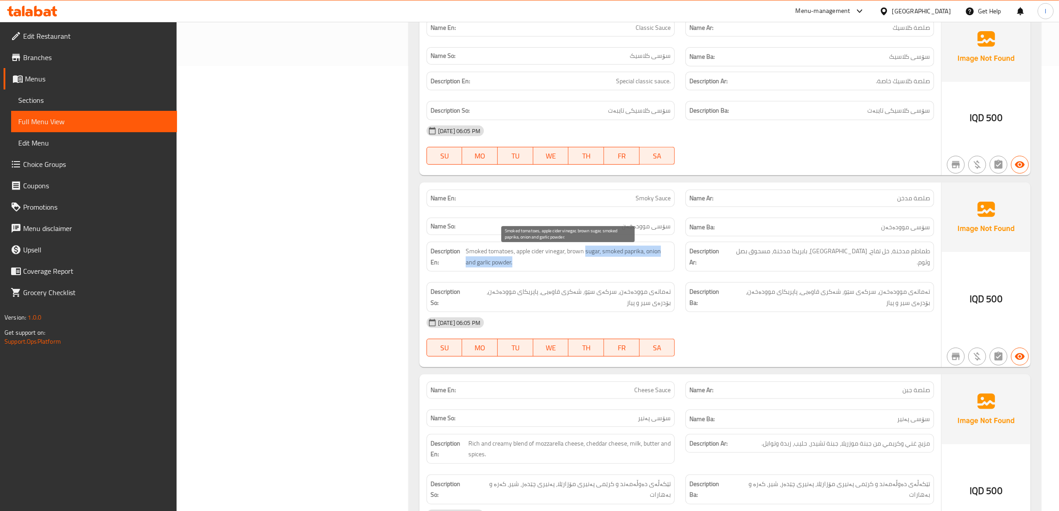
click at [636, 253] on span "Smoked tomatoes, apple cider vinegar, brown sugar, smoked paprika, onion and ga…" at bounding box center [568, 256] width 205 height 22
click at [657, 253] on span "Smoked tomatoes, apple cider vinegar, brown sugar, smoked paprika, onion and ga…" at bounding box center [568, 256] width 205 height 22
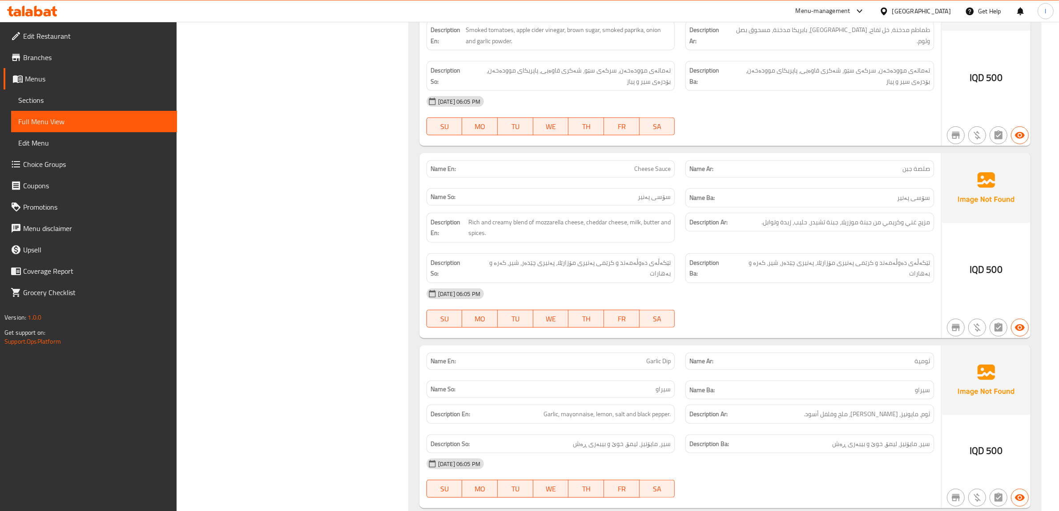
scroll to position [667, 0]
drag, startPoint x: 593, startPoint y: 228, endPoint x: 650, endPoint y: 231, distance: 57.5
click at [626, 228] on span "Rich and creamy blend of mozzarella cheese, cheddar cheese, milk, butter and sp…" at bounding box center [569, 226] width 202 height 22
click at [668, 233] on span "Rich and creamy blend of mozzarella cheese, cheddar cheese, milk, butter and sp…" at bounding box center [569, 226] width 202 height 22
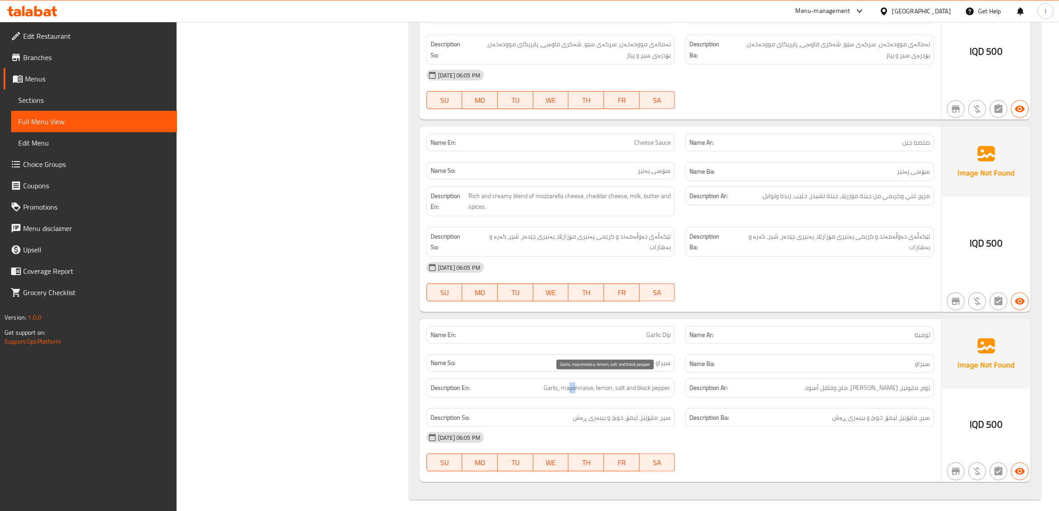
drag, startPoint x: 568, startPoint y: 382, endPoint x: 576, endPoint y: 381, distance: 7.6
click at [576, 382] on span "Garlic, mayonnaise, lemon, salt and black pepper." at bounding box center [606, 387] width 127 height 11
drag, startPoint x: 594, startPoint y: 380, endPoint x: 615, endPoint y: 378, distance: 21.4
click at [614, 382] on span "Garlic, mayonnaise, lemon, salt and black pepper." at bounding box center [606, 387] width 127 height 11
click at [636, 382] on span "Garlic, mayonnaise, lemon, salt and black pepper." at bounding box center [606, 387] width 127 height 11
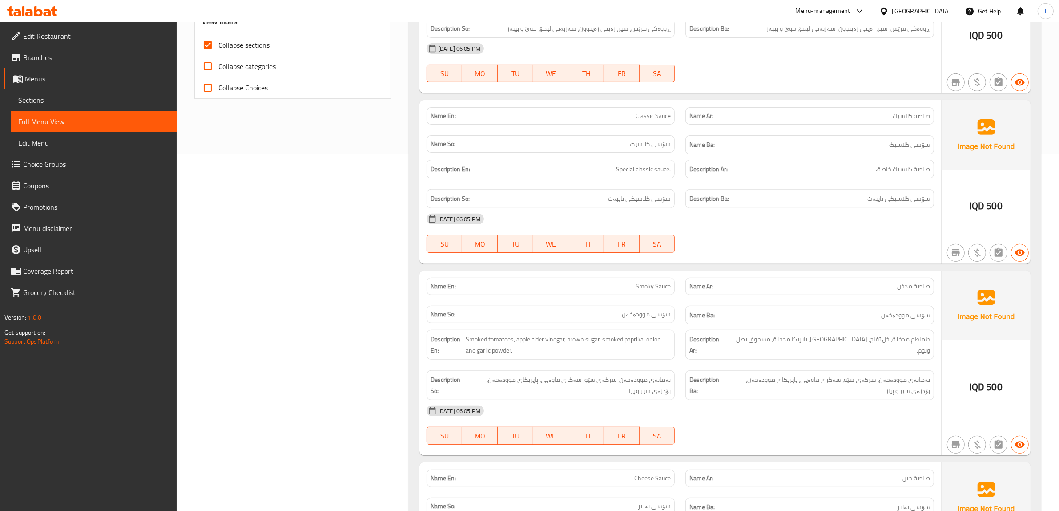
scroll to position [247, 0]
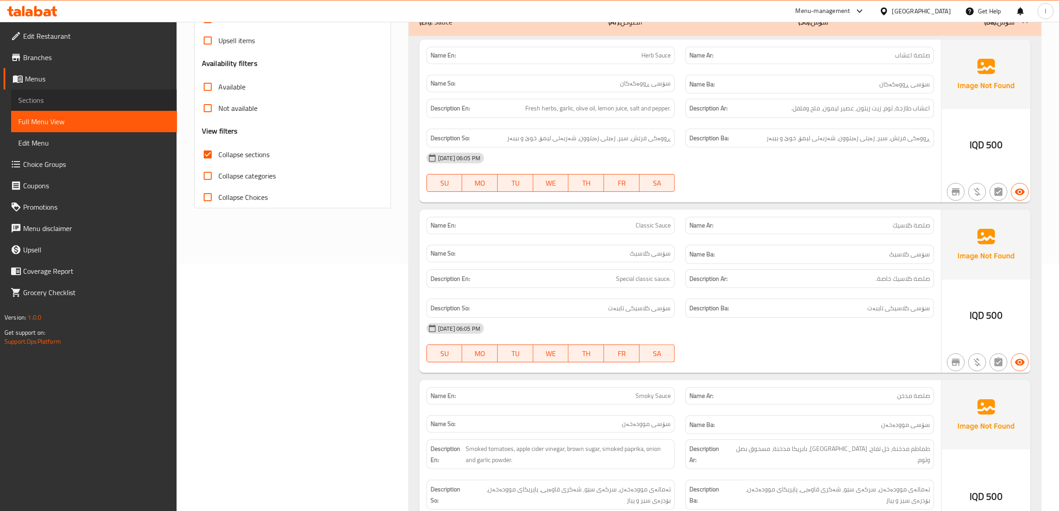
click at [45, 109] on link "Sections" at bounding box center [94, 99] width 166 height 21
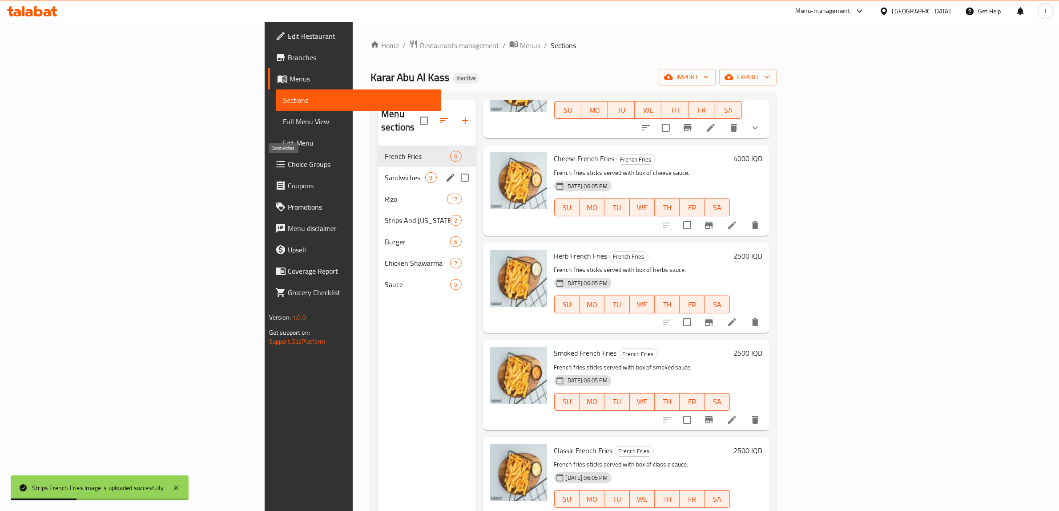
click at [385, 172] on span "Sandwiches" at bounding box center [405, 177] width 40 height 11
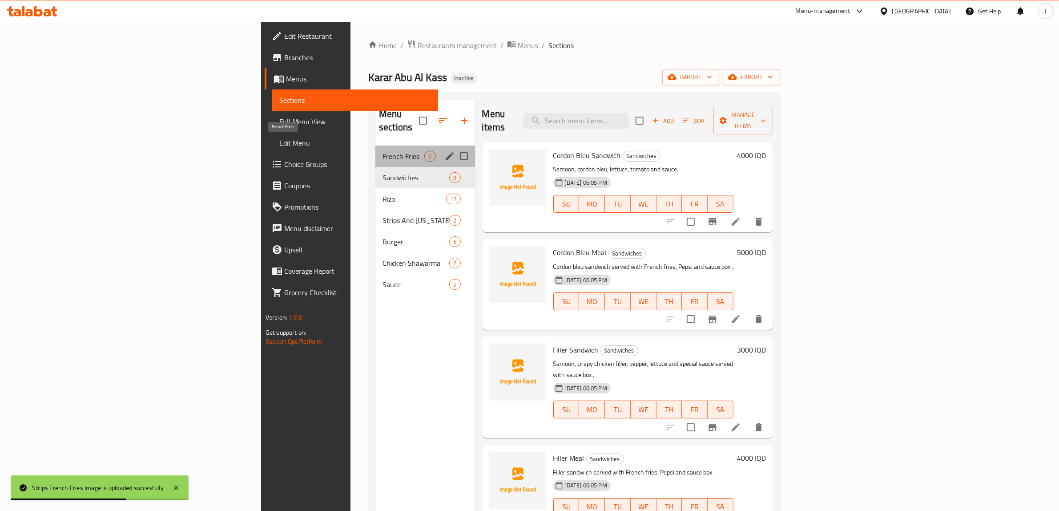
click at [382, 151] on span "French Fries" at bounding box center [403, 156] width 42 height 11
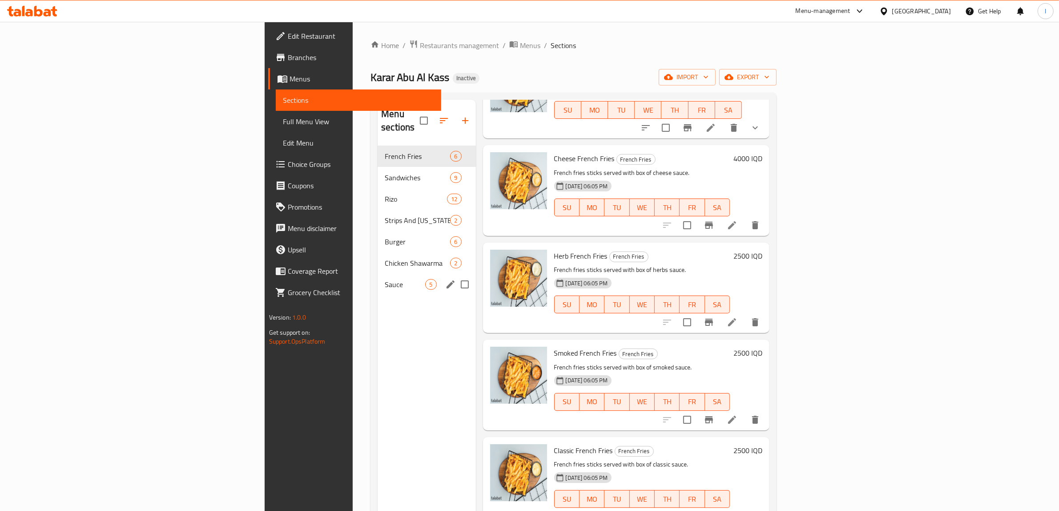
click at [378, 280] on div "Sauce 5" at bounding box center [427, 284] width 98 height 21
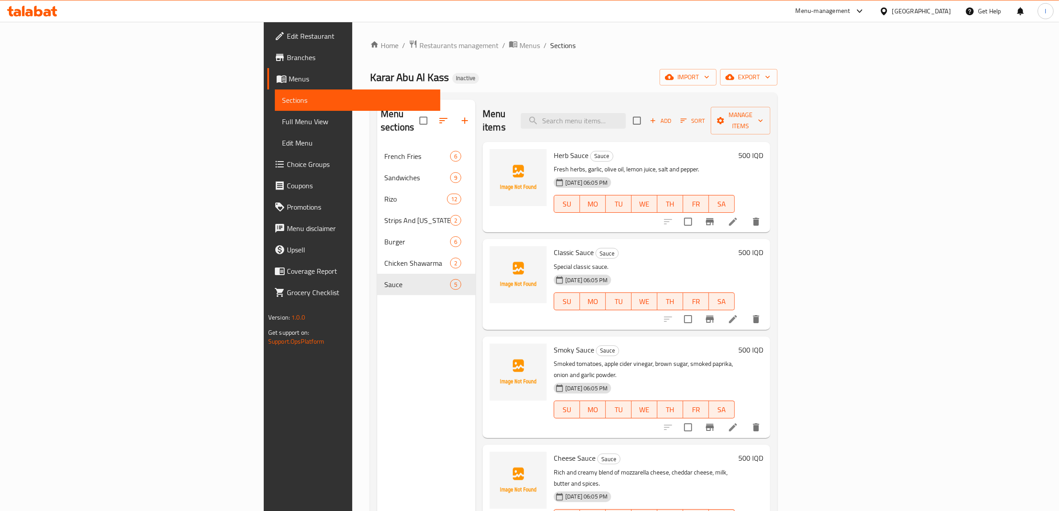
drag, startPoint x: 326, startPoint y: 435, endPoint x: 327, endPoint y: 430, distance: 5.1
click at [377, 435] on div "Menu sections French Fries 6 Sandwiches 9 Rizo 12 Strips And Kentucky 2 Burger …" at bounding box center [426, 355] width 98 height 511
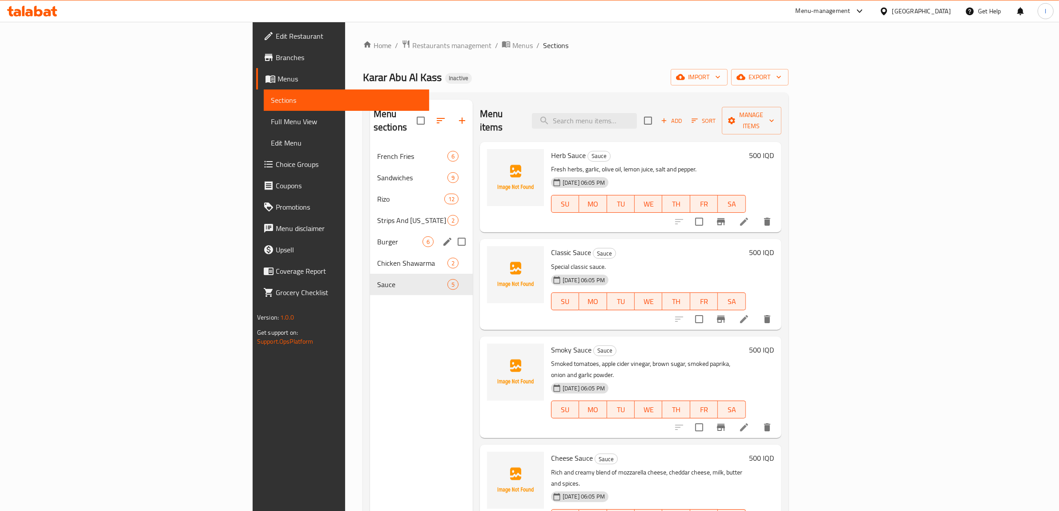
click at [370, 235] on div "Burger 6" at bounding box center [421, 241] width 103 height 21
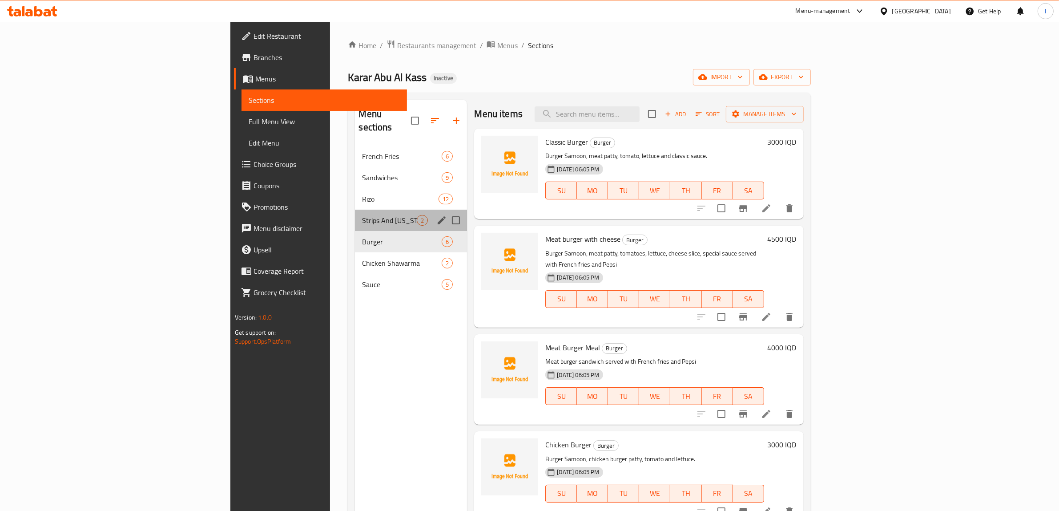
click at [355, 209] on div "Strips And Kentucky 2" at bounding box center [411, 219] width 112 height 21
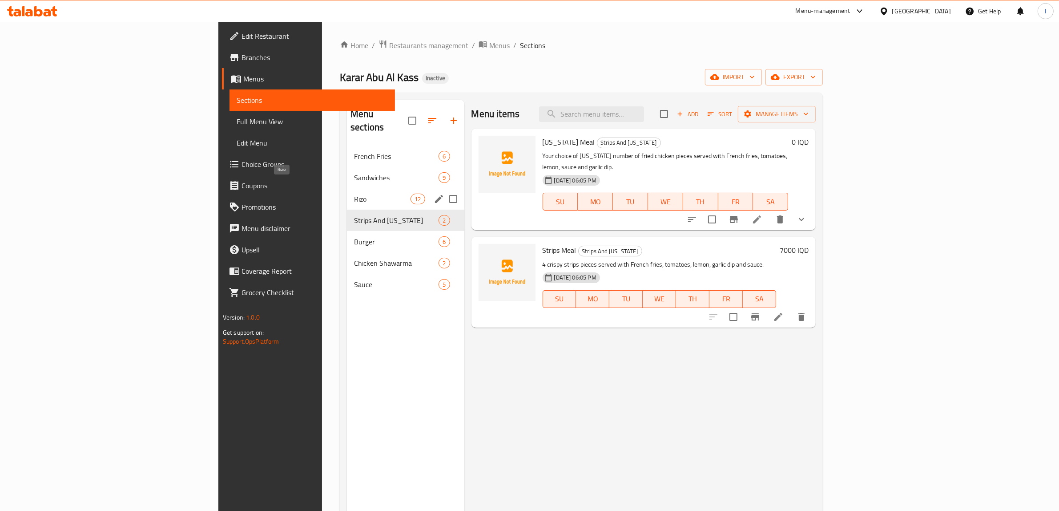
click at [354, 193] on span "Rizo" at bounding box center [382, 198] width 56 height 11
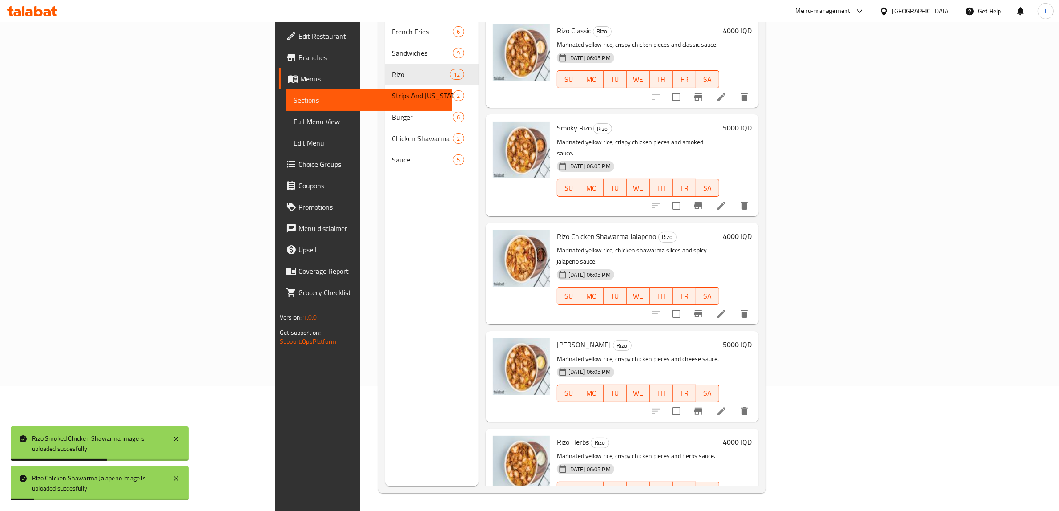
click at [385, 420] on div "Menu sections French Fries 6 Sandwiches 9 Rizo 12 Strips And Kentucky 2 Burger …" at bounding box center [431, 230] width 93 height 511
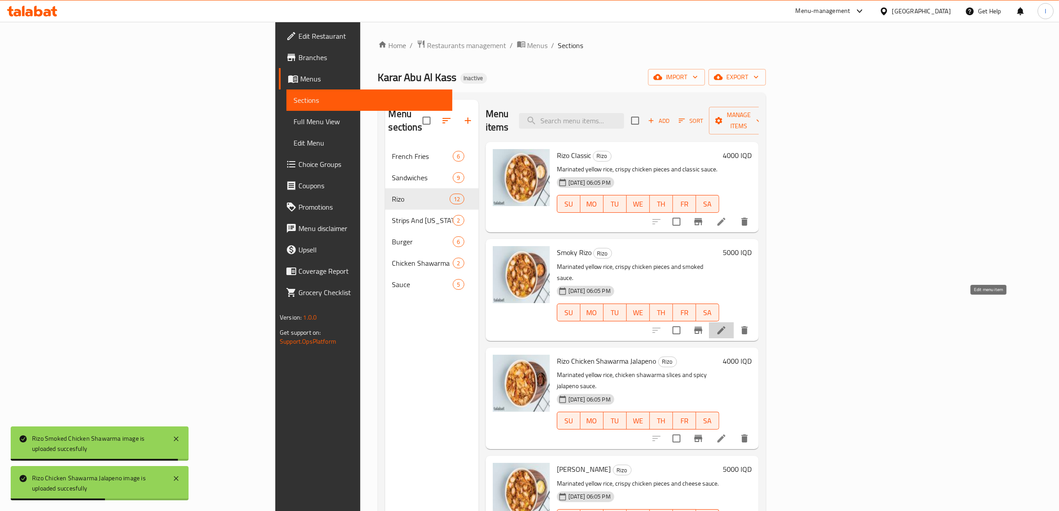
click at [725, 326] on icon at bounding box center [721, 330] width 8 height 8
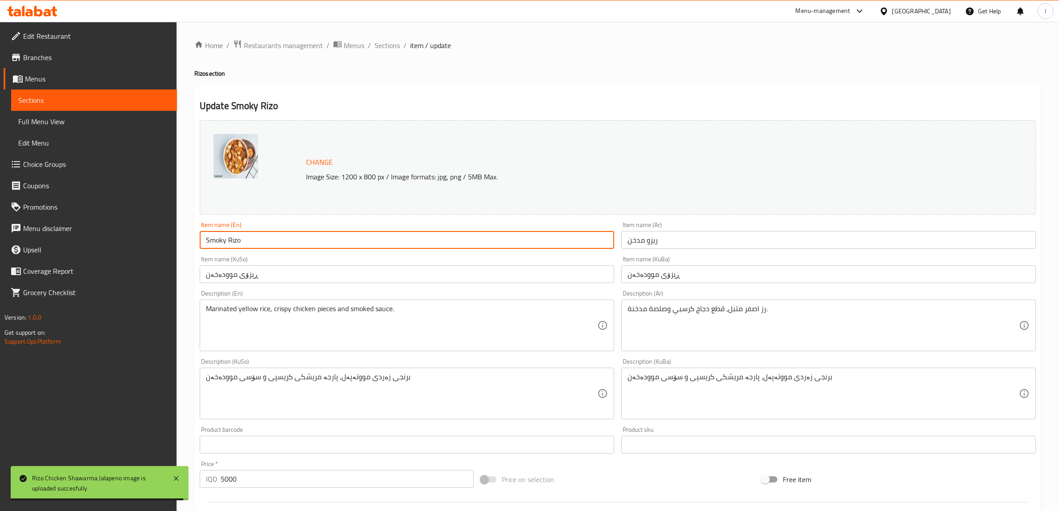
click at [225, 243] on input "Smoky Rizo" at bounding box center [407, 240] width 414 height 18
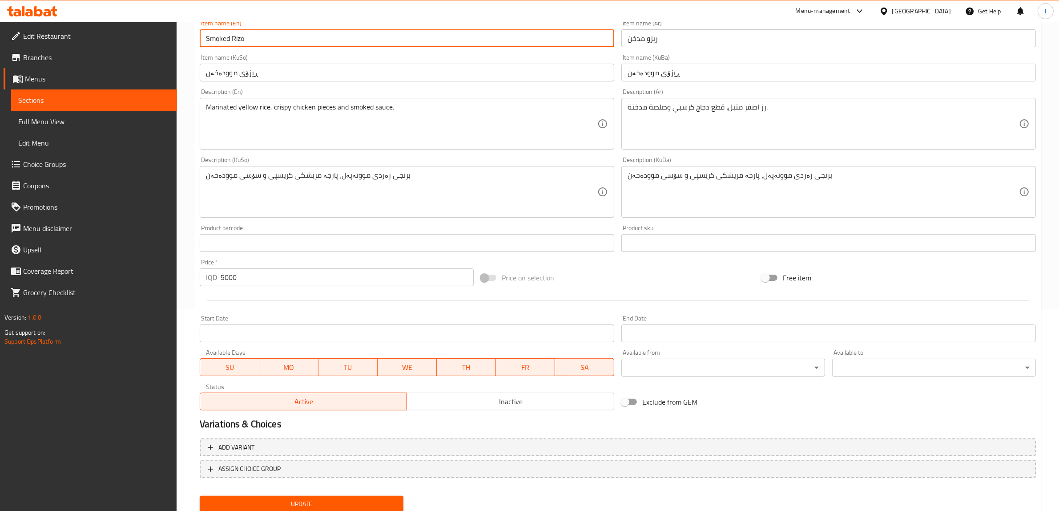
scroll to position [232, 0]
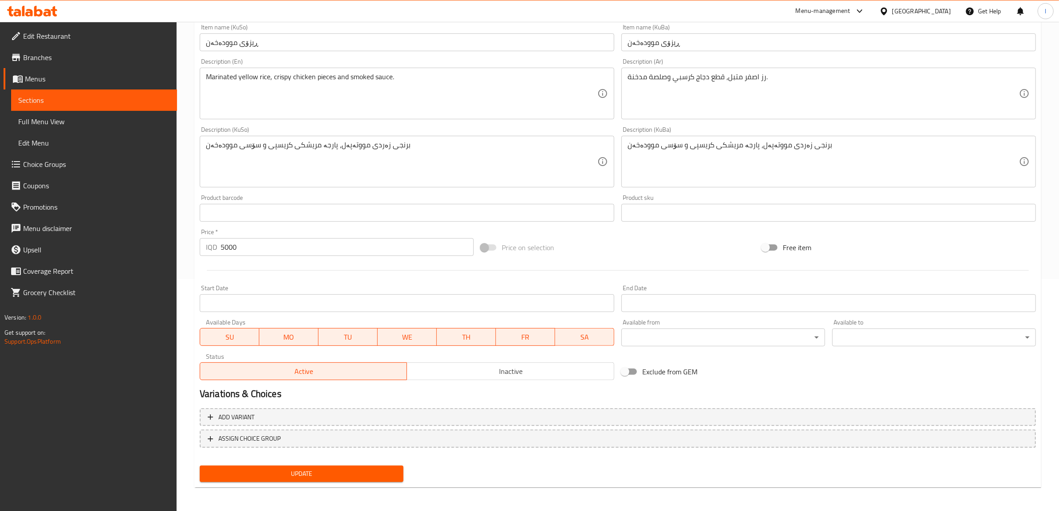
type input "Smoked Rizo"
click at [290, 463] on div "Update" at bounding box center [301, 474] width 211 height 24
click at [288, 468] on span "Update" at bounding box center [301, 473] width 189 height 11
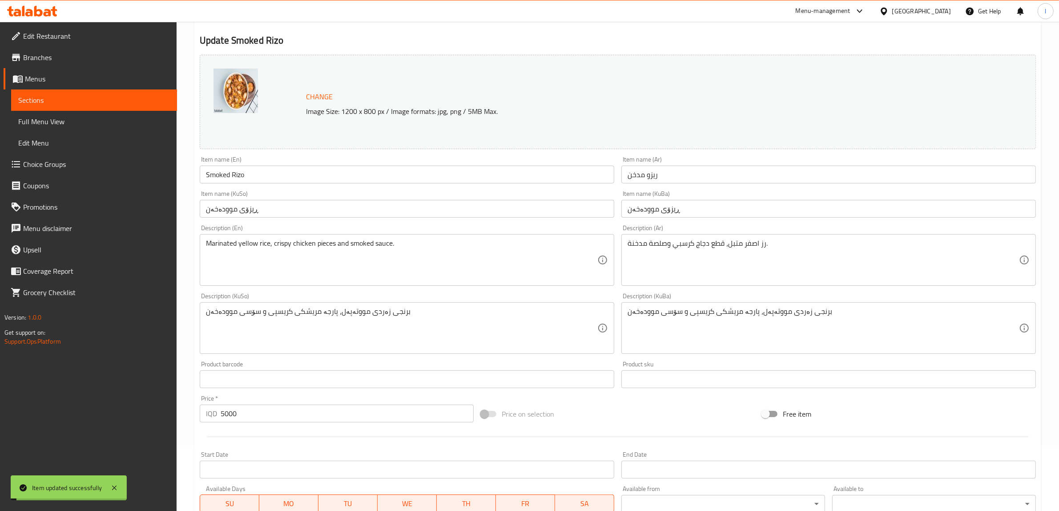
scroll to position [65, 0]
click at [81, 103] on span "Sections" at bounding box center [94, 100] width 152 height 11
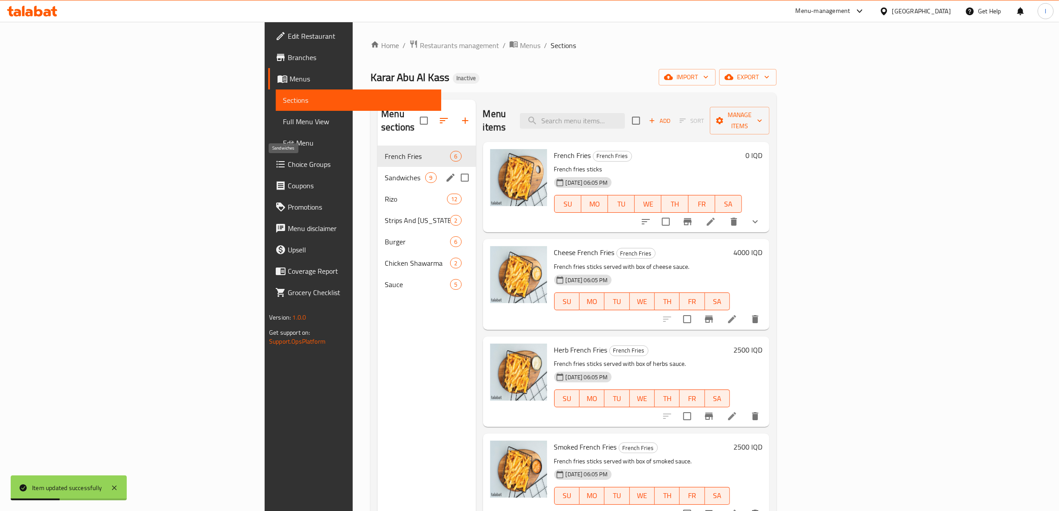
click at [385, 172] on span "Sandwiches" at bounding box center [405, 177] width 40 height 11
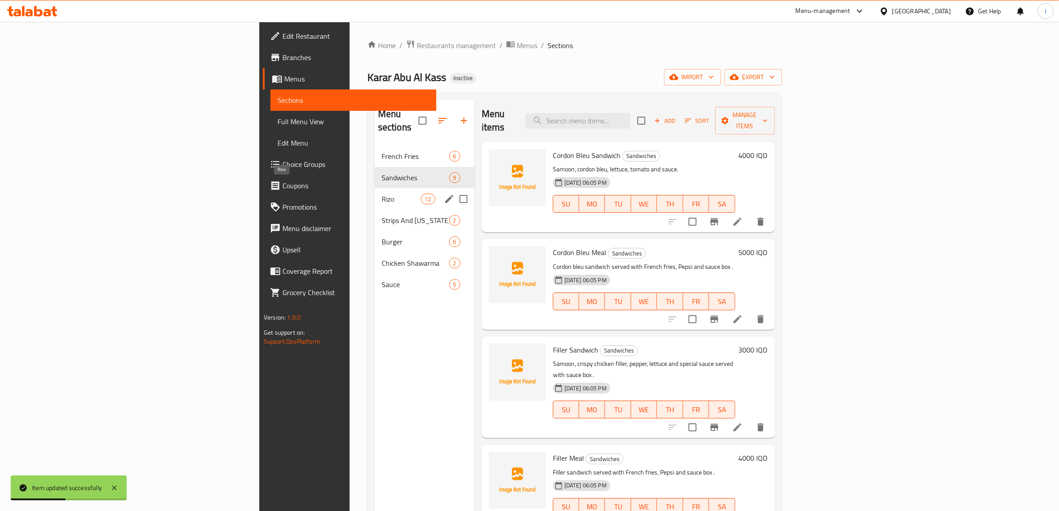
click at [382, 193] on span "Rizo" at bounding box center [402, 198] width 40 height 11
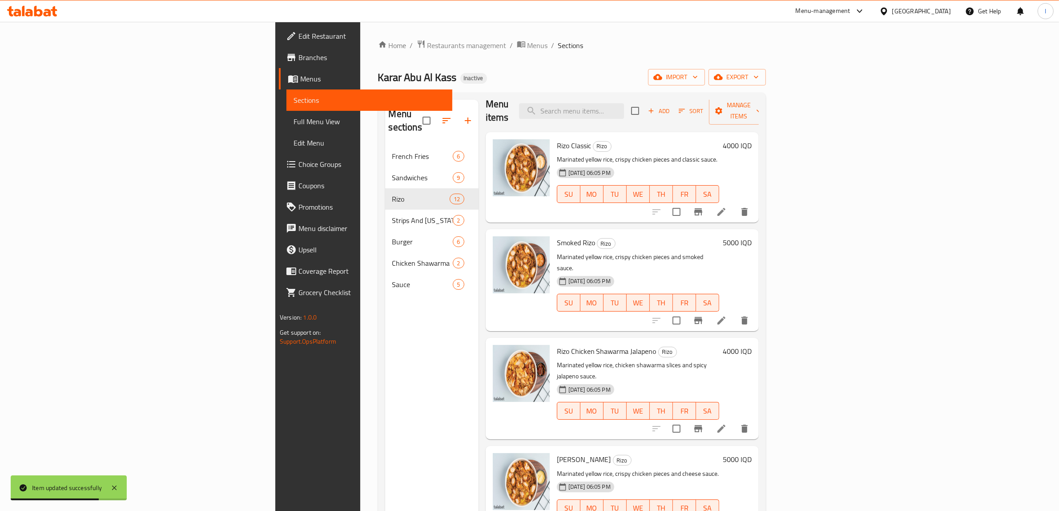
scroll to position [9, 0]
click at [385, 438] on div "Menu sections French Fries 6 Sandwiches 9 Rizo 12 Strips And Kentucky 2 Burger …" at bounding box center [431, 355] width 93 height 511
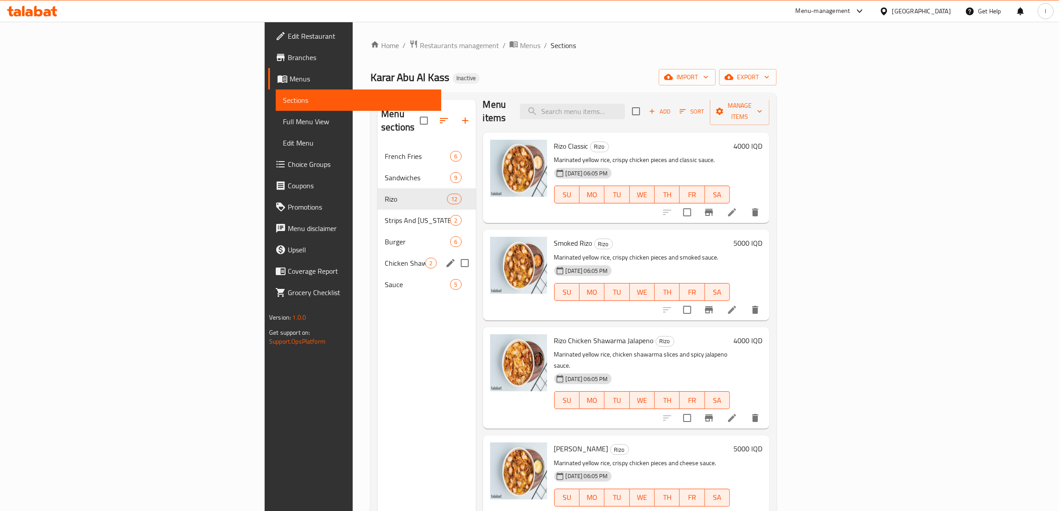
click at [378, 252] on div "Chicken Shawarma 2" at bounding box center [427, 262] width 98 height 21
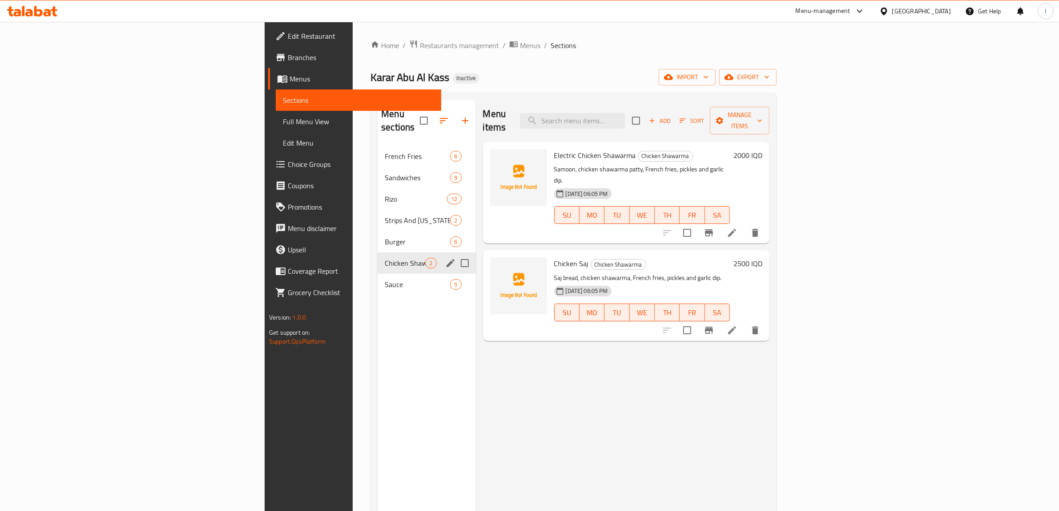
click at [385, 279] on span "Sauce" at bounding box center [417, 284] width 65 height 11
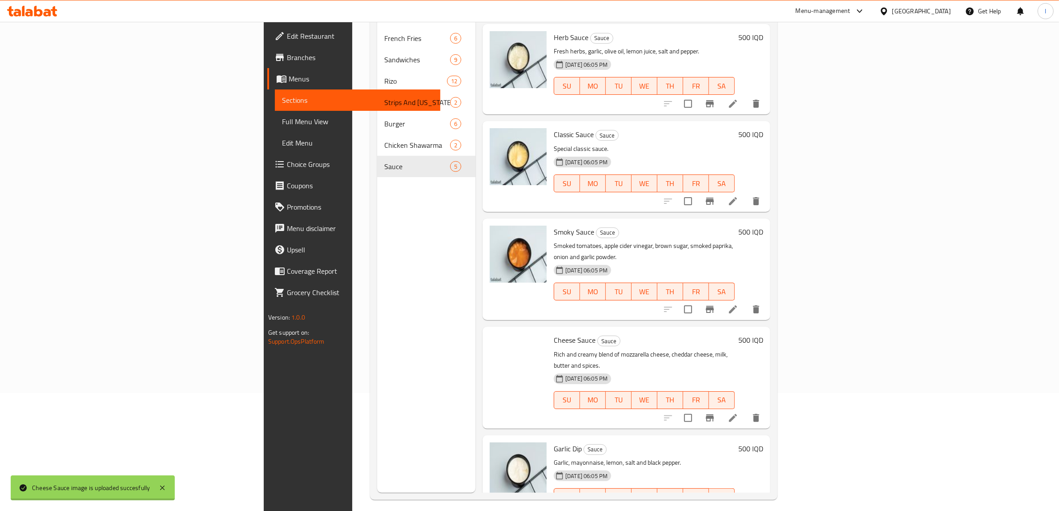
scroll to position [69, 0]
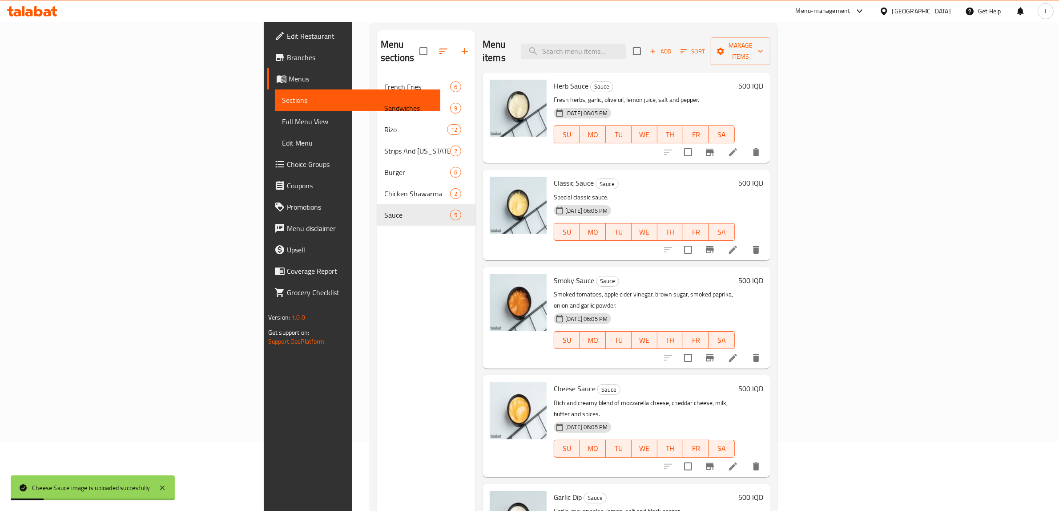
drag, startPoint x: 341, startPoint y: 454, endPoint x: 354, endPoint y: 432, distance: 26.2
click at [377, 454] on div "Menu sections French Fries 6 Sandwiches 9 Rizo 12 Strips And Kentucky 2 Burger …" at bounding box center [426, 285] width 98 height 511
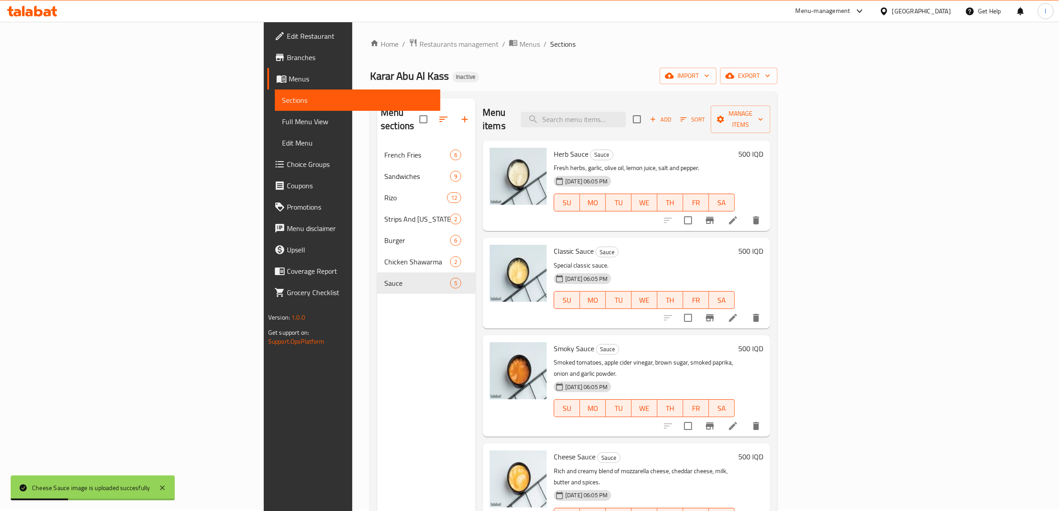
scroll to position [0, 0]
click at [738, 422] on icon at bounding box center [733, 427] width 11 height 11
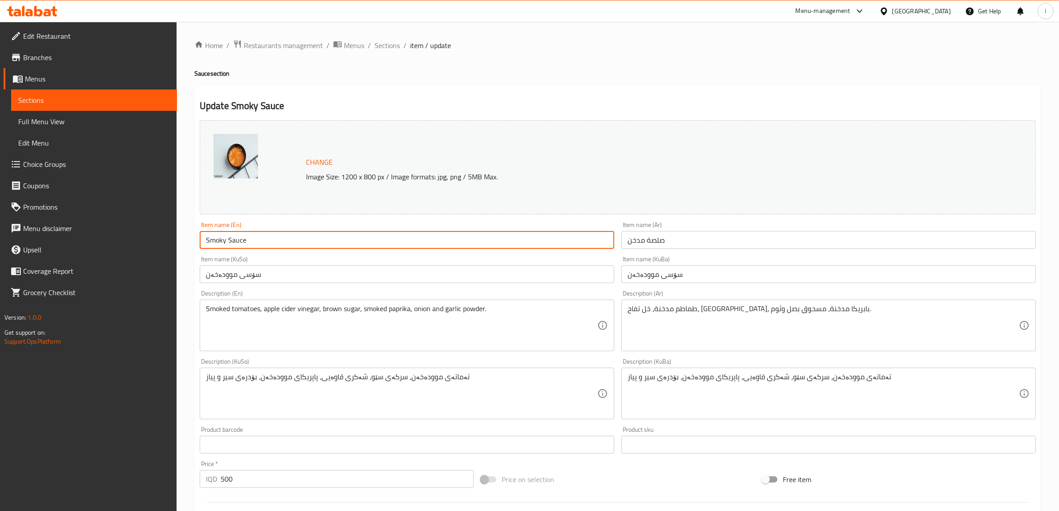
click at [223, 242] on input "Smoky Sauce" at bounding box center [407, 240] width 414 height 18
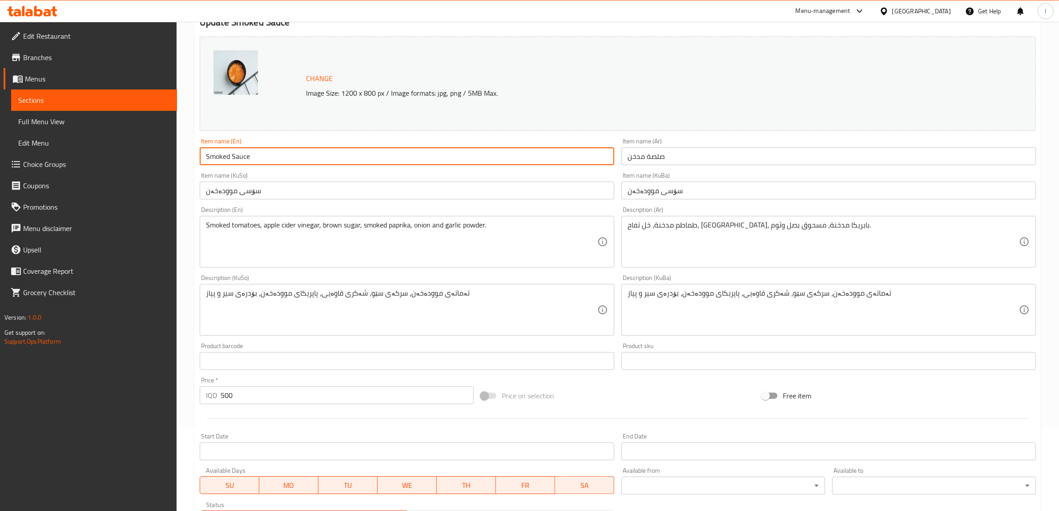
scroll to position [232, 0]
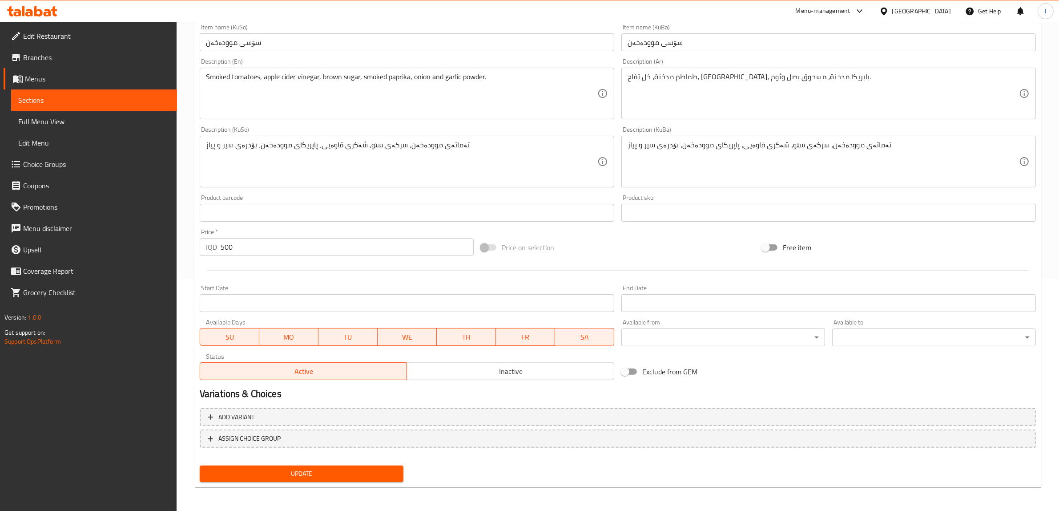
type input "Smoked Sauce"
click at [313, 465] on button "Update" at bounding box center [302, 473] width 204 height 16
click at [115, 94] on link "Sections" at bounding box center [94, 99] width 166 height 21
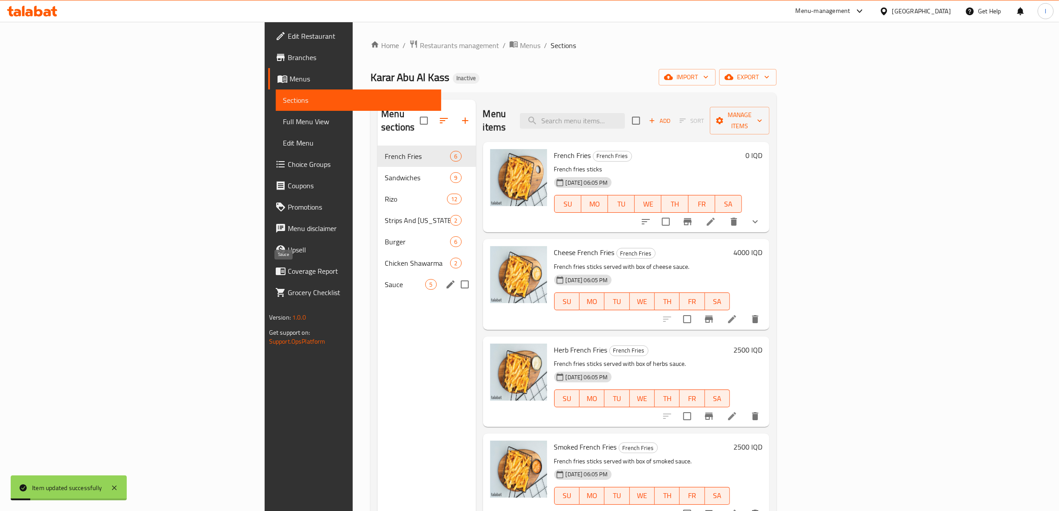
click at [385, 279] on span "Sauce" at bounding box center [405, 284] width 40 height 11
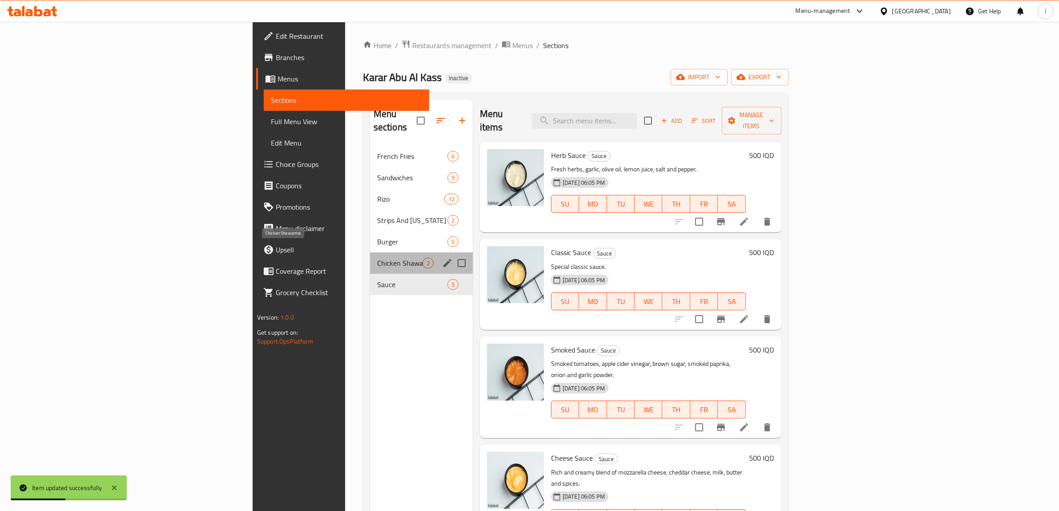
click at [377, 257] on span "Chicken Shawarma" at bounding box center [399, 262] width 45 height 11
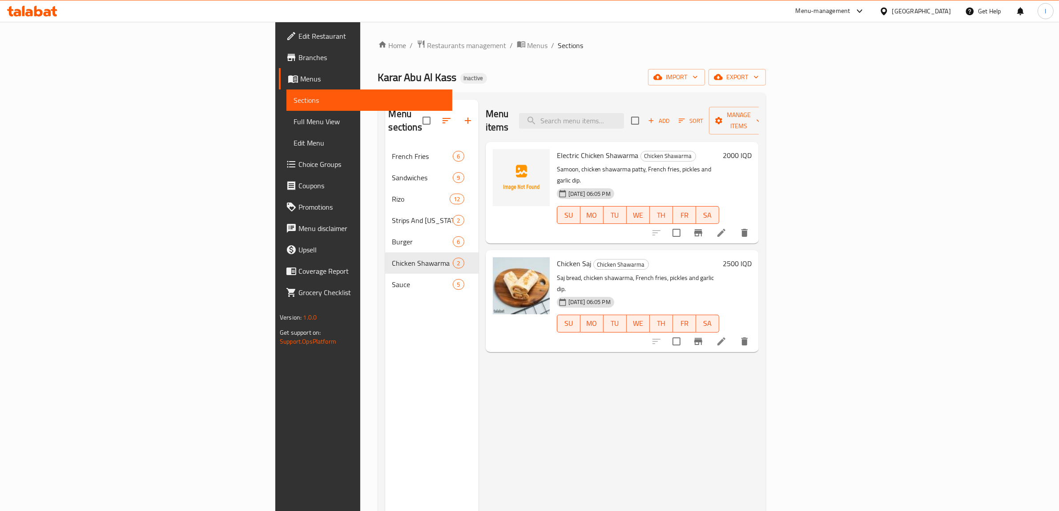
click at [503, 430] on div "Menu items Add Sort Manage items Electric Chicken Shawarma Chicken Shawarma Sam…" at bounding box center [619, 355] width 280 height 511
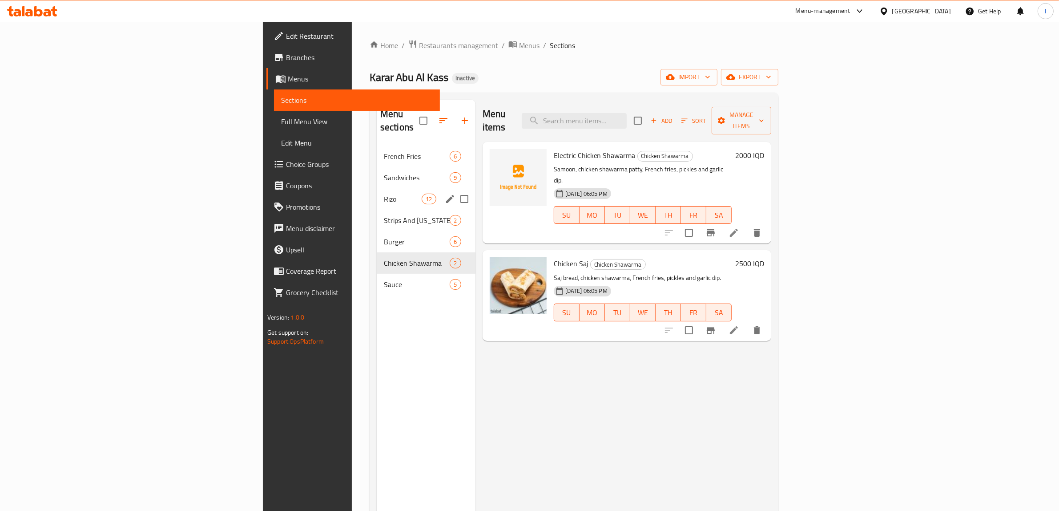
click at [377, 209] on div "Strips And Kentucky 2" at bounding box center [426, 219] width 99 height 21
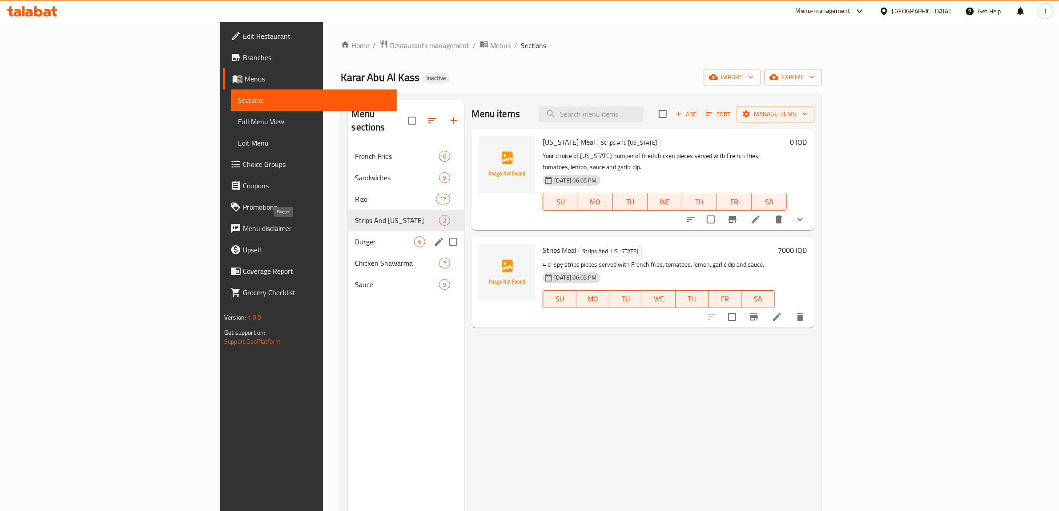
click at [355, 236] on span "Burger" at bounding box center [384, 241] width 59 height 11
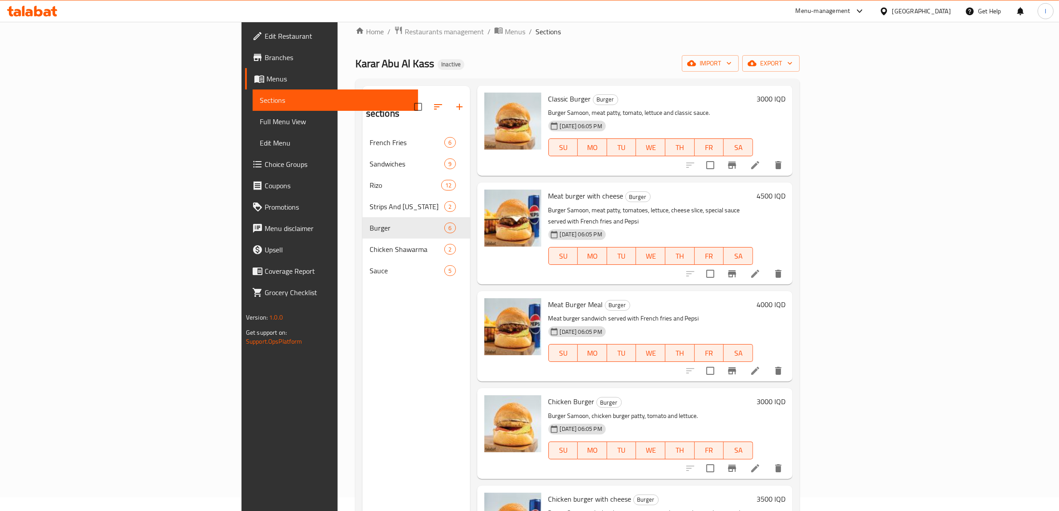
scroll to position [94, 0]
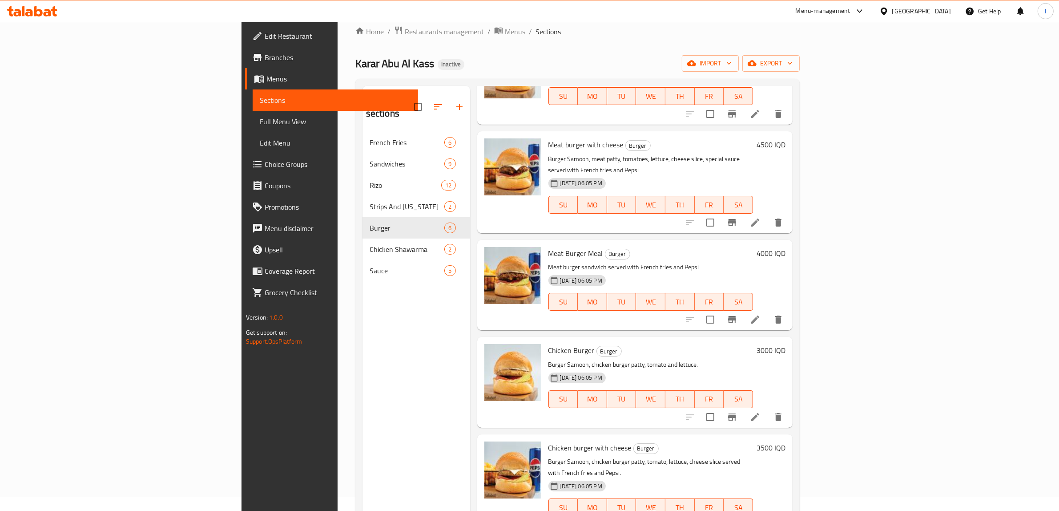
click at [362, 463] on div "Menu sections French Fries 6 Sandwiches 9 Rizo 12 Strips And Kentucky 2 Burger …" at bounding box center [416, 341] width 108 height 511
click at [362, 436] on div "Menu sections French Fries 6 Sandwiches 9 Rizo 12 Strips And Kentucky 2 Burger …" at bounding box center [416, 341] width 108 height 511
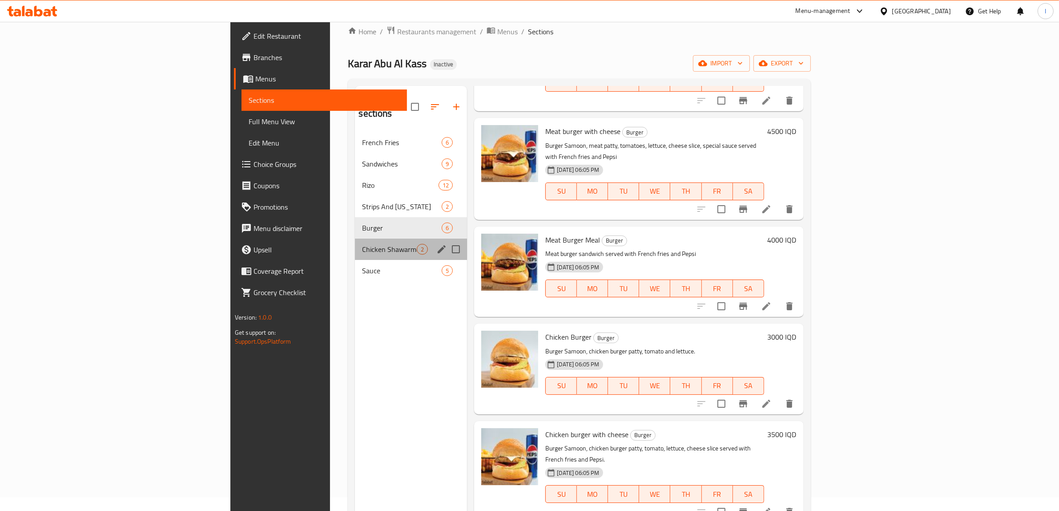
click at [362, 244] on span "Chicken Shawarma" at bounding box center [389, 249] width 55 height 11
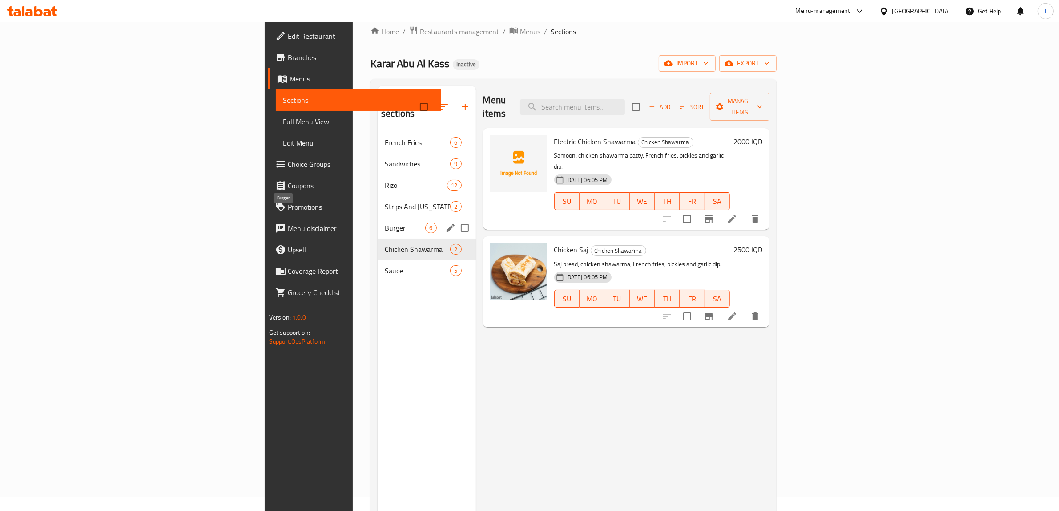
click at [385, 222] on span "Burger" at bounding box center [405, 227] width 40 height 11
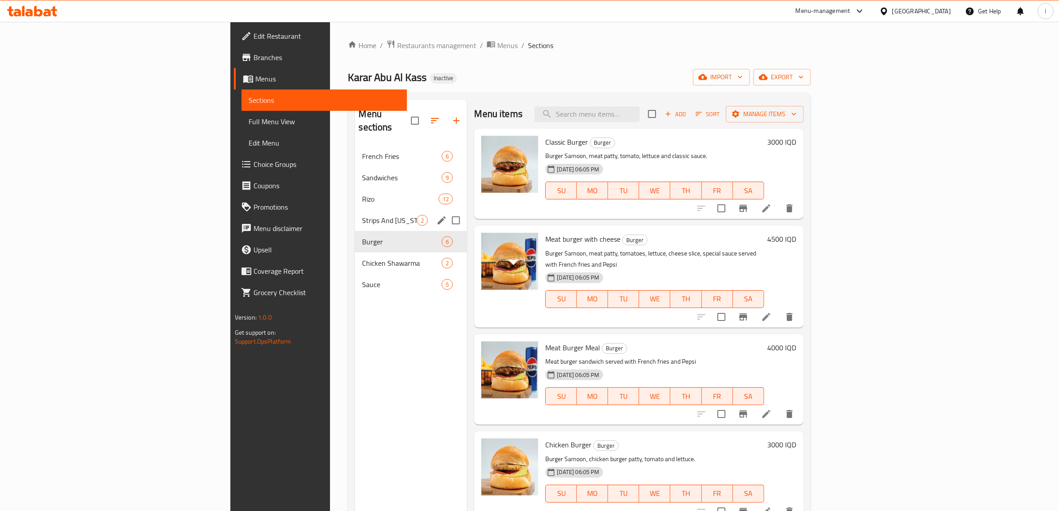
click at [355, 214] on div "Strips And Kentucky 2" at bounding box center [411, 219] width 112 height 21
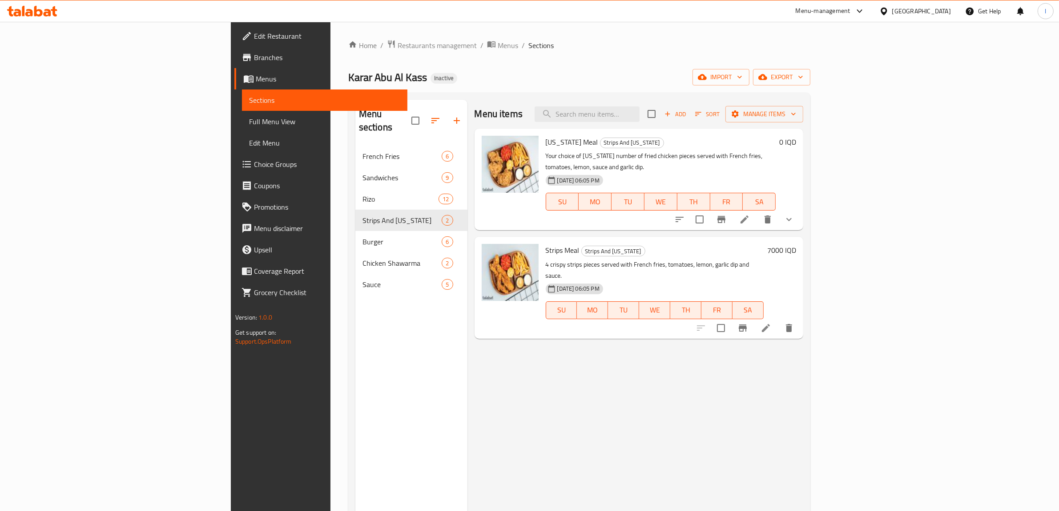
drag, startPoint x: 507, startPoint y: 359, endPoint x: 503, endPoint y: 355, distance: 5.7
click at [507, 359] on div "Menu items Add Sort Manage items Kentucky Meal Strips And Kentucky Your choice …" at bounding box center [635, 355] width 336 height 511
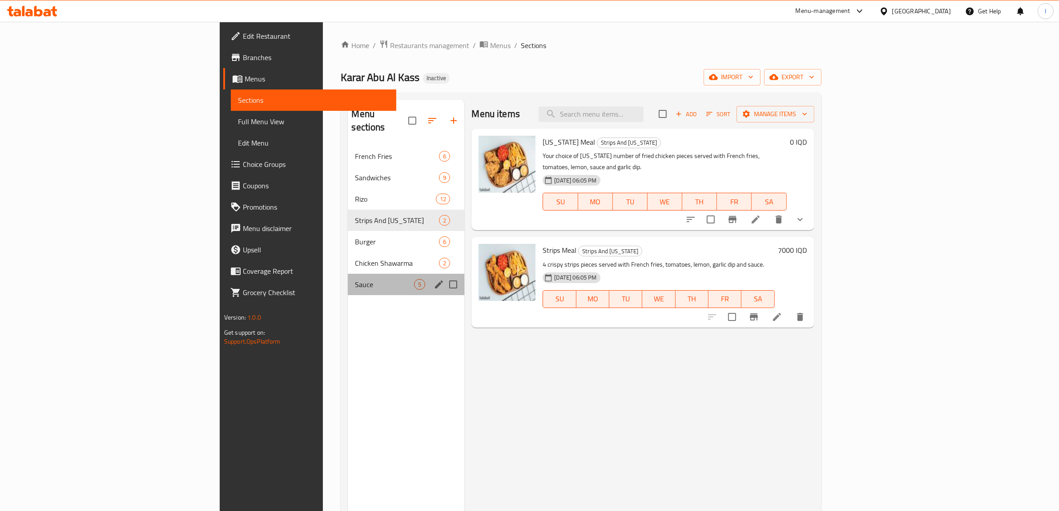
click at [348, 274] on div "Sauce 5" at bounding box center [406, 284] width 117 height 21
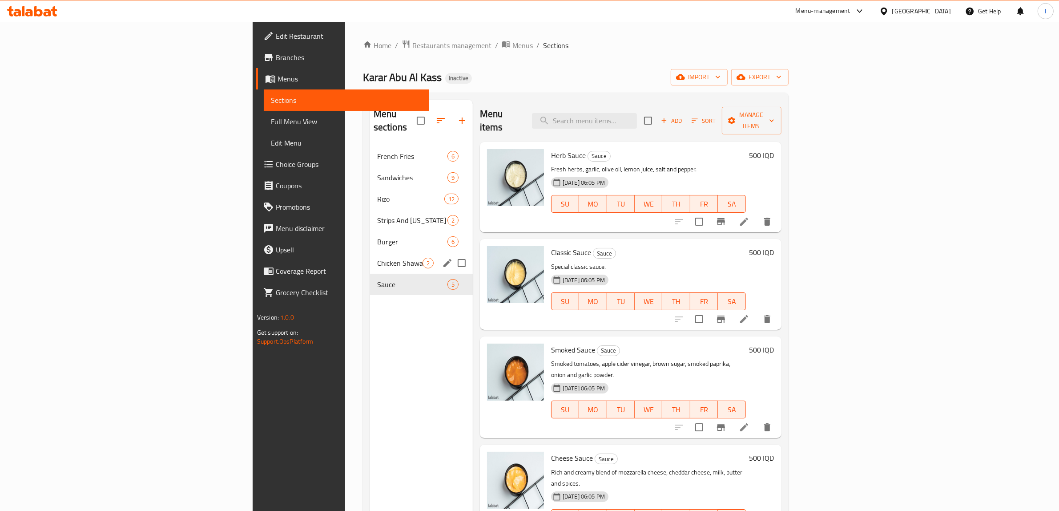
click at [377, 257] on span "Chicken Shawarma" at bounding box center [399, 262] width 45 height 11
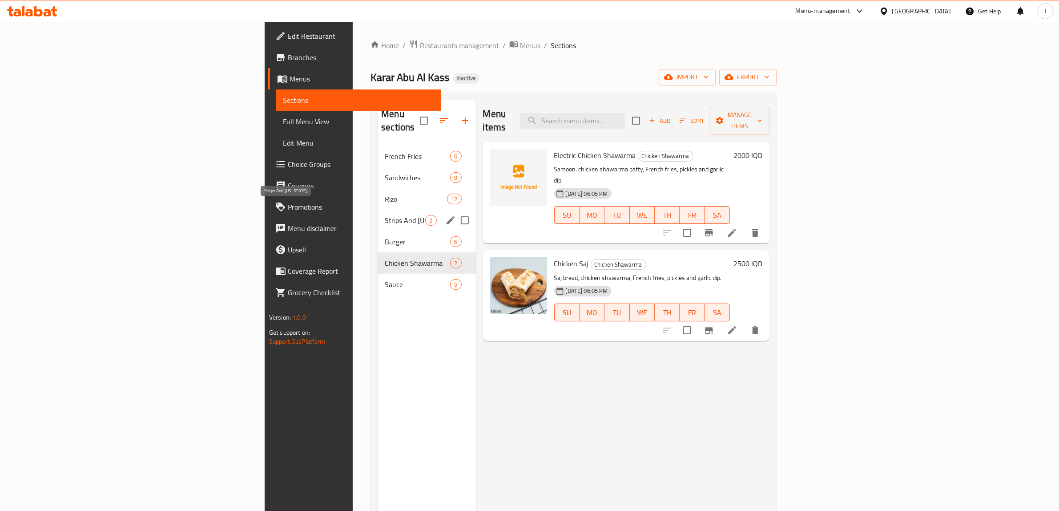
click at [385, 215] on span "Strips And [US_STATE]" at bounding box center [405, 220] width 40 height 11
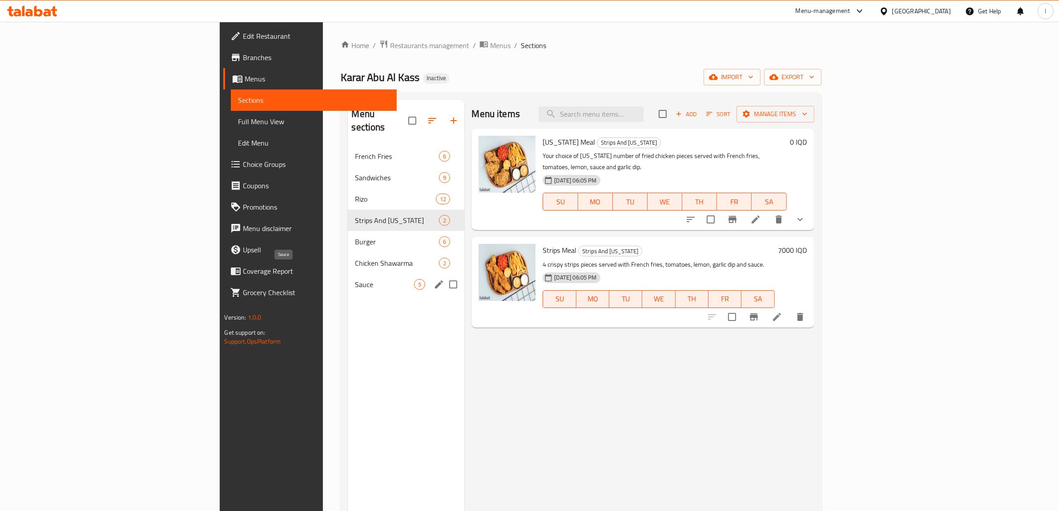
click at [355, 257] on span "Chicken Shawarma" at bounding box center [397, 262] width 84 height 11
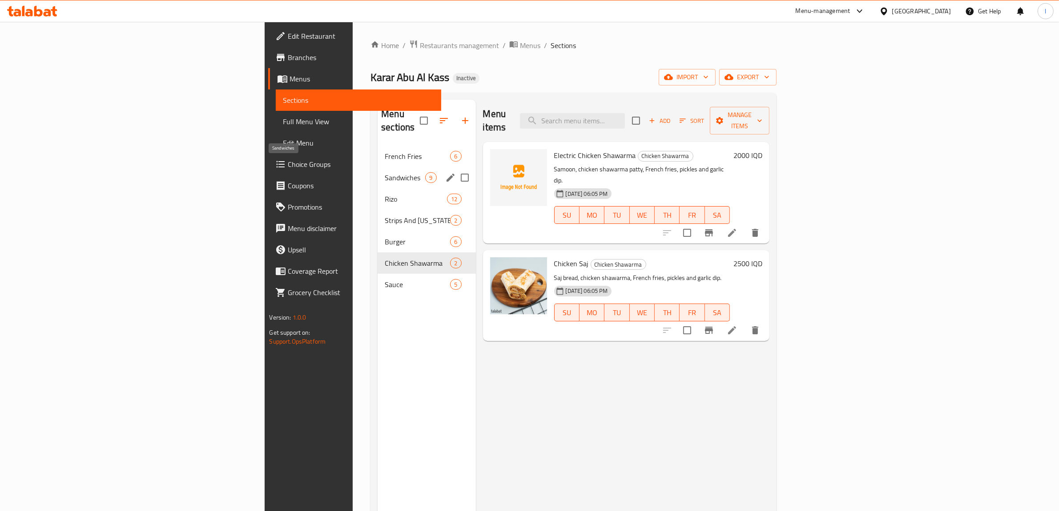
click at [385, 172] on span "Sandwiches" at bounding box center [405, 177] width 40 height 11
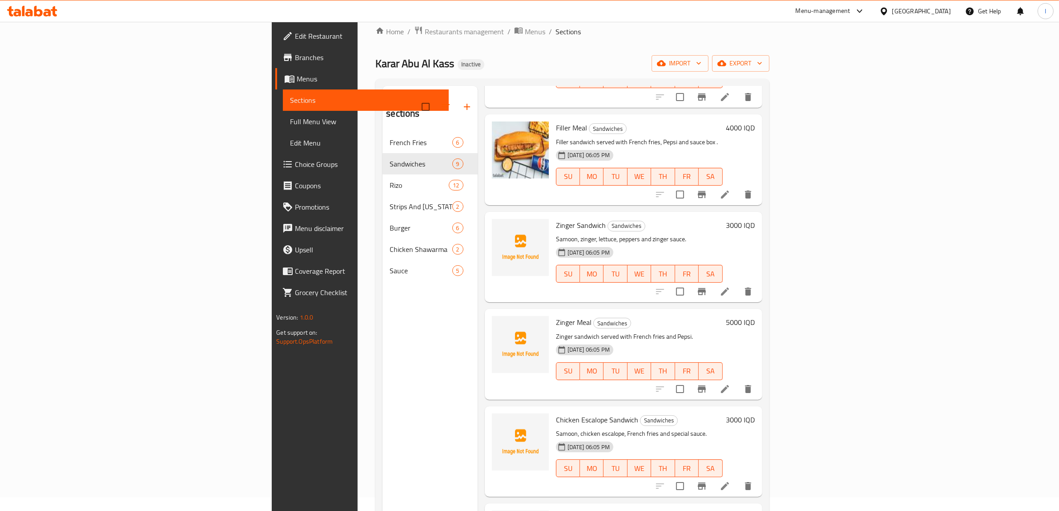
scroll to position [334, 0]
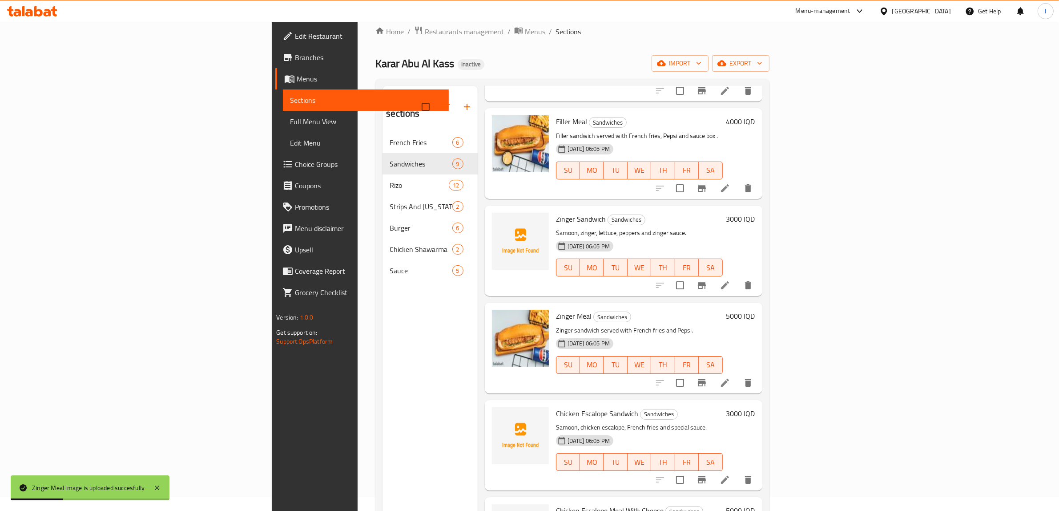
drag, startPoint x: 259, startPoint y: 401, endPoint x: 261, endPoint y: 392, distance: 9.2
click at [382, 401] on div "Menu sections French Fries 6 Sandwiches 9 Rizo 12 Strips And Kentucky 2 Burger …" at bounding box center [429, 341] width 95 height 511
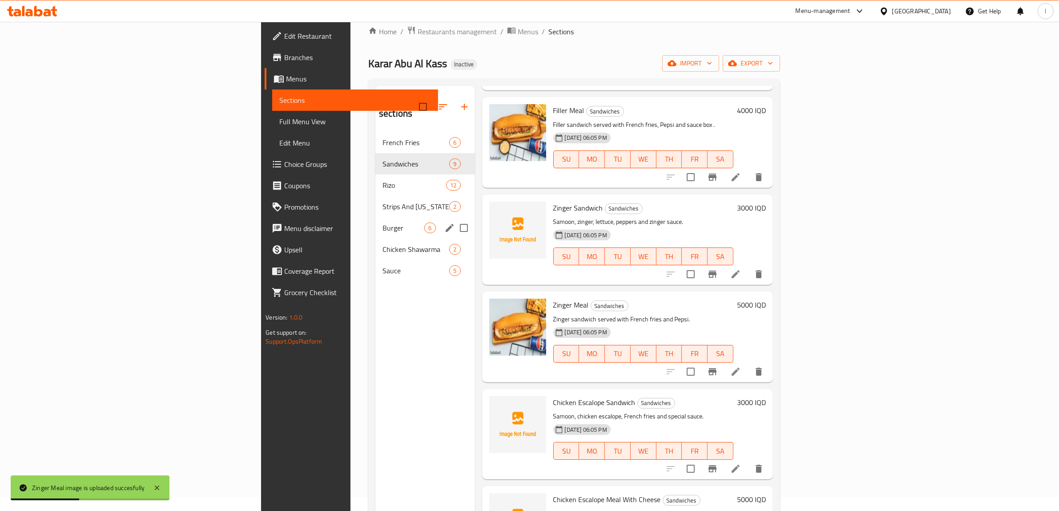
click at [375, 221] on div "Burger 6" at bounding box center [424, 227] width 99 height 21
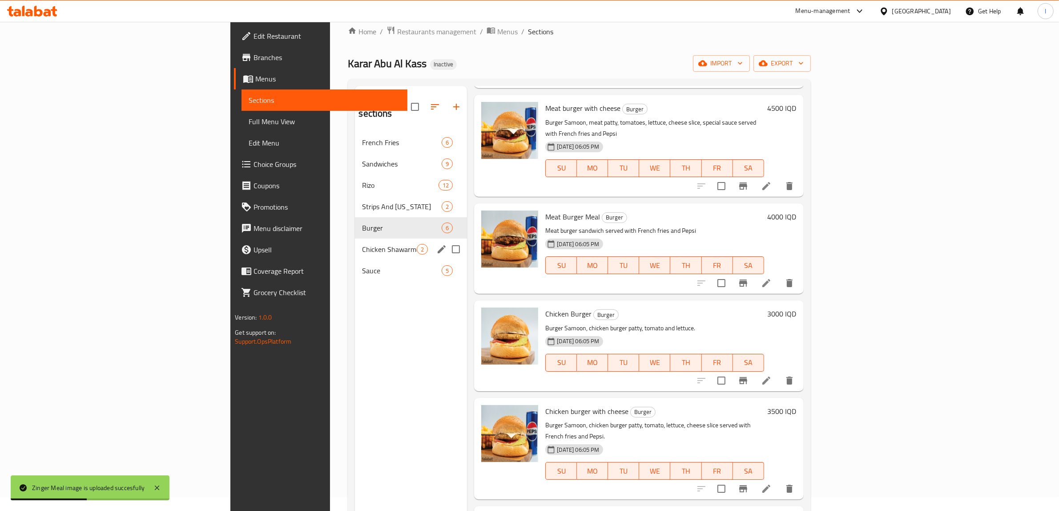
scroll to position [94, 0]
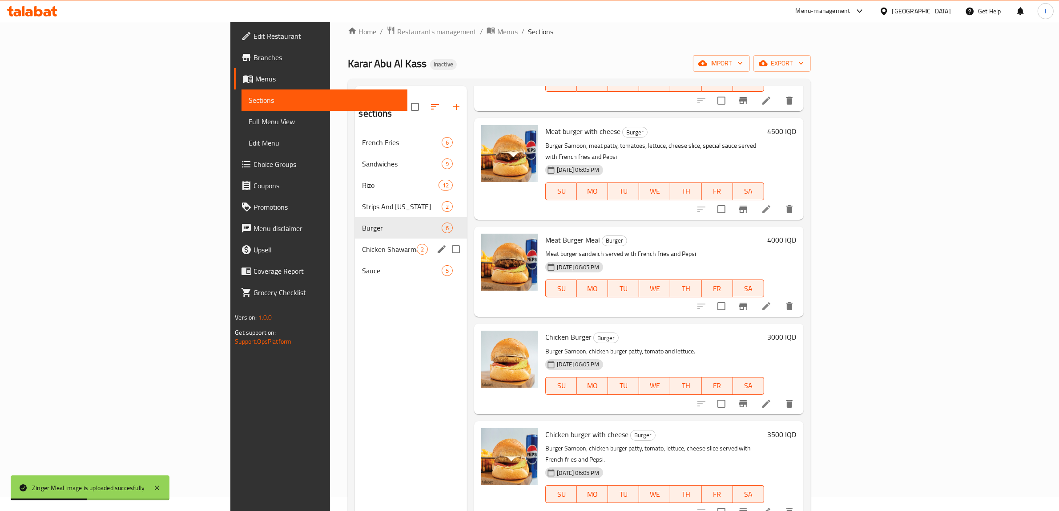
click at [355, 245] on div "Chicken Shawarma 2" at bounding box center [411, 248] width 112 height 21
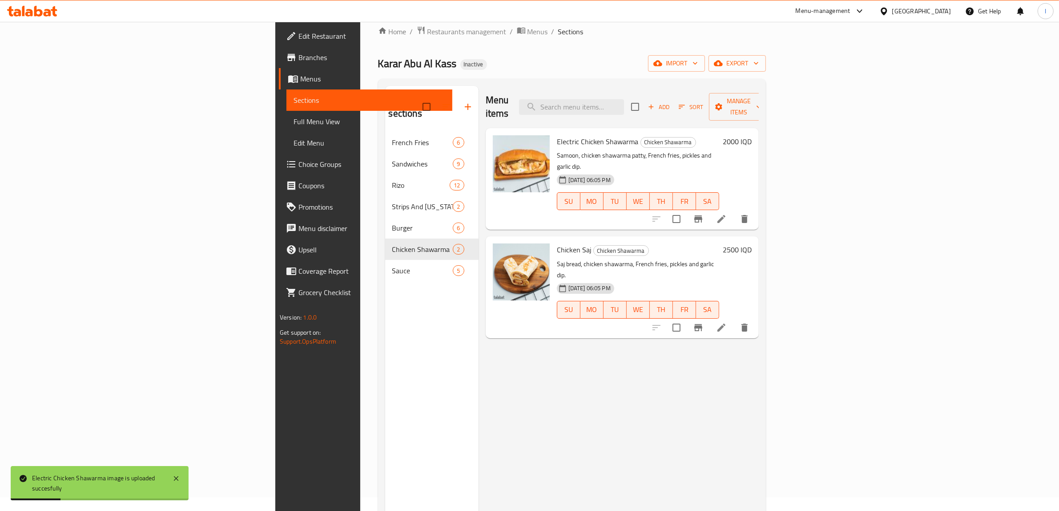
click at [513, 338] on div "Menu items Add Sort Manage items Electric Chicken Shawarma Chicken Shawarma Sam…" at bounding box center [619, 341] width 280 height 511
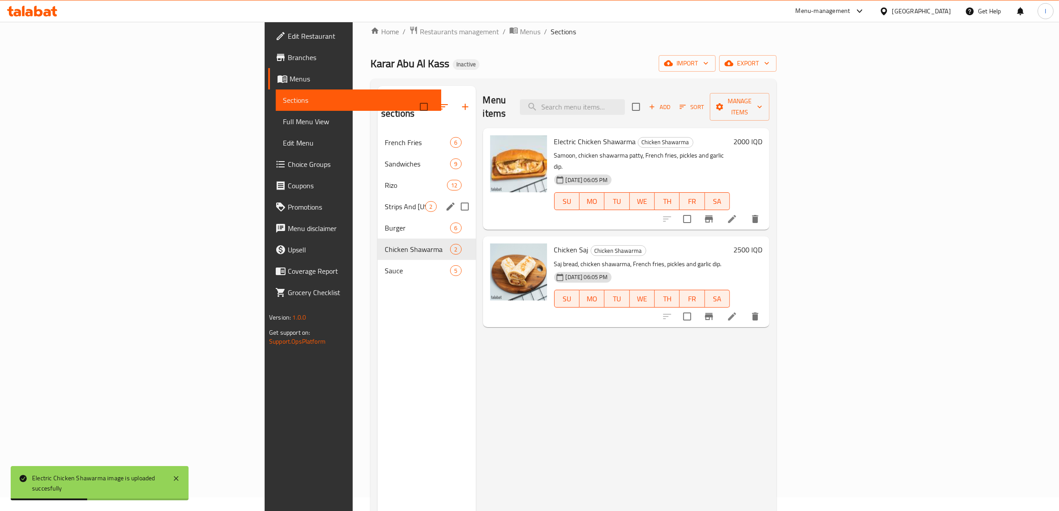
click at [385, 201] on span "Strips And [US_STATE]" at bounding box center [405, 206] width 40 height 11
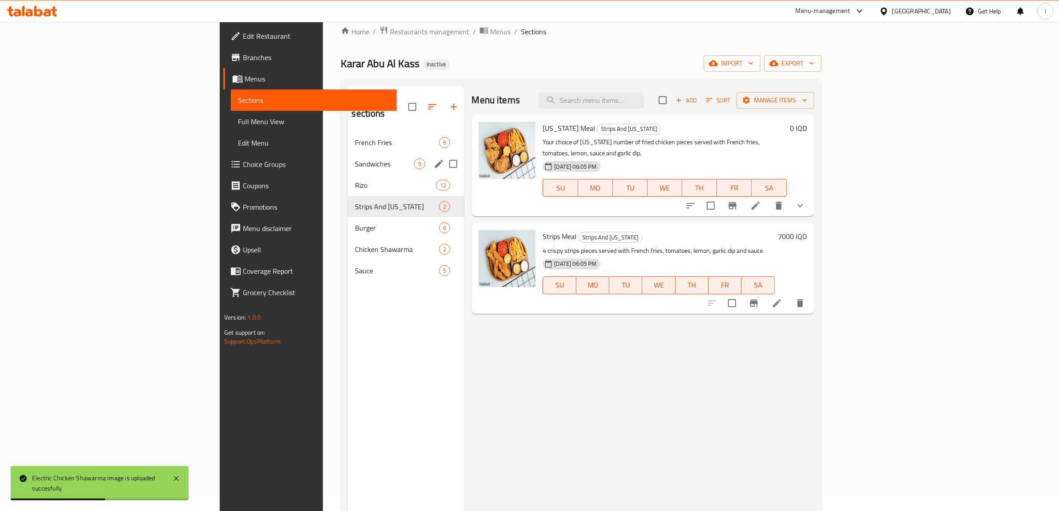
click at [348, 156] on div "Sandwiches 9" at bounding box center [406, 163] width 117 height 21
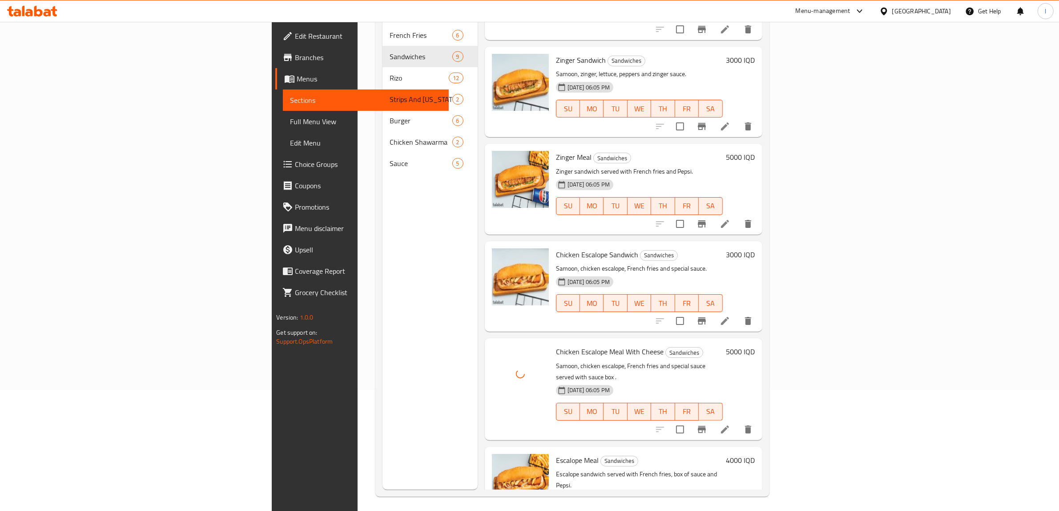
scroll to position [125, 0]
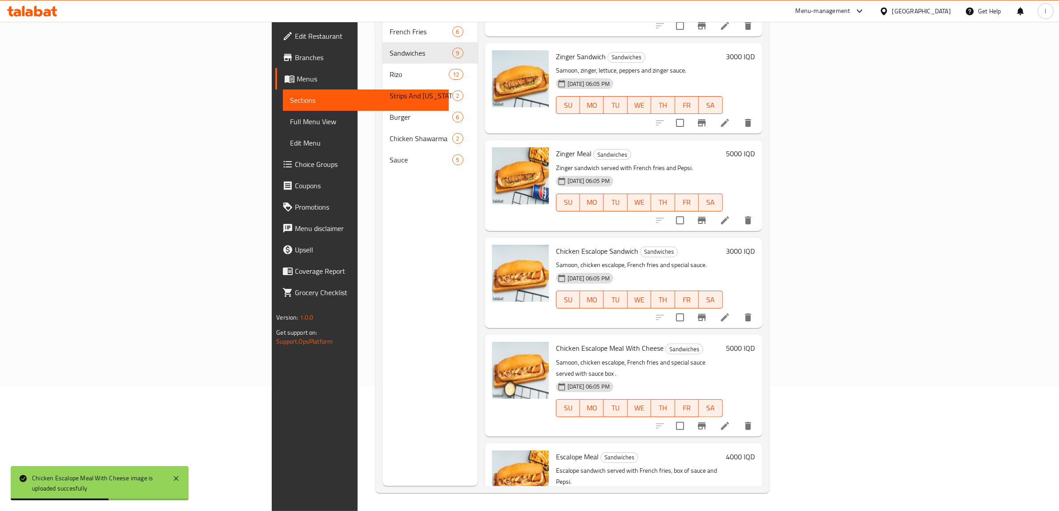
drag, startPoint x: 297, startPoint y: 422, endPoint x: 298, endPoint y: 403, distance: 19.6
click at [382, 422] on div "Menu sections French Fries 6 Sandwiches 9 Rizo 12 Strips And Kentucky 2 Burger …" at bounding box center [429, 230] width 95 height 511
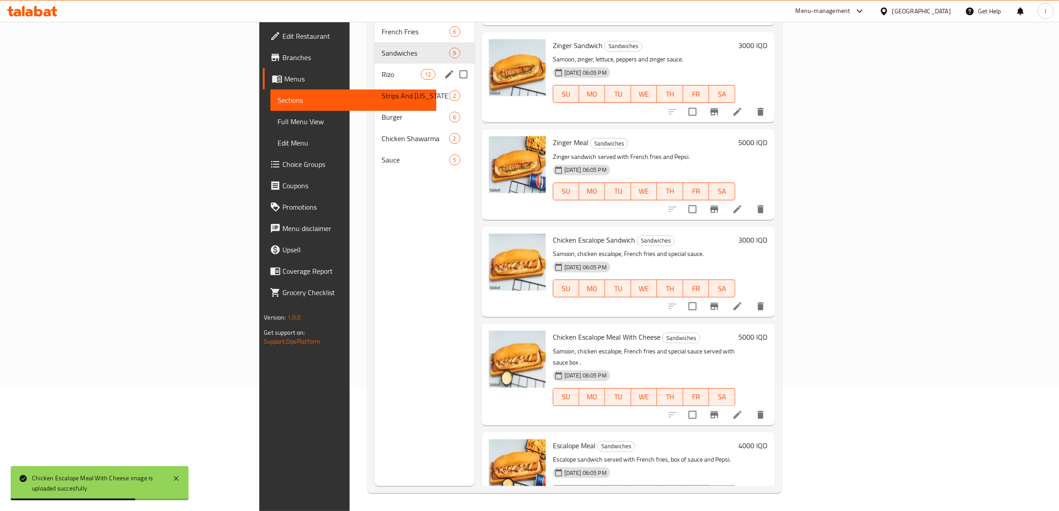
click at [382, 69] on span "Rizo" at bounding box center [402, 74] width 40 height 11
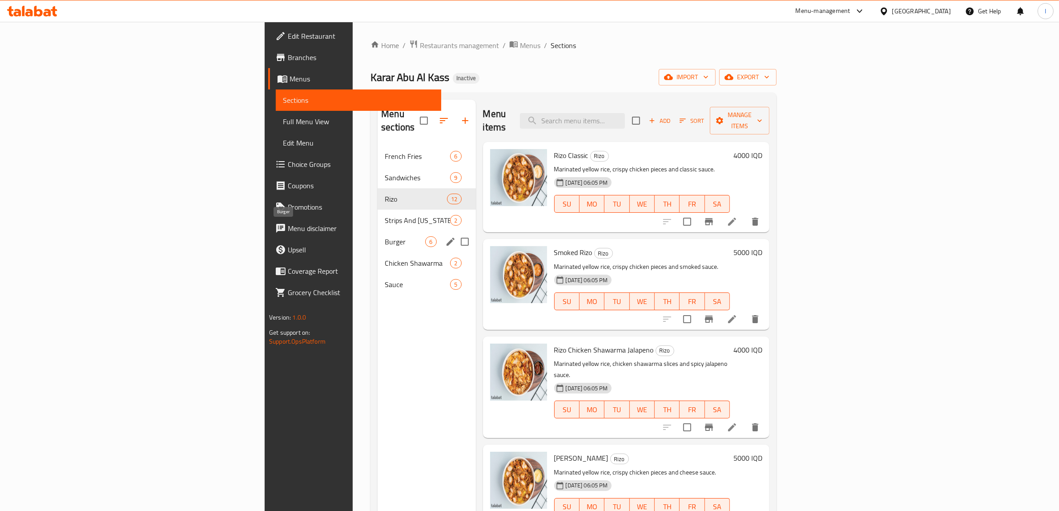
click at [385, 236] on span "Burger" at bounding box center [405, 241] width 40 height 11
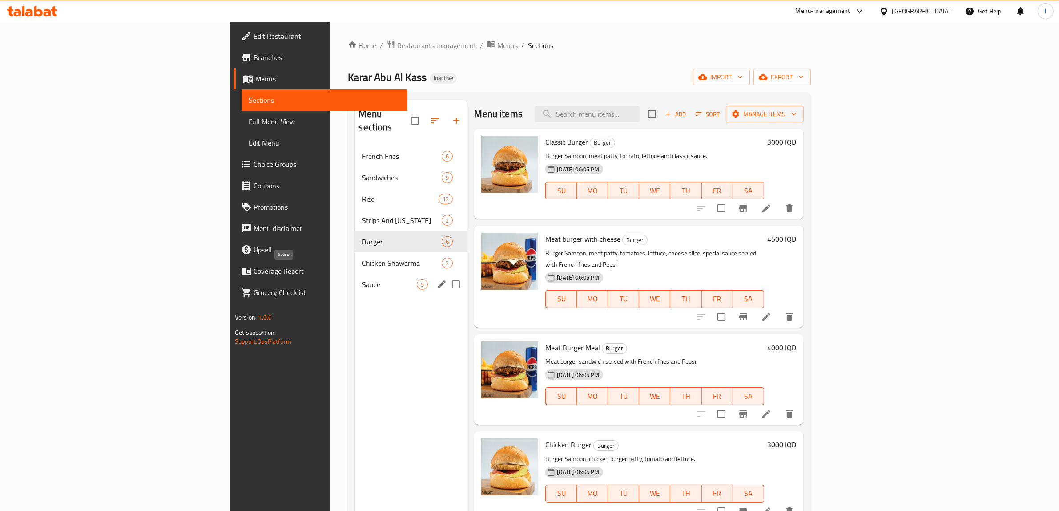
click at [362, 279] on span "Sauce" at bounding box center [389, 284] width 55 height 11
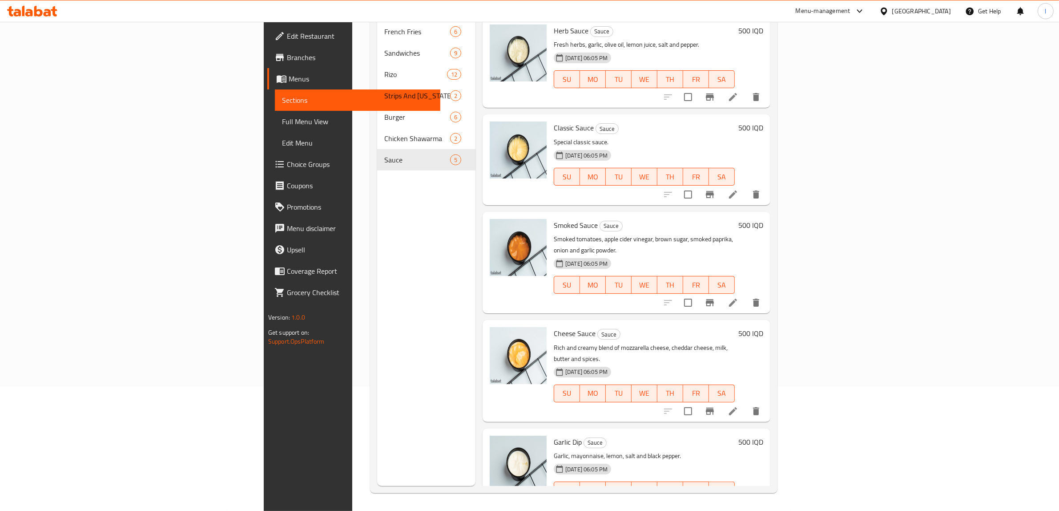
scroll to position [69, 0]
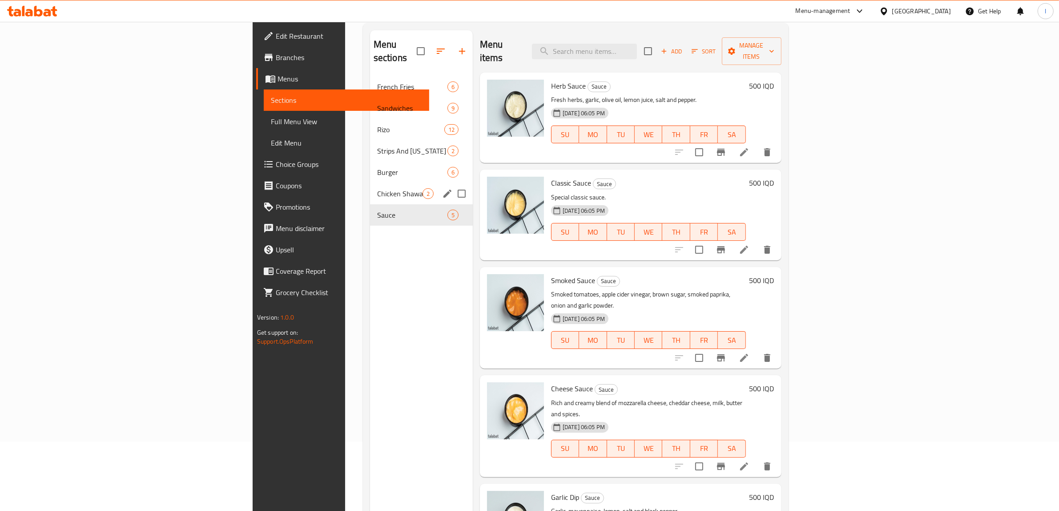
click at [370, 185] on div "Chicken Shawarma 2" at bounding box center [421, 193] width 103 height 21
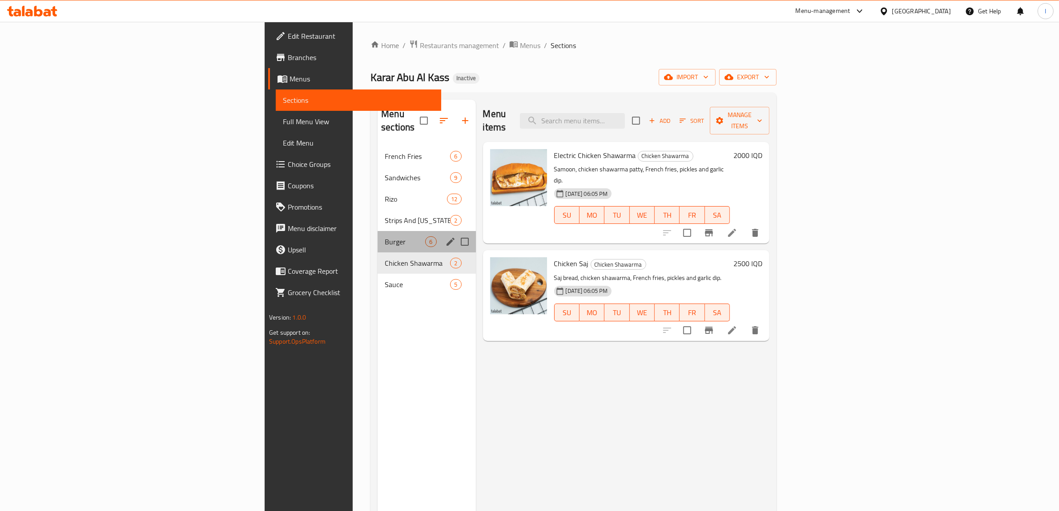
click at [378, 236] on div "Burger 6" at bounding box center [427, 241] width 98 height 21
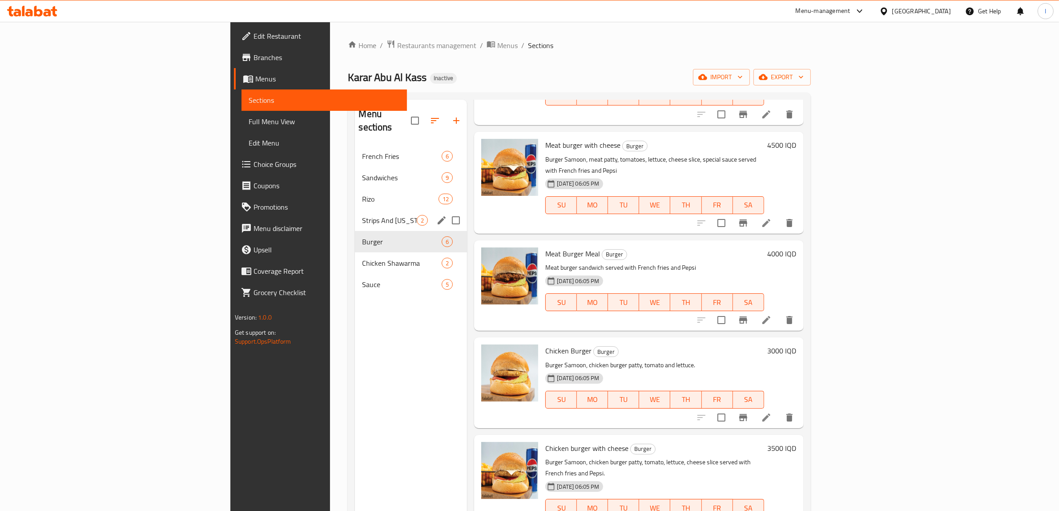
click at [362, 215] on span "Strips And [US_STATE]" at bounding box center [389, 220] width 55 height 11
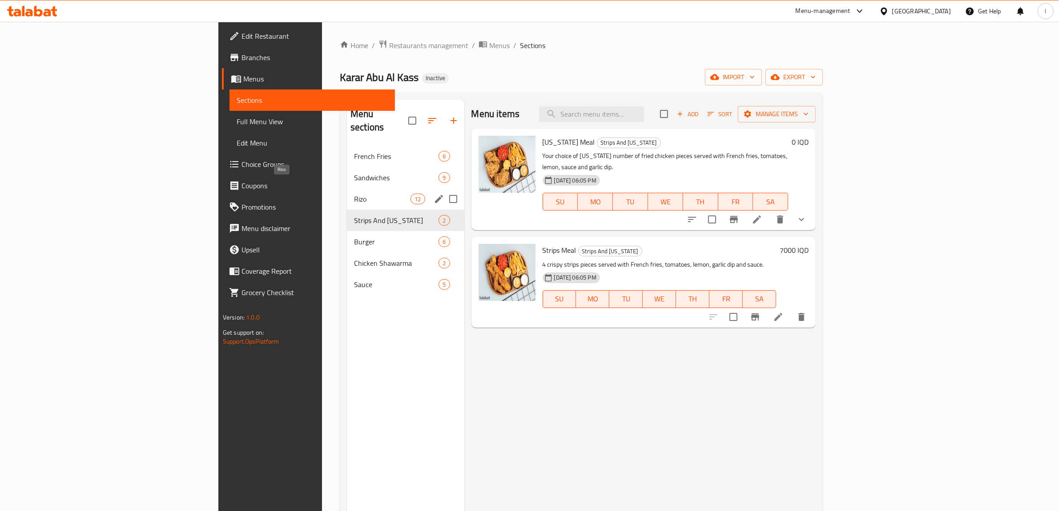
click at [354, 193] on span "Rizo" at bounding box center [382, 198] width 56 height 11
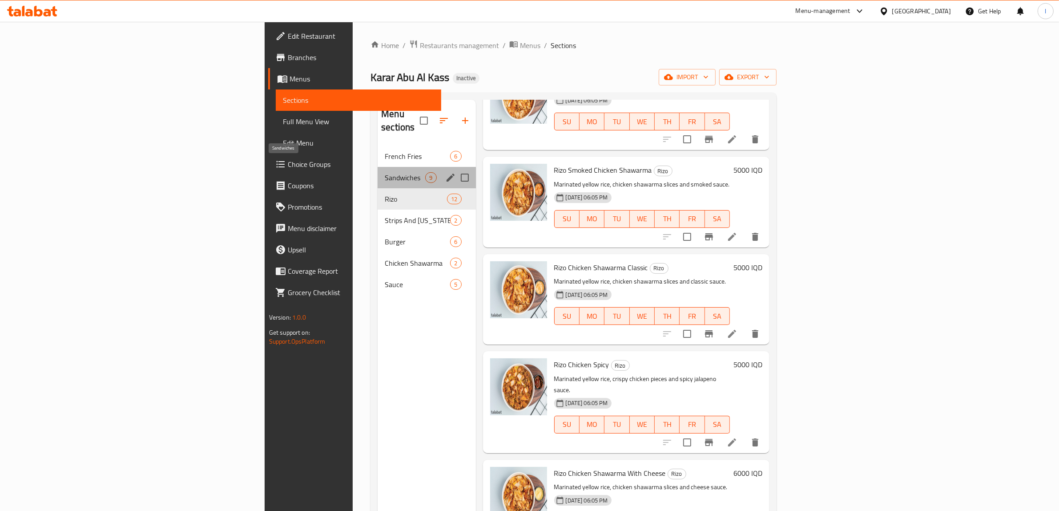
click at [385, 172] on span "Sandwiches" at bounding box center [405, 177] width 40 height 11
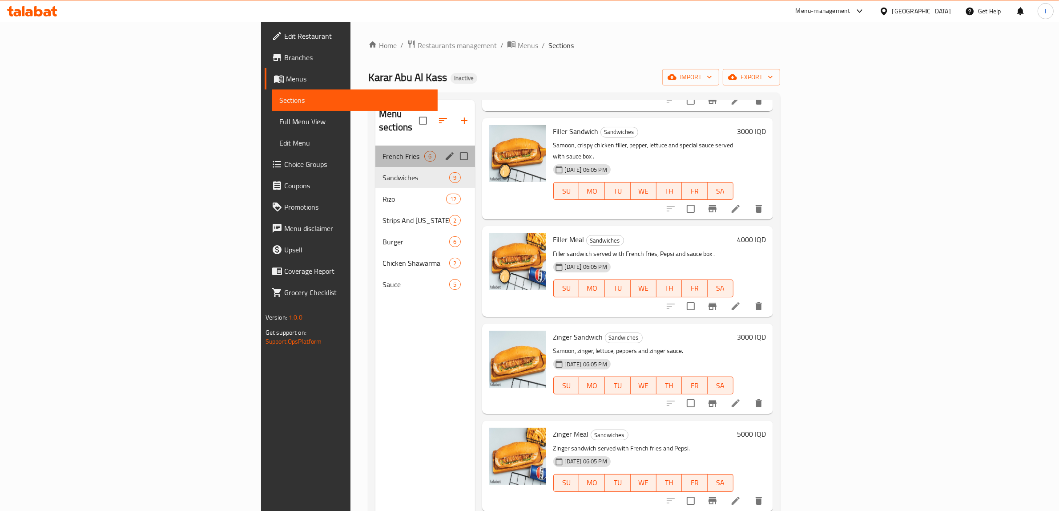
click at [375, 145] on div "French Fries 6" at bounding box center [424, 155] width 99 height 21
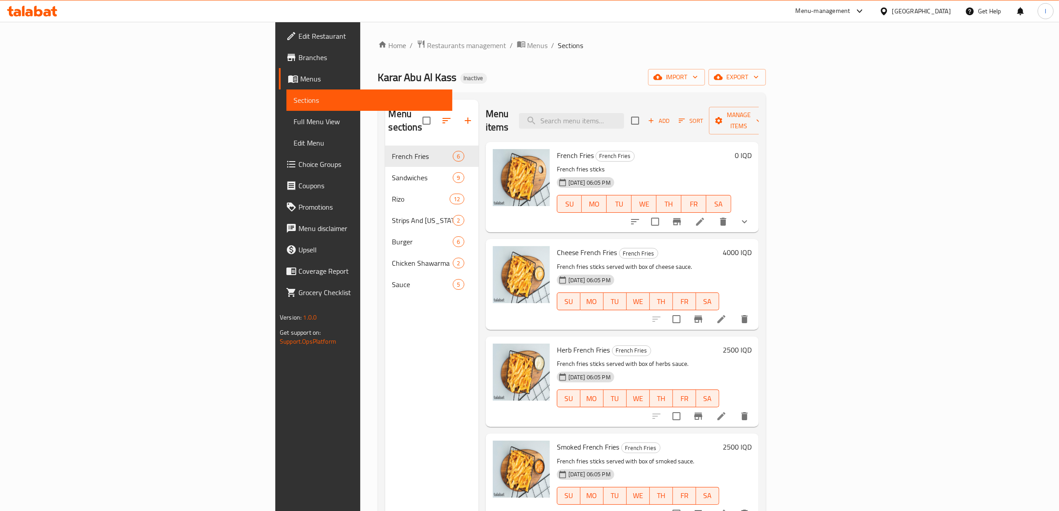
click at [298, 32] on span "Edit Restaurant" at bounding box center [371, 36] width 147 height 11
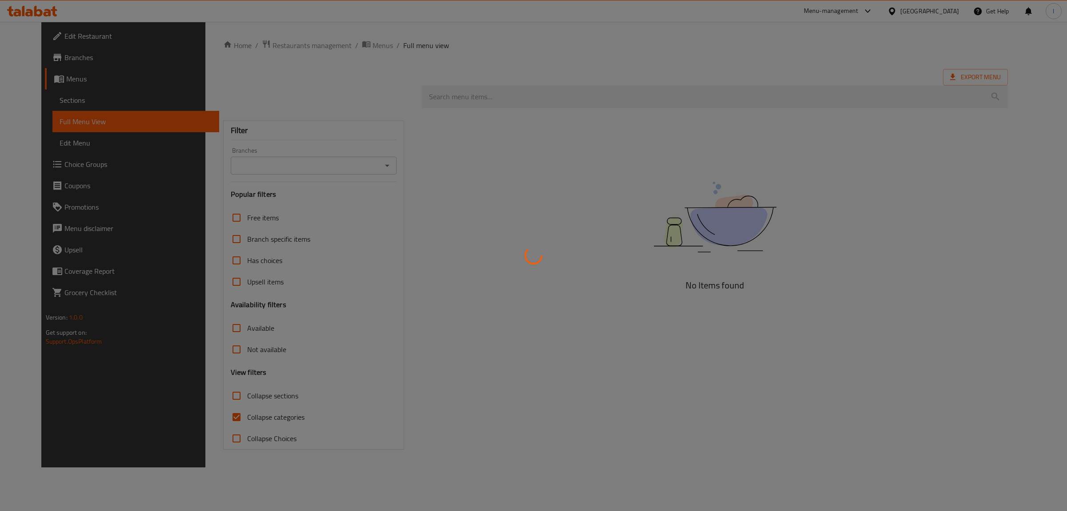
click at [88, 108] on div at bounding box center [533, 255] width 1067 height 511
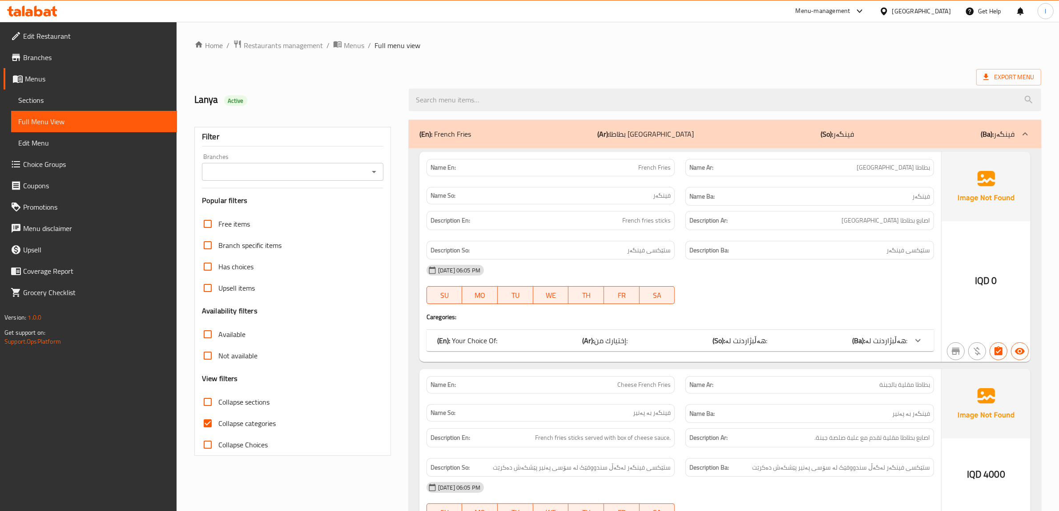
click at [72, 88] on link "Menus" at bounding box center [90, 78] width 173 height 21
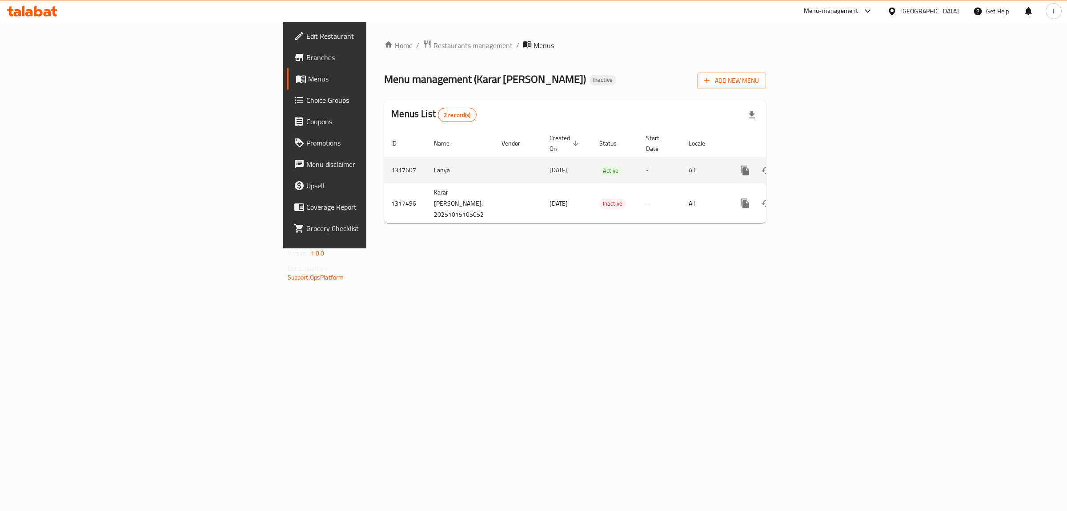
click at [820, 160] on link "enhanced table" at bounding box center [809, 170] width 21 height 21
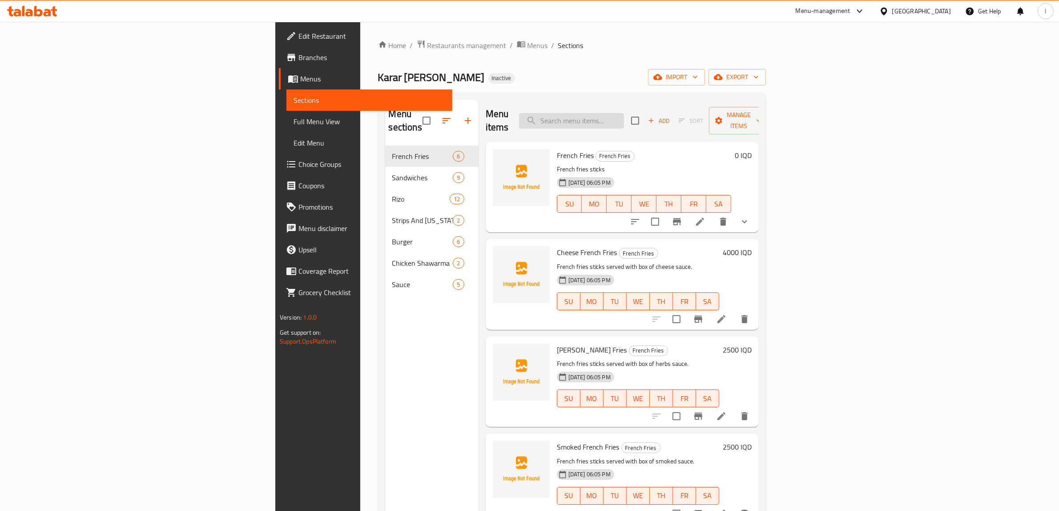
click at [624, 113] on input "search" at bounding box center [571, 121] width 105 height 16
paste input "Filler Sandwich"
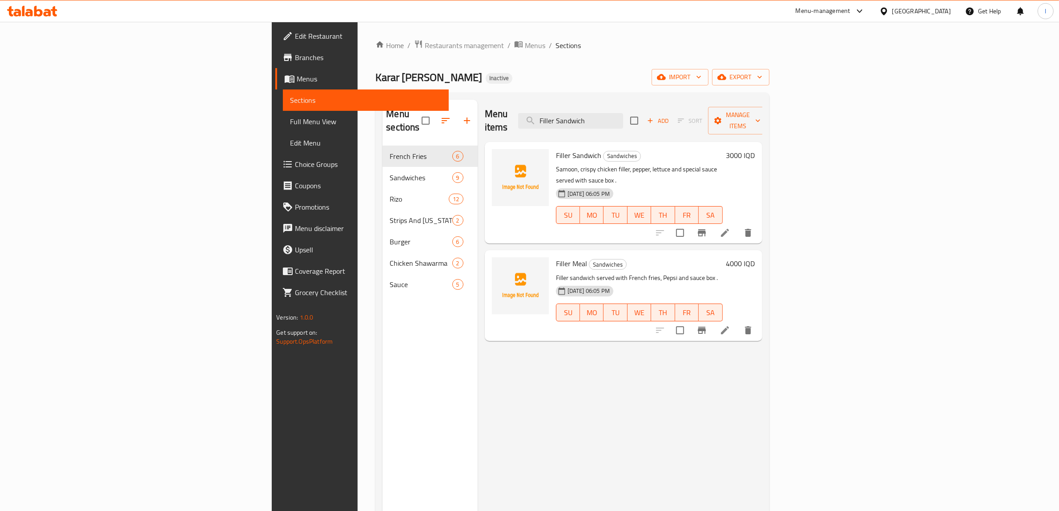
type input "Filler Sandwich"
click at [737, 225] on li at bounding box center [724, 233] width 25 height 16
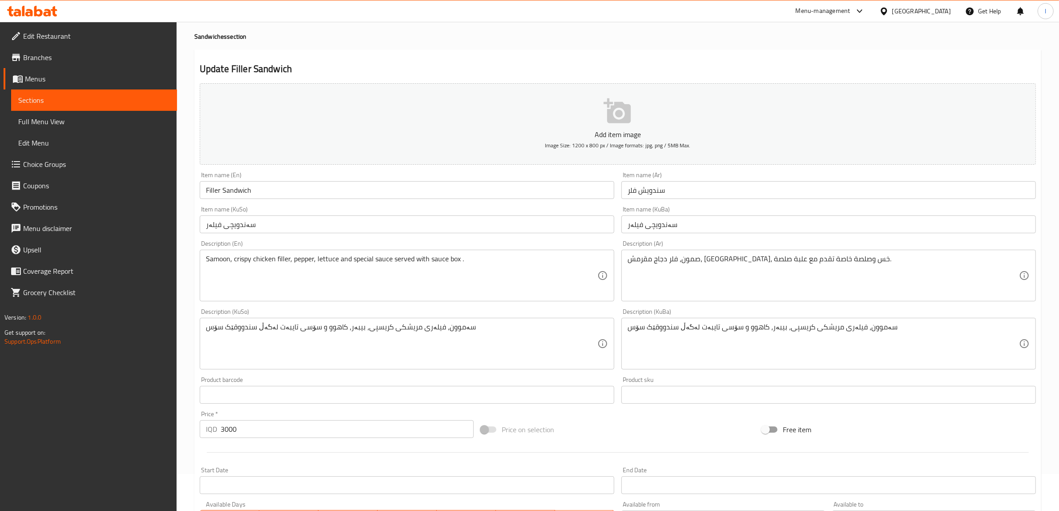
scroll to position [56, 0]
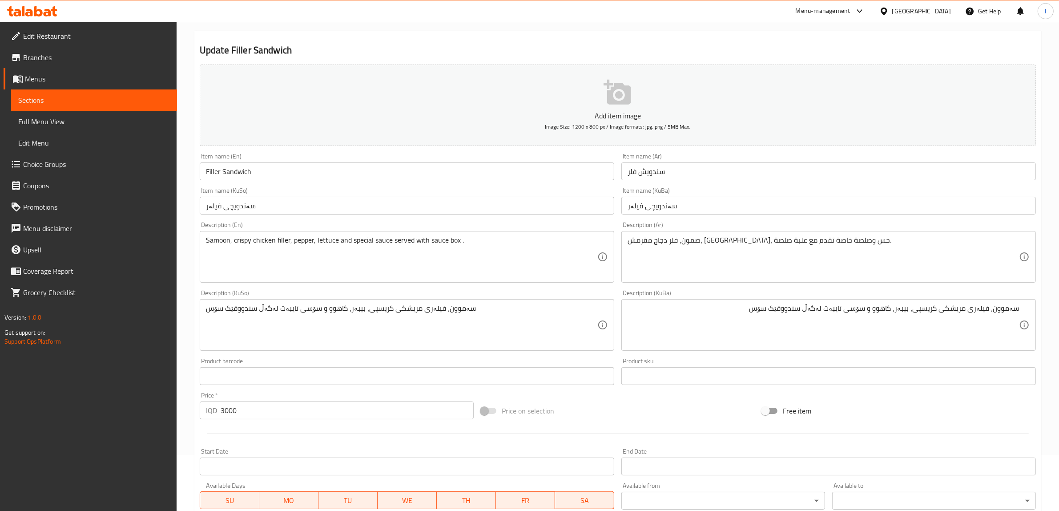
click at [676, 296] on div "Description (KuBa) سەموون، فیلەری مریشکی کریسپی، بیبەر، کاهوو و سۆسی تایبەت لەگ…" at bounding box center [828, 320] width 414 height 61
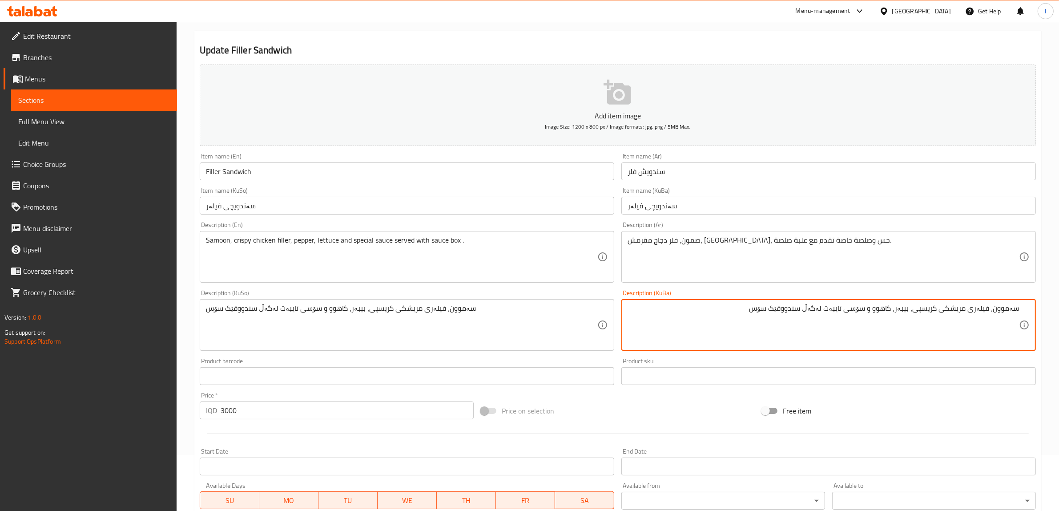
paste textarea "پێشکەش دەکرێت"
type textarea "سەموون، فیلەری مریشکی کریسپی، بیبەر، کاهوو و سۆسی تایبەت لەگەڵ سندووقێک سۆس پێش…"
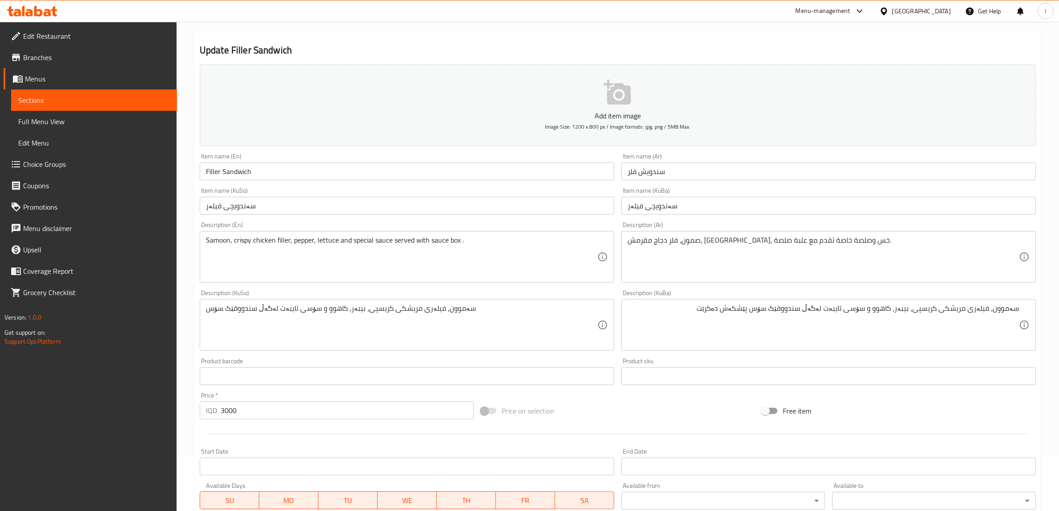
drag, startPoint x: 686, startPoint y: 302, endPoint x: 1066, endPoint y: 311, distance: 380.3
click at [1059, 311] on html "​ Menu-management Iraq Get Help l Edit Restaurant Branches Menus Sections Full …" at bounding box center [529, 199] width 1059 height 511
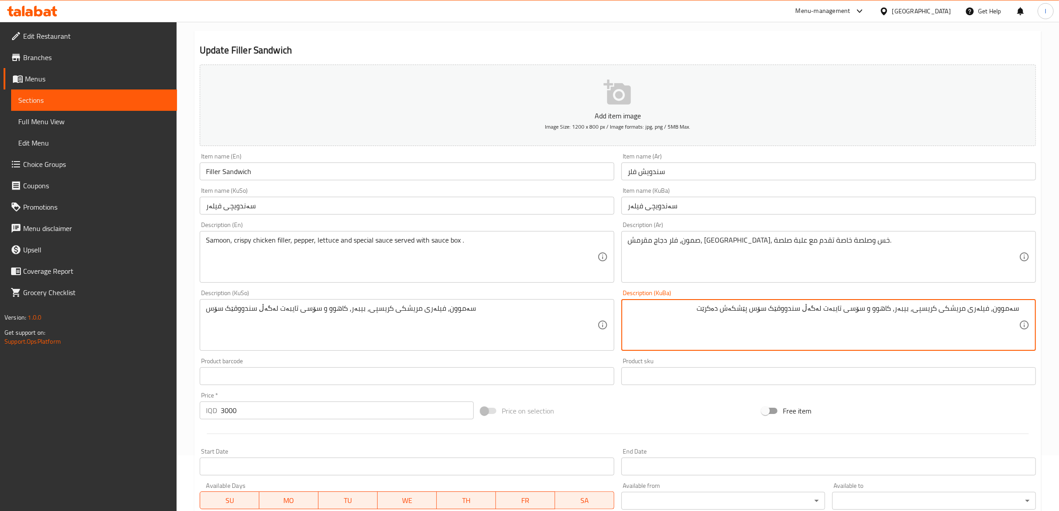
click at [850, 307] on textarea "سەموون، فیلەری مریشکی کریسپی، بیبەر، کاهوو و سۆسی تایبەت لەگەڵ سندووقێک سۆس پێش…" at bounding box center [823, 325] width 391 height 42
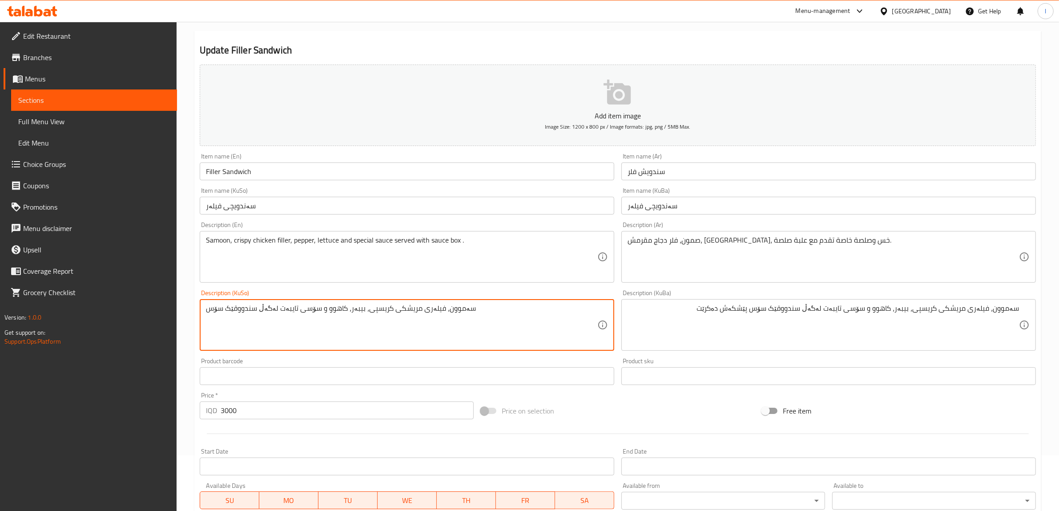
click at [377, 306] on textarea "سەموون، فیلەری مریشکی کریسپی، بیبەر، کاهوو و سۆسی تایبەت لەگەڵ سندووقێک سۆس" at bounding box center [401, 325] width 391 height 42
paste textarea "پێشکەش دەکرێت"
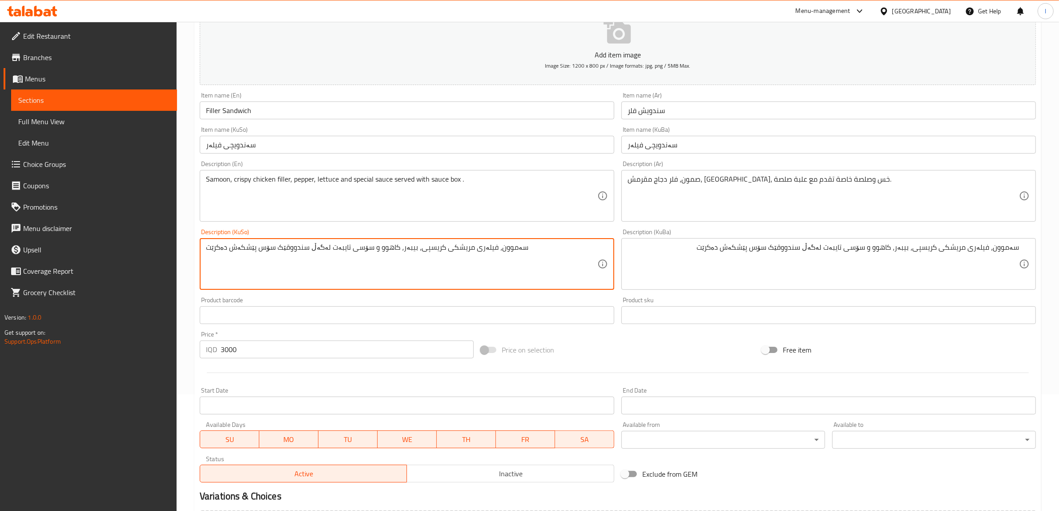
scroll to position [218, 0]
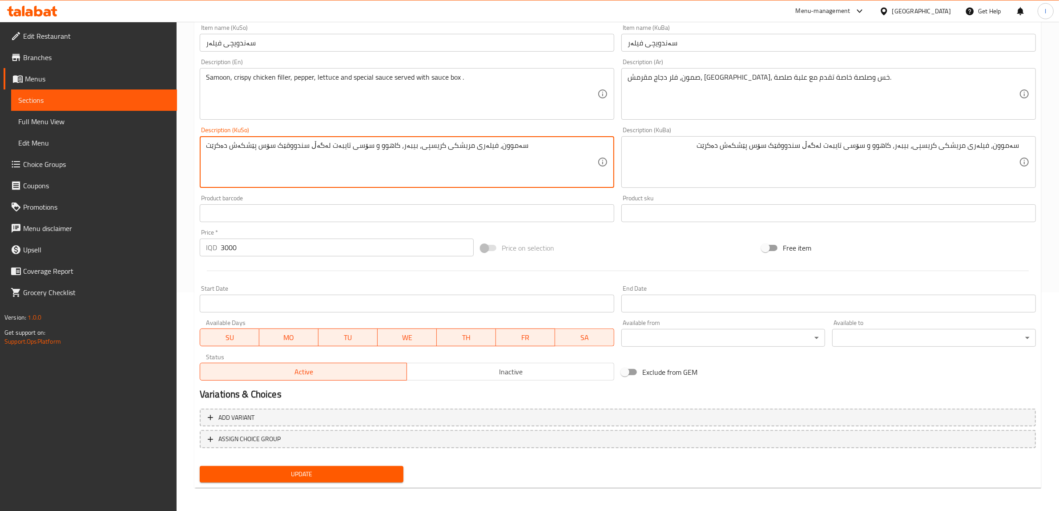
type textarea "سەموون، فیلەری مریشکی کریسپی، بیبەر، کاهوو و سۆسی تایبەت لەگەڵ سندووقێک سۆس پێش…"
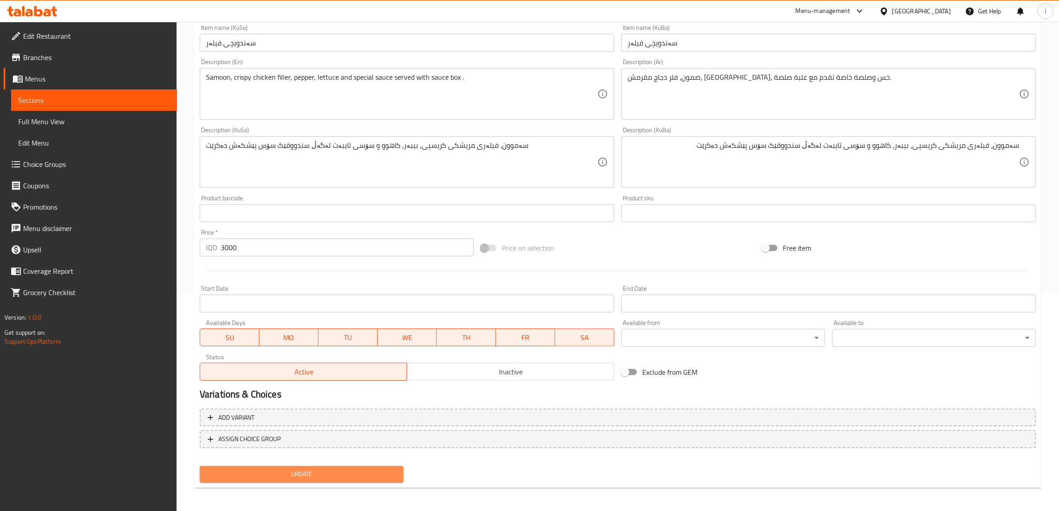
click at [361, 476] on span "Update" at bounding box center [301, 473] width 189 height 11
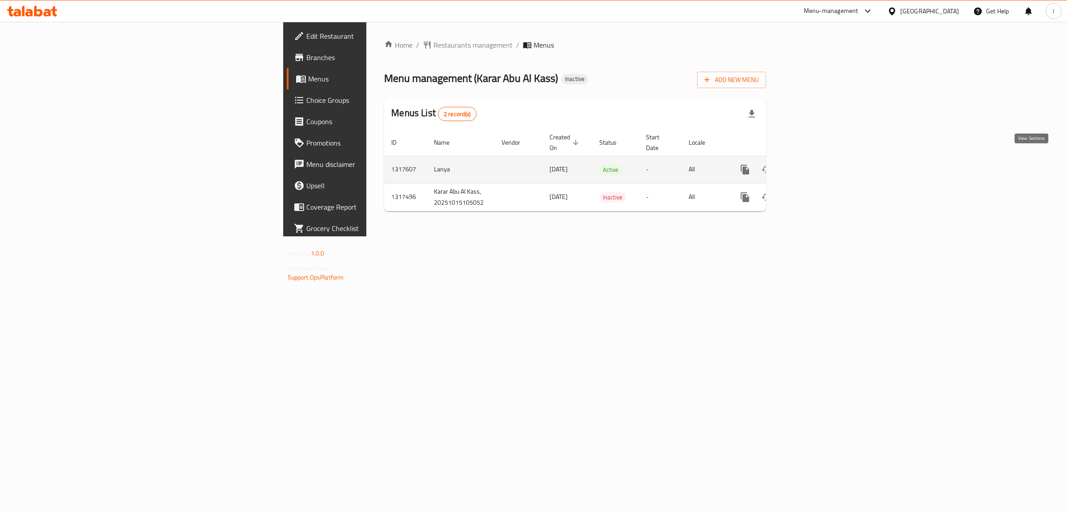
click at [815, 164] on icon "enhanced table" at bounding box center [809, 169] width 11 height 11
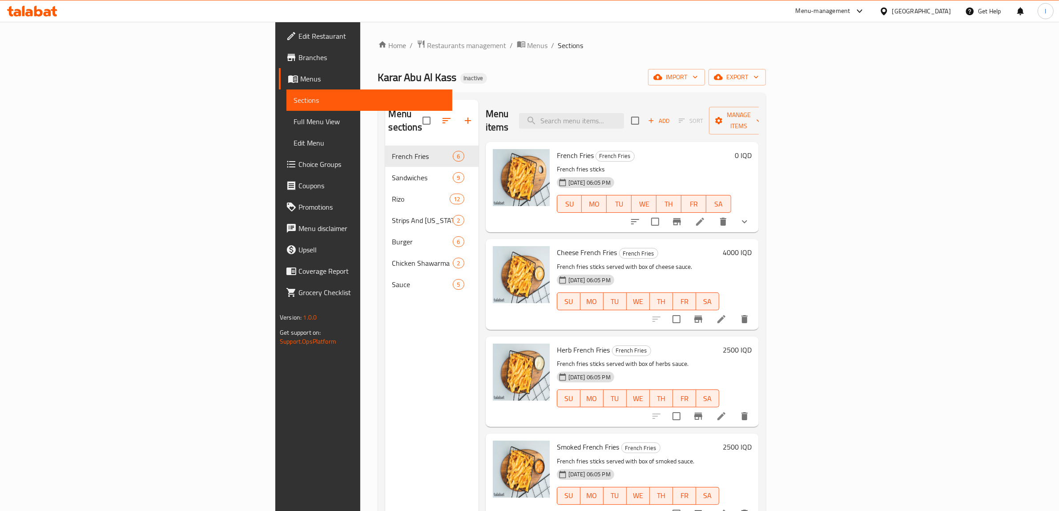
click at [294, 121] on span "Full Menu View" at bounding box center [370, 121] width 152 height 11
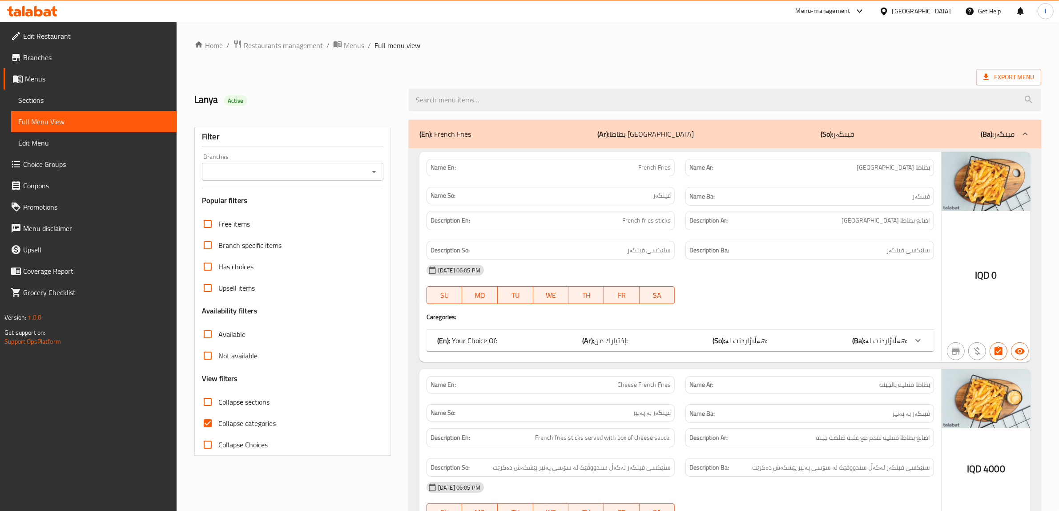
click at [221, 174] on input "Branches" at bounding box center [285, 171] width 161 height 12
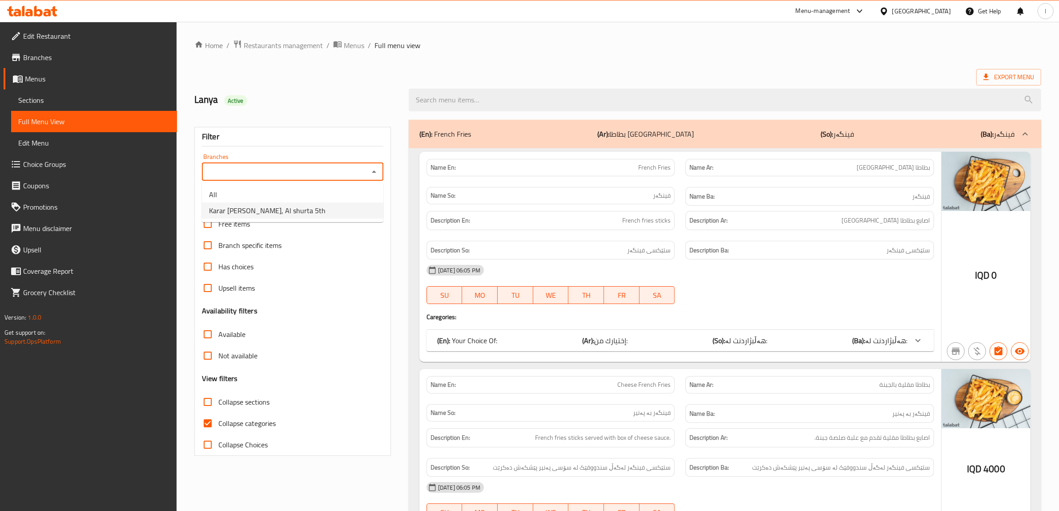
click at [253, 212] on span "Karar [PERSON_NAME], Al shurta 5th" at bounding box center [267, 210] width 117 height 11
type input "Karar [PERSON_NAME], Al shurta 5th"
click at [217, 417] on input "Collapse categories" at bounding box center [207, 422] width 21 height 21
checkbox input "false"
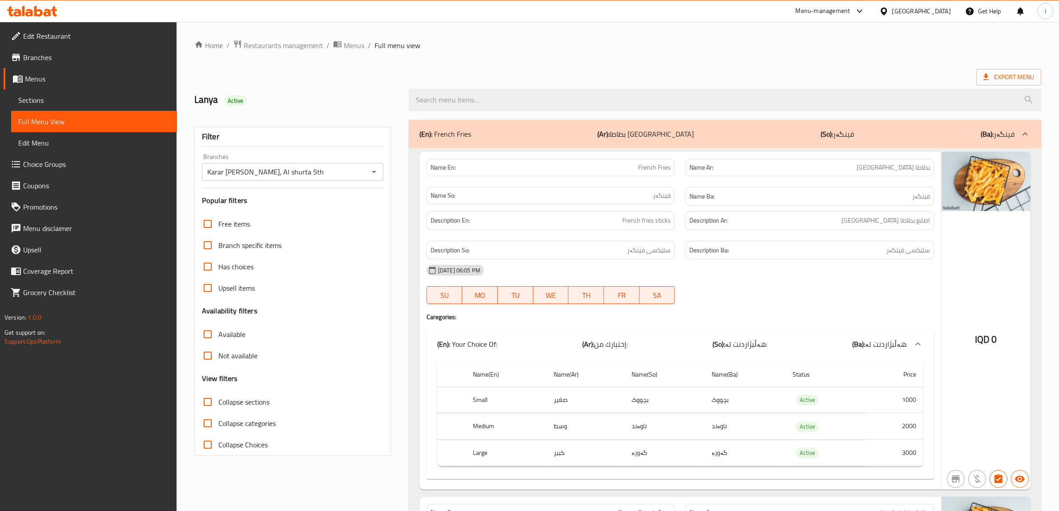
click at [225, 398] on span "Collapse sections" at bounding box center [243, 401] width 51 height 11
click at [218, 398] on input "Collapse sections" at bounding box center [207, 401] width 21 height 21
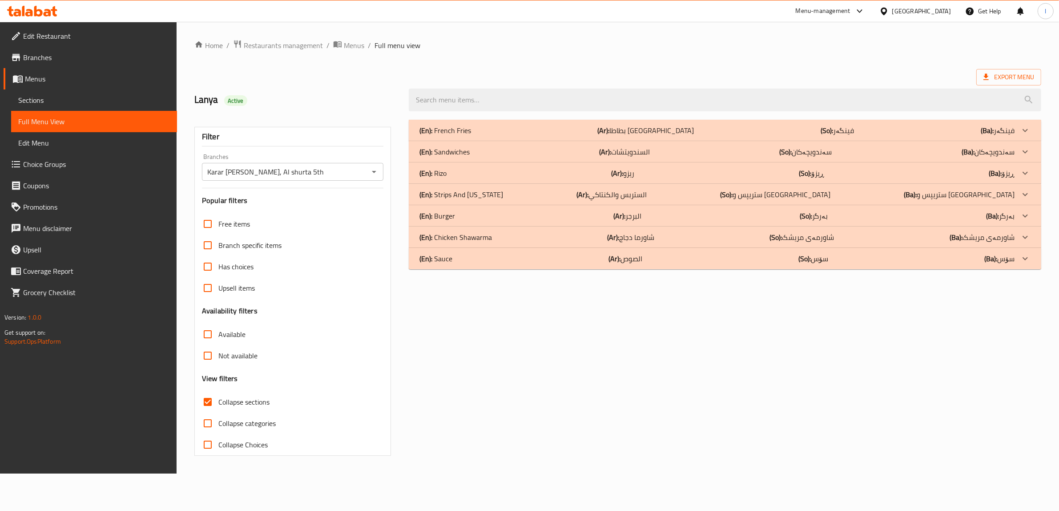
click at [224, 398] on span "Collapse sections" at bounding box center [243, 401] width 51 height 11
click at [218, 398] on input "Collapse sections" at bounding box center [207, 401] width 21 height 21
checkbox input "false"
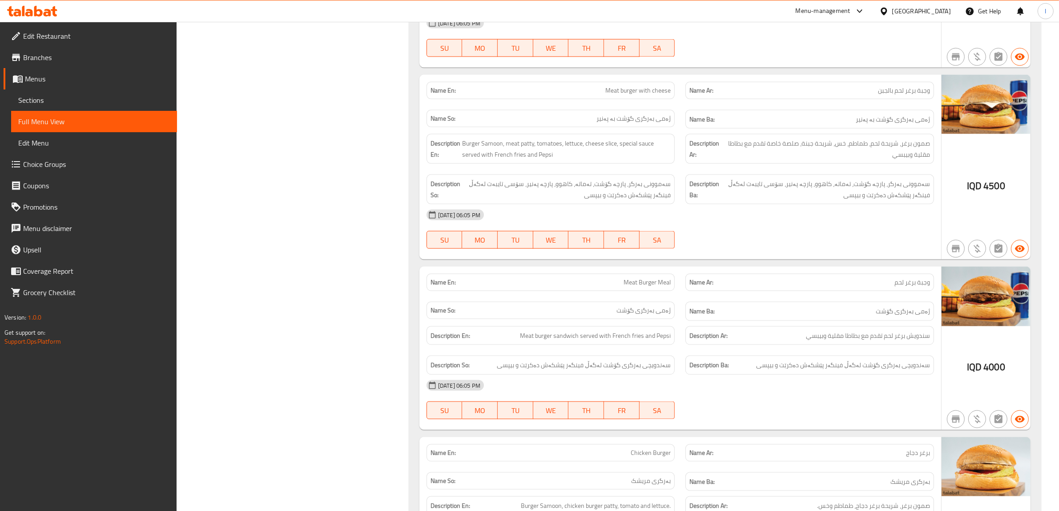
scroll to position [5723, 0]
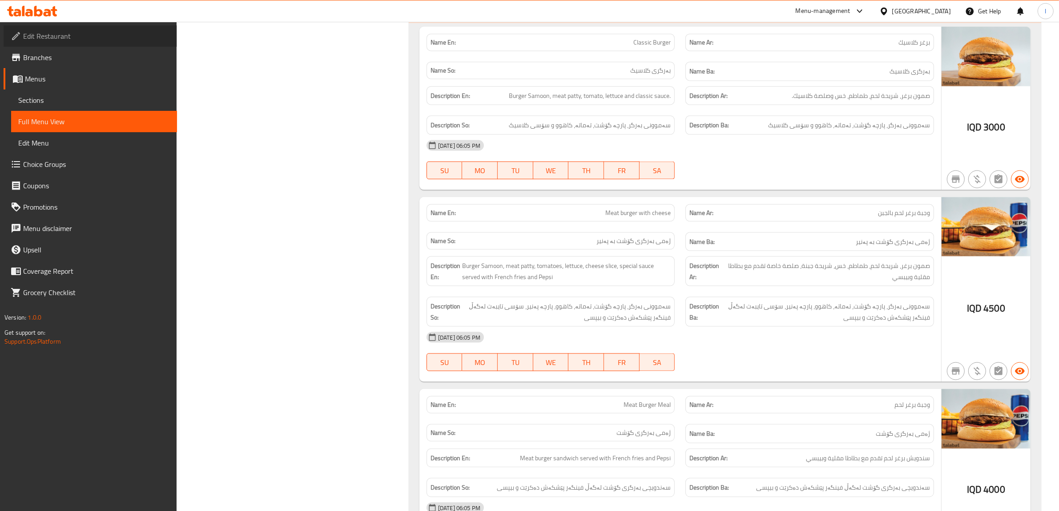
click at [33, 36] on span "Edit Restaurant" at bounding box center [96, 36] width 147 height 11
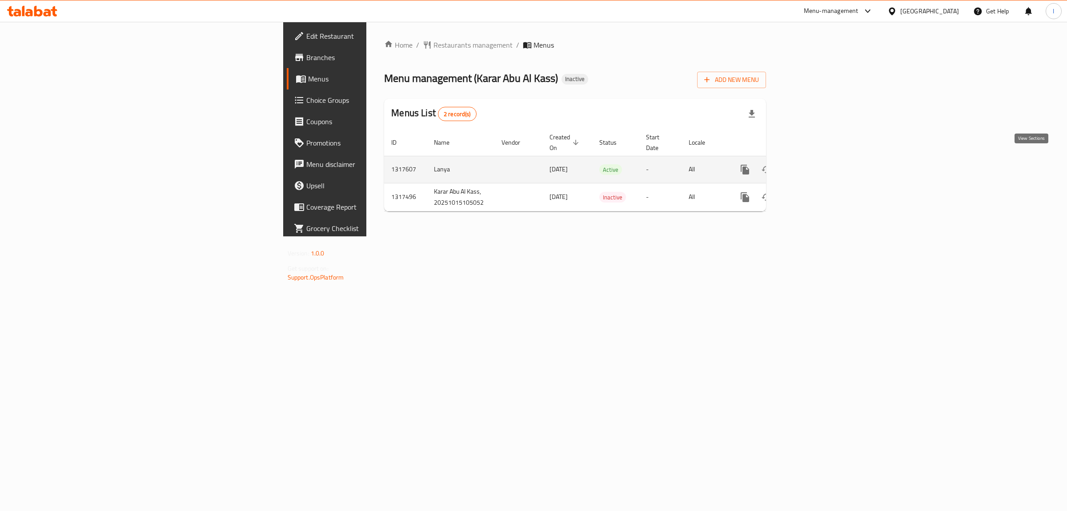
click at [815, 164] on icon "enhanced table" at bounding box center [809, 169] width 11 height 11
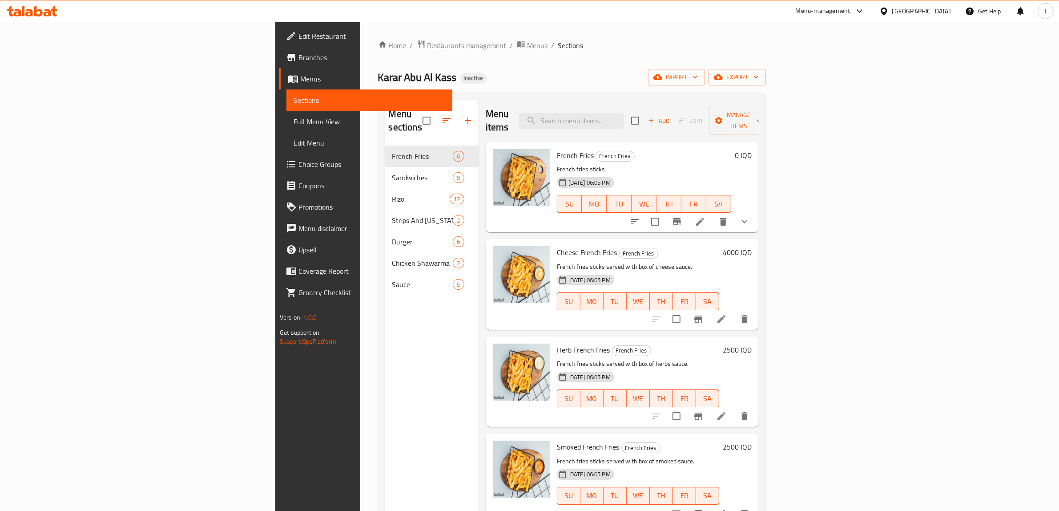
click at [294, 126] on span "Full Menu View" at bounding box center [370, 121] width 152 height 11
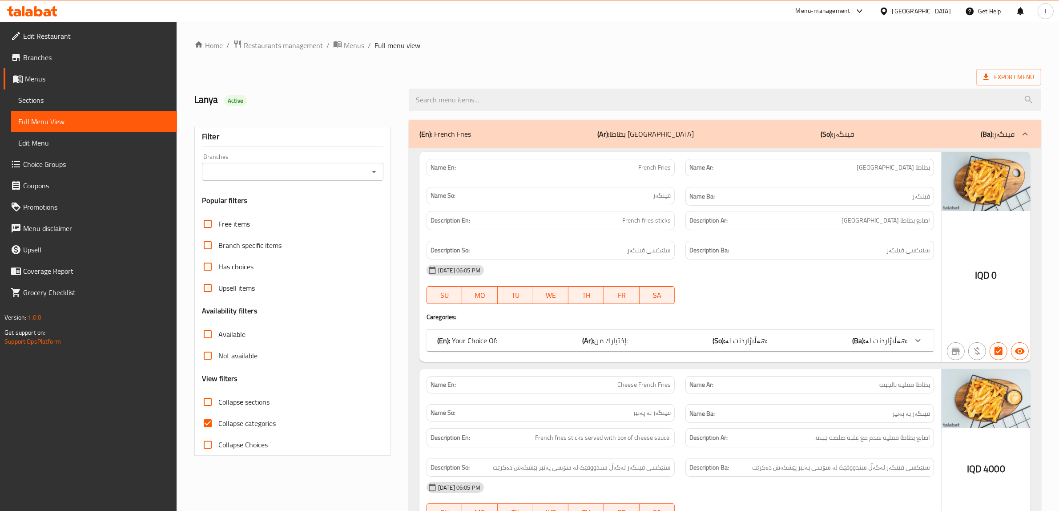
click at [312, 173] on input "Branches" at bounding box center [285, 171] width 161 height 12
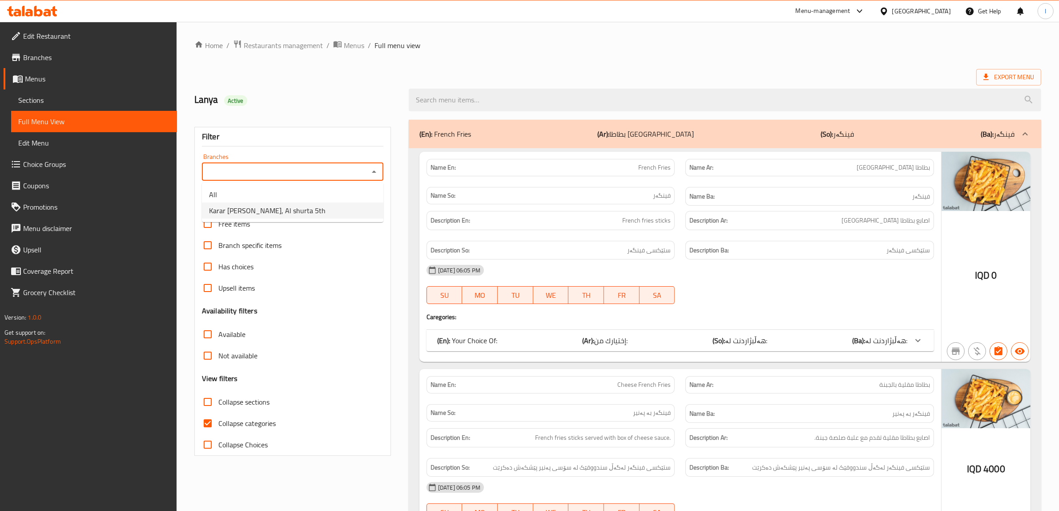
click at [277, 208] on span "Karar [PERSON_NAME], Al shurta 5th" at bounding box center [267, 210] width 117 height 11
type input "Karar [PERSON_NAME], Al shurta 5th"
click at [244, 428] on span "Collapse categories" at bounding box center [246, 423] width 57 height 11
click at [218, 428] on input "Collapse categories" at bounding box center [207, 422] width 21 height 21
checkbox input "false"
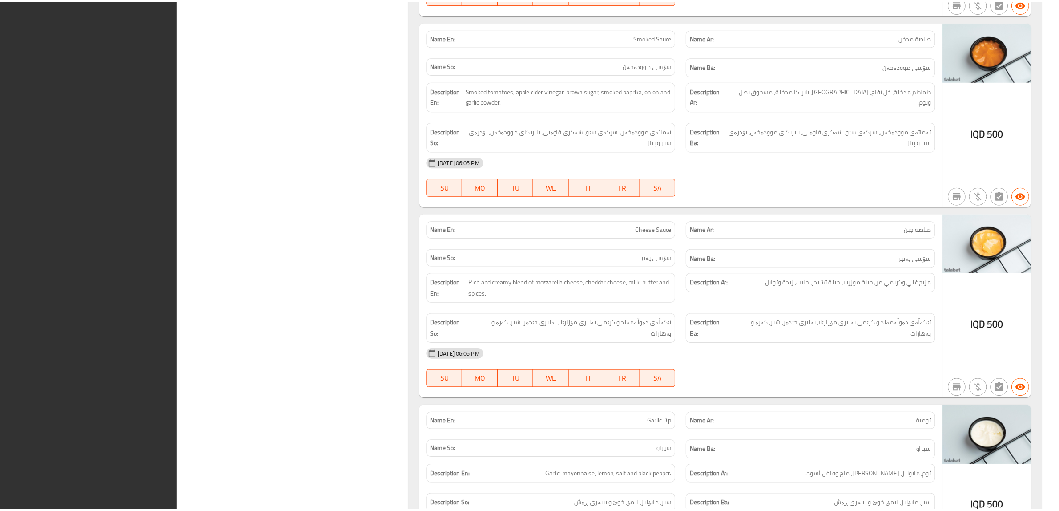
scroll to position [7668, 0]
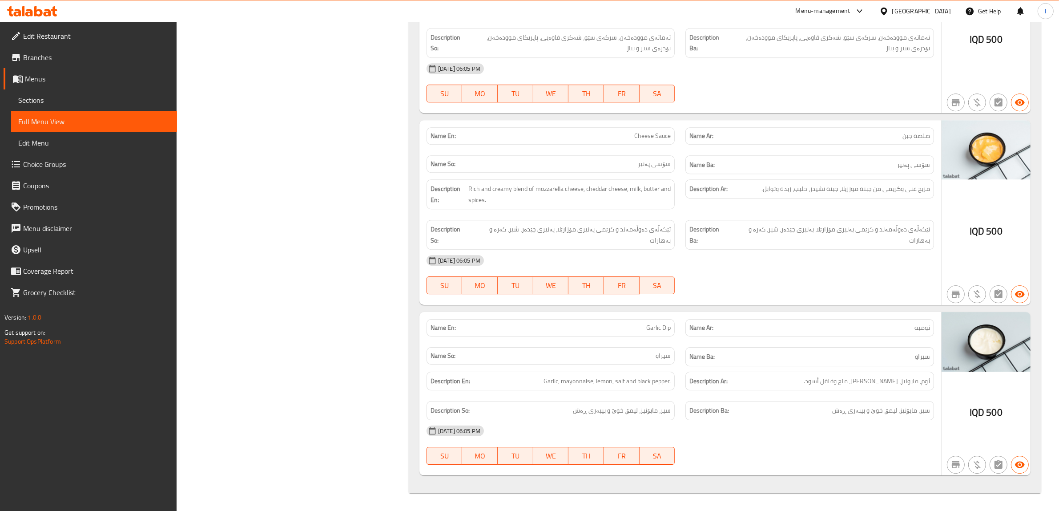
click at [39, 28] on link "Edit Restaurant" at bounding box center [90, 35] width 173 height 21
